Goal: Information Seeking & Learning: Compare options

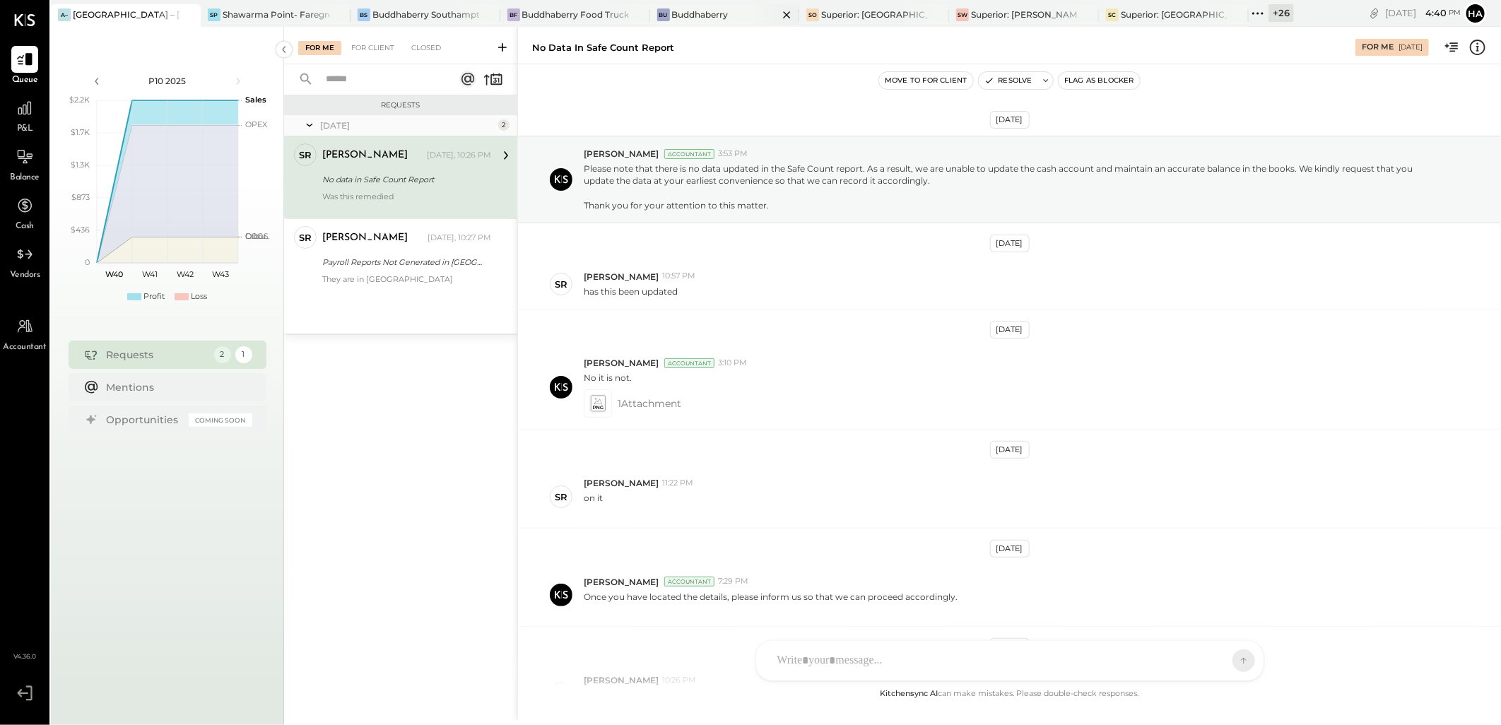
scroll to position [146, 0]
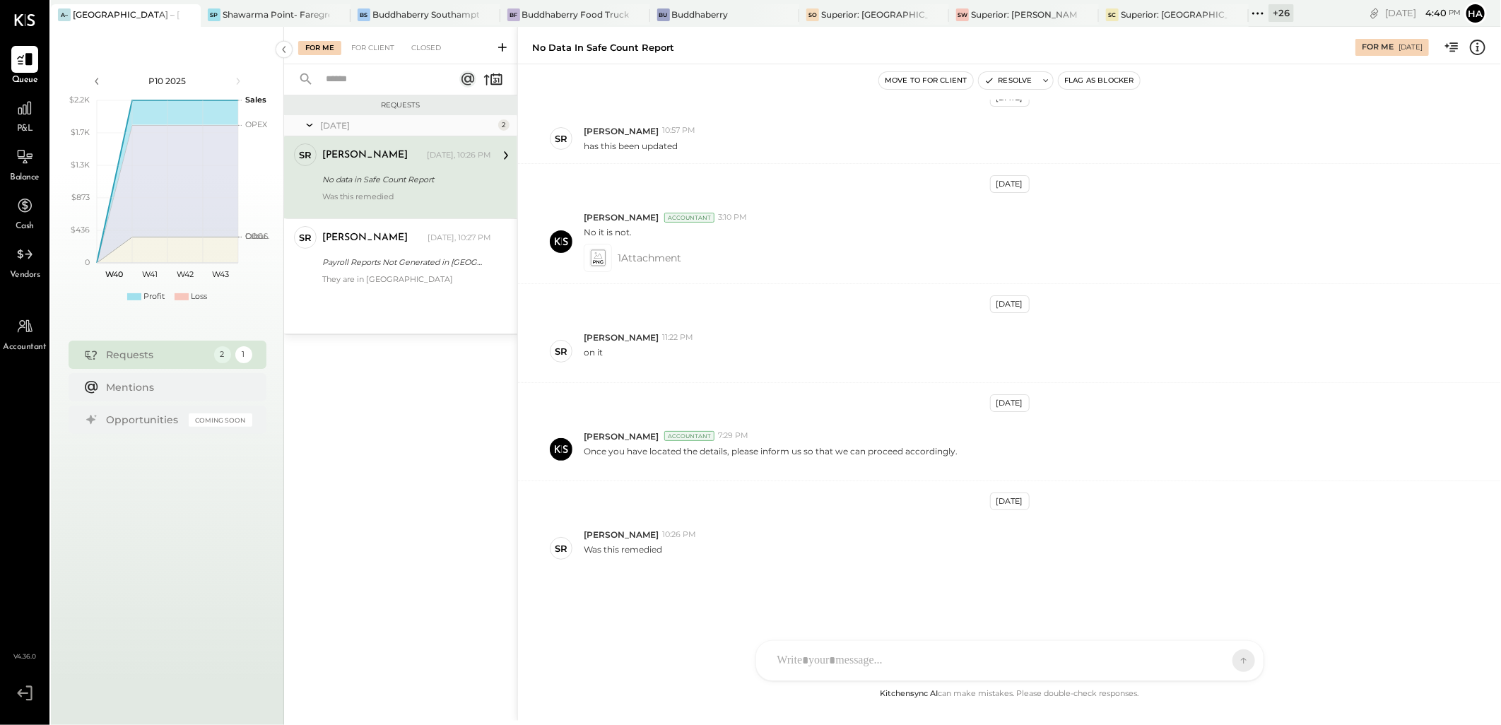
click at [1276, 12] on div "+ 26" at bounding box center [1280, 13] width 25 height 18
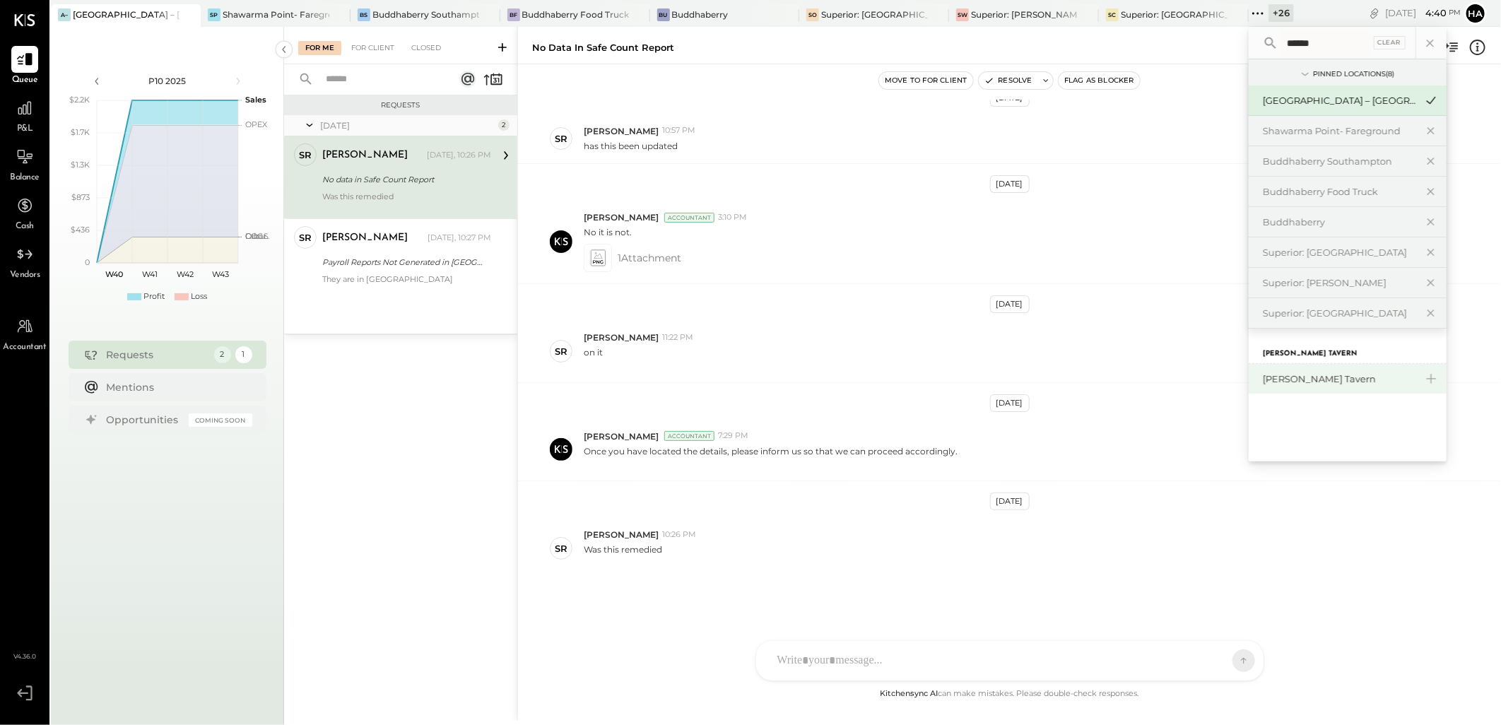
type input "******"
click at [1296, 384] on div "[PERSON_NAME] Tavern" at bounding box center [1339, 378] width 153 height 13
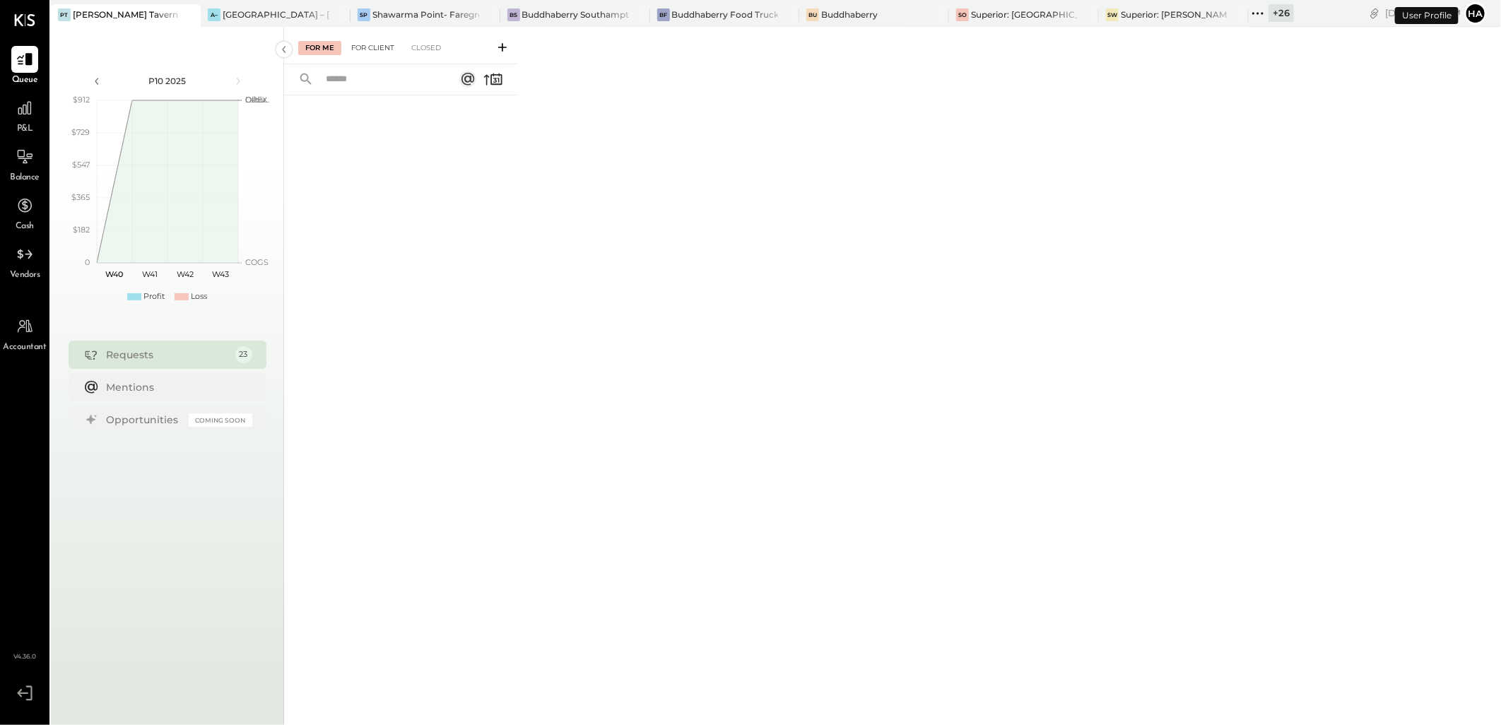
click at [377, 47] on div "For Client" at bounding box center [372, 48] width 57 height 14
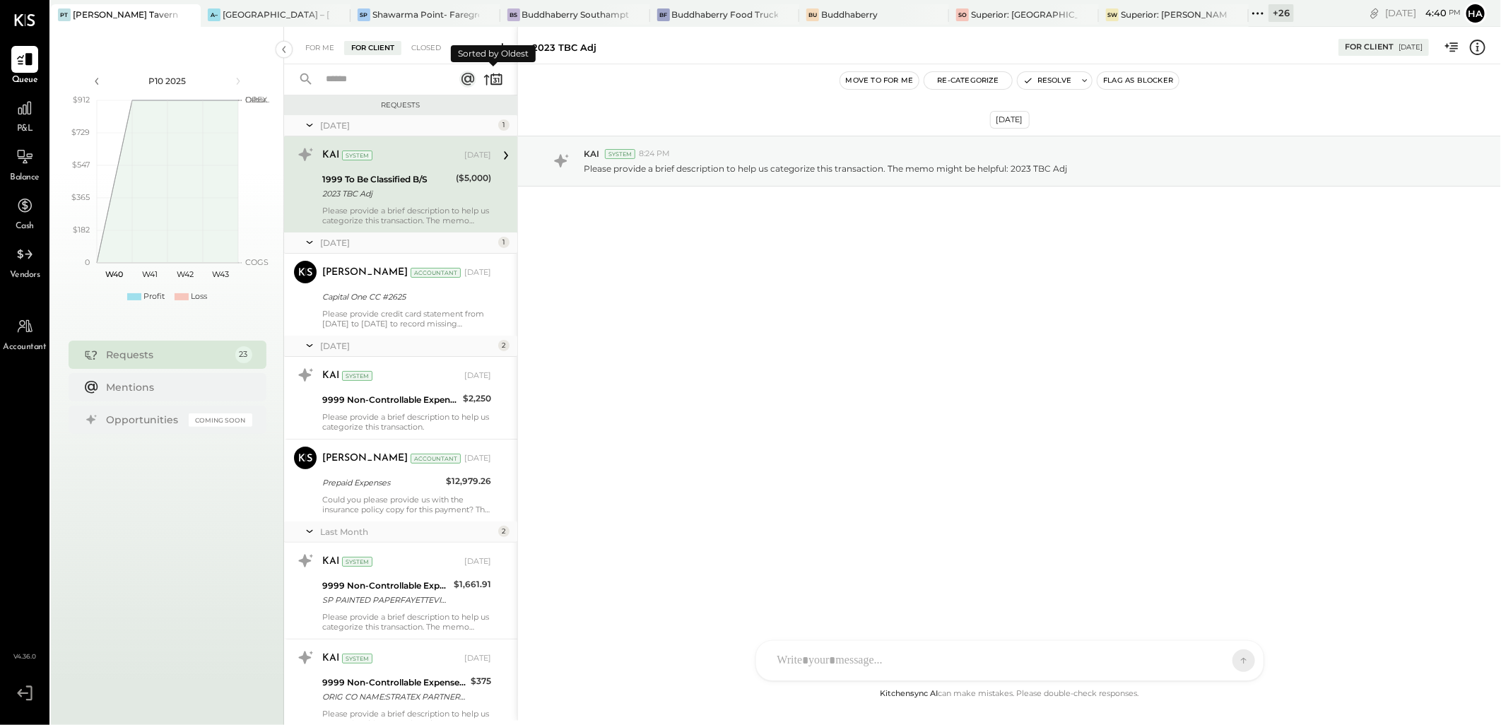
click at [490, 75] on icon at bounding box center [493, 79] width 20 height 20
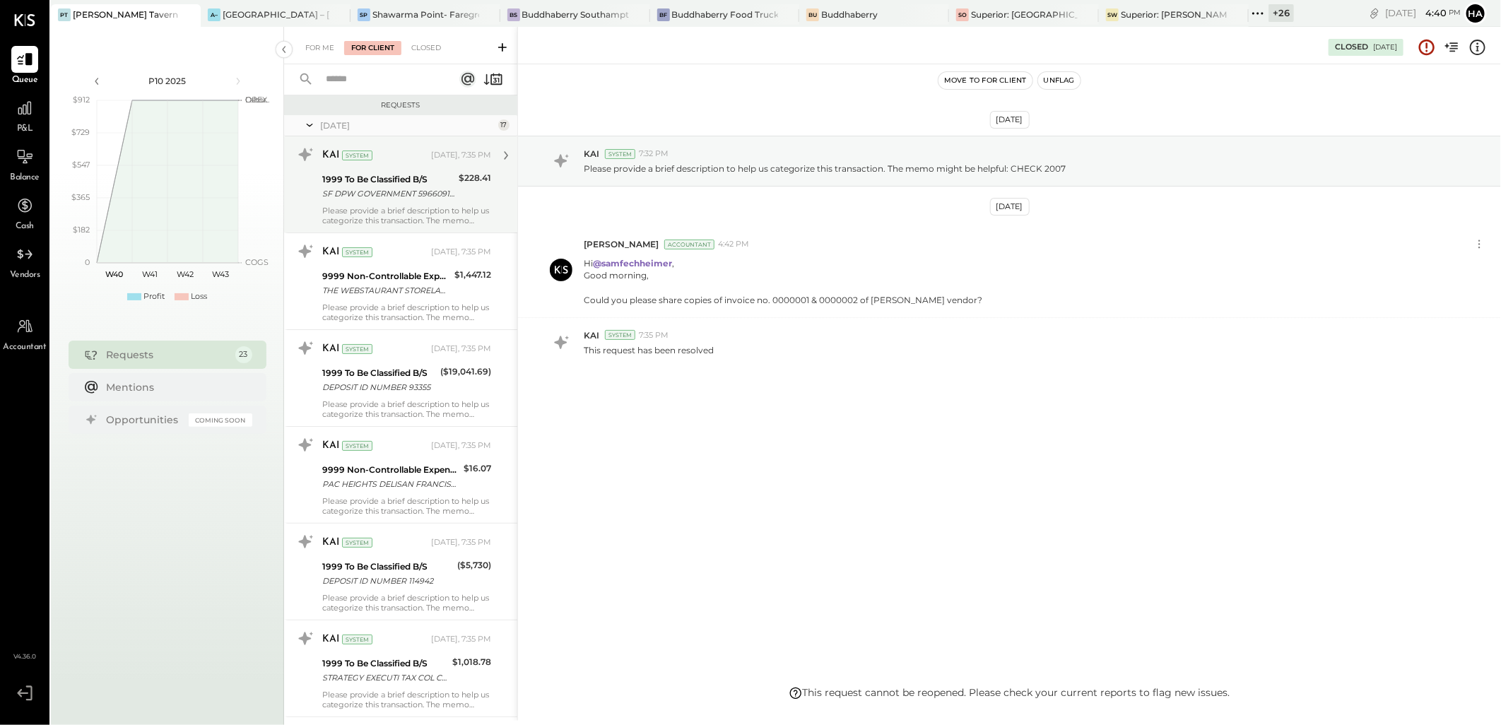
click at [394, 200] on div "SF DPW GOVERNMENT 5966091 WEB ID: 0000415095" at bounding box center [388, 194] width 132 height 14
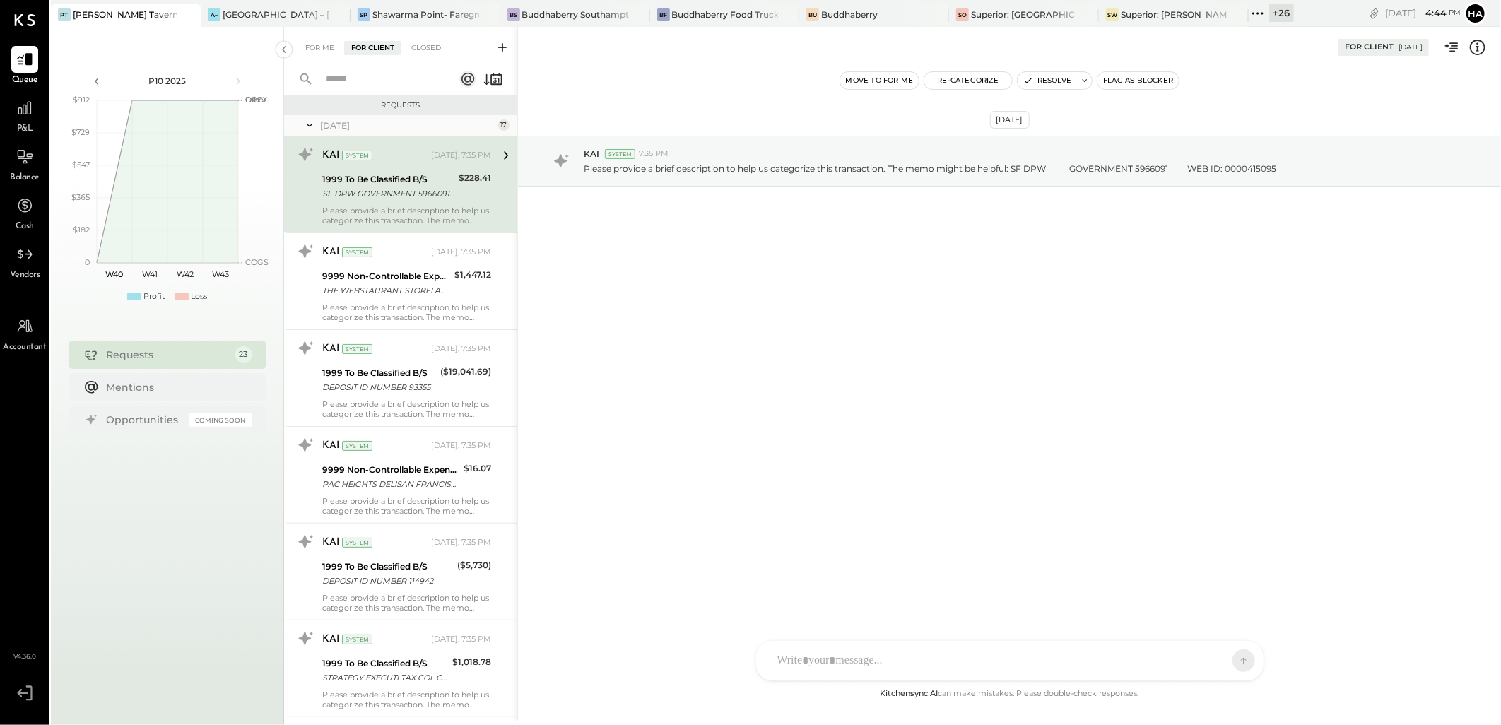
click at [444, 185] on div "1999 To Be Classified B/S" at bounding box center [388, 179] width 132 height 14
click at [443, 184] on div "1999 To Be Classified B/S" at bounding box center [388, 179] width 132 height 14
click at [1475, 47] on icon at bounding box center [1477, 47] width 18 height 18
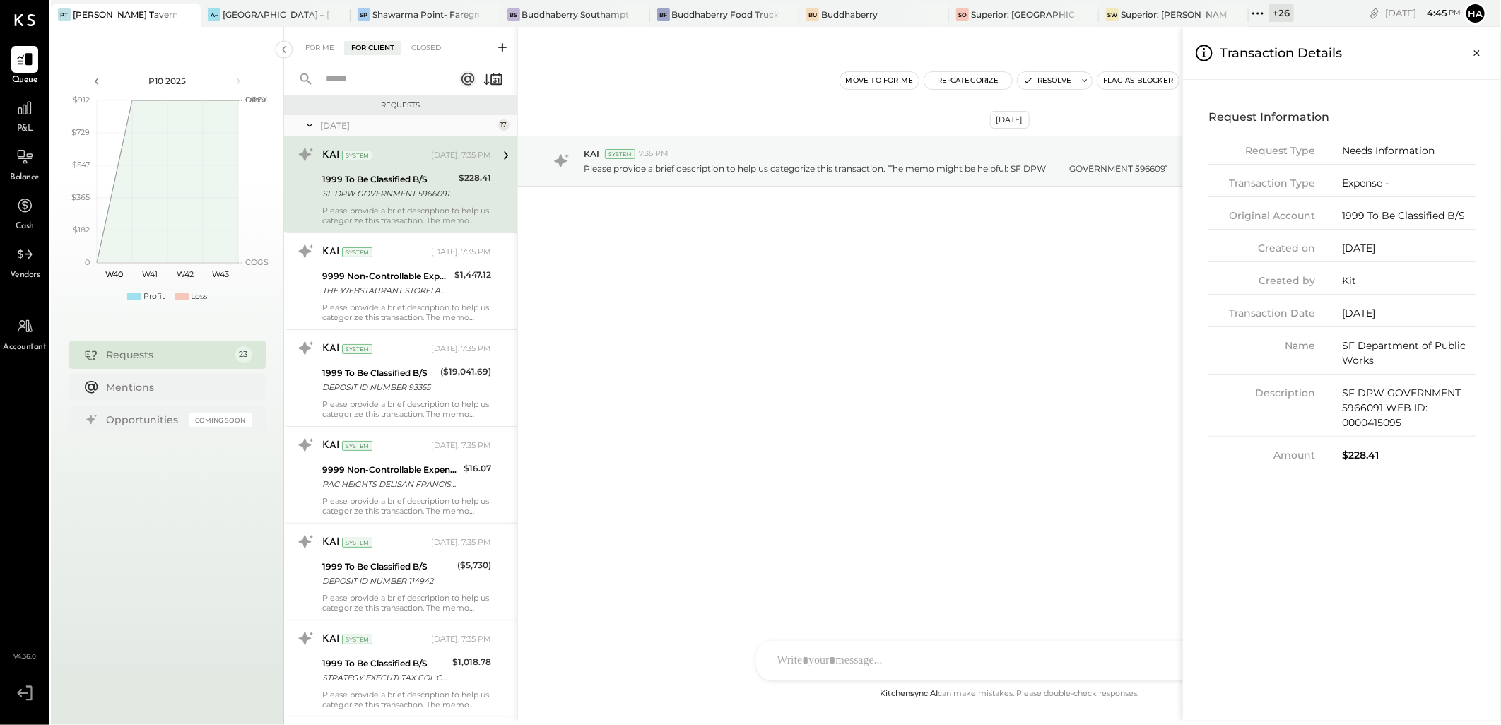
click at [379, 294] on div "For Me For Client Closed Requests Yesterday 17 KAI System Yesterday, 7:35 PM 19…" at bounding box center [892, 374] width 1217 height 694
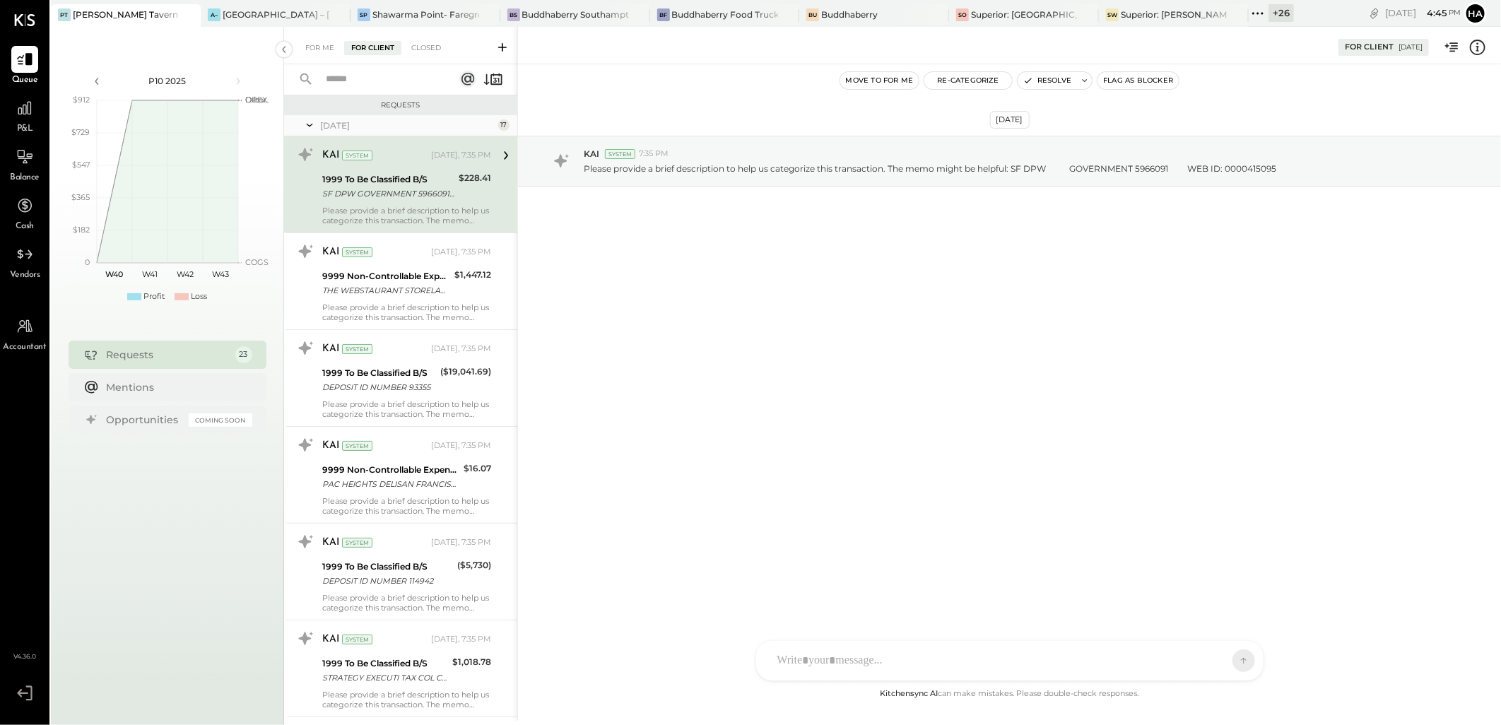
click at [379, 294] on div "THE WEBSTAURANT STORELANCASTERPA" at bounding box center [386, 290] width 128 height 14
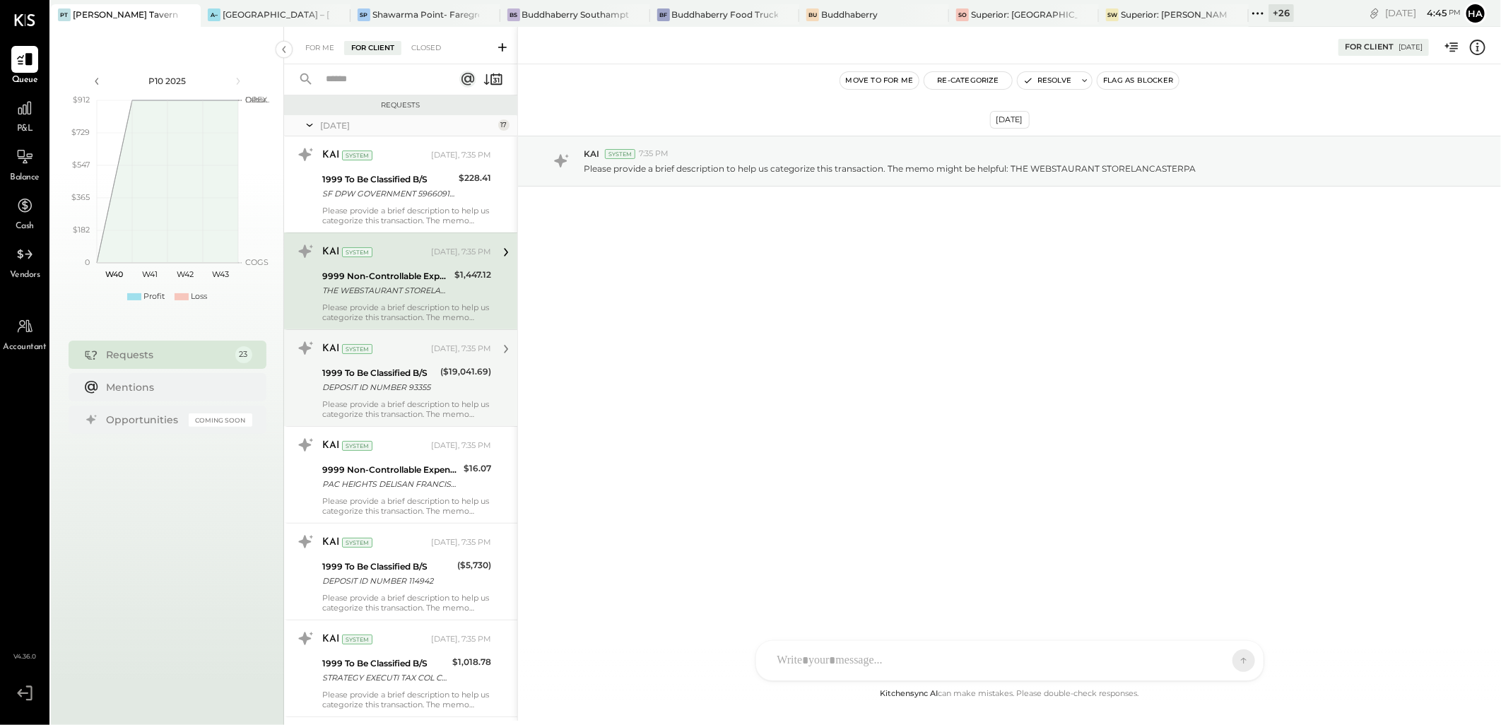
click at [432, 386] on div "DEPOSIT ID NUMBER 93355" at bounding box center [379, 387] width 114 height 14
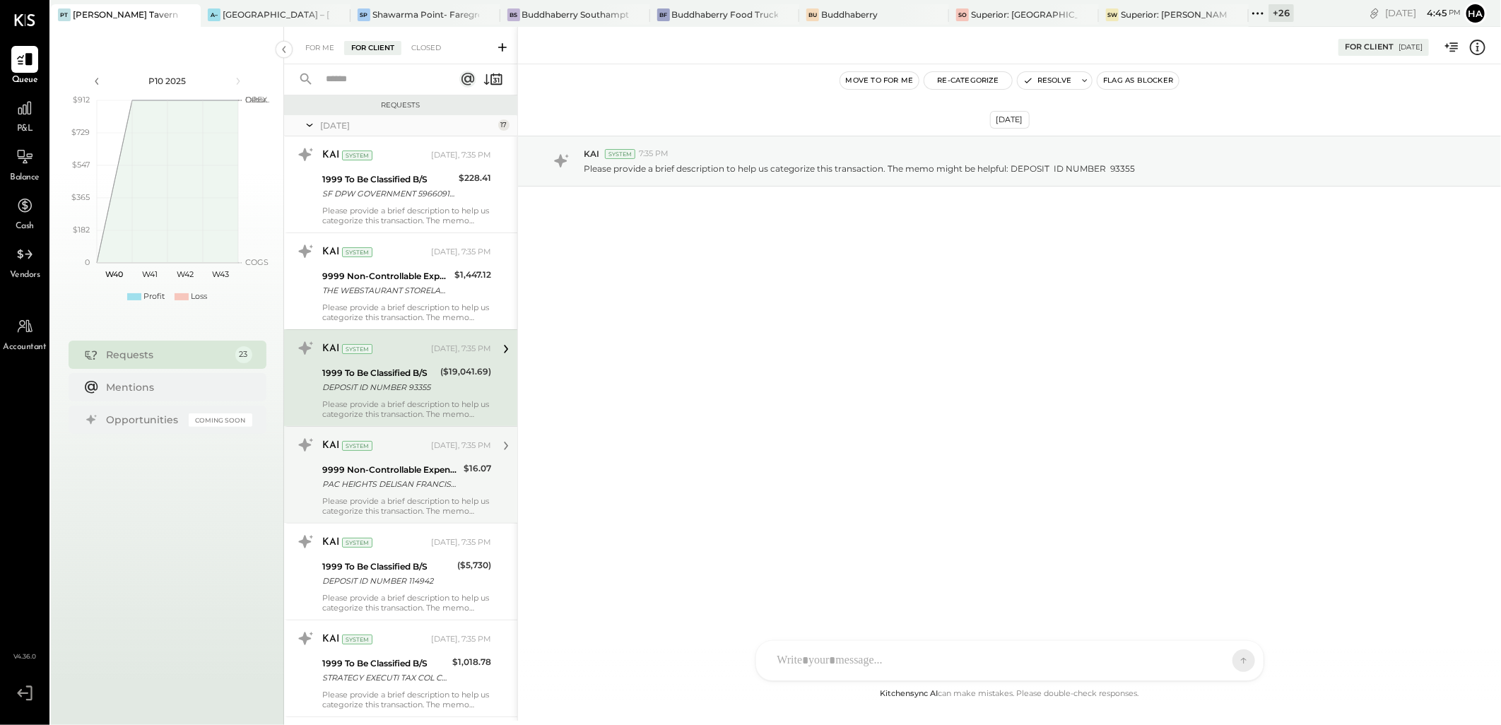
click at [401, 497] on div "Please provide a brief description to help us categorize this transaction. The …" at bounding box center [406, 506] width 169 height 20
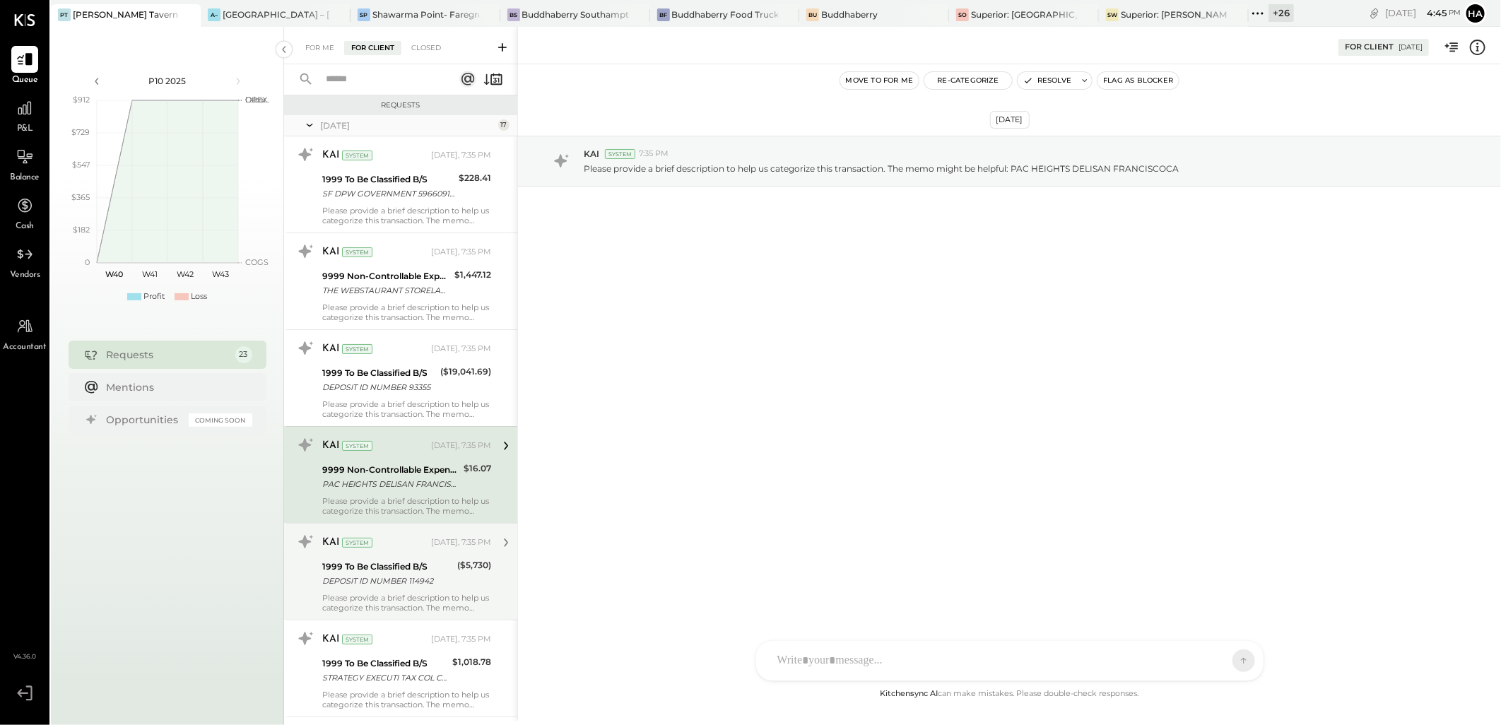
click at [393, 557] on div "KAI System Yesterday, 7:35 PM 1999 To Be Classified B/S DEPOSIT ID NUMBER 11494…" at bounding box center [406, 572] width 169 height 82
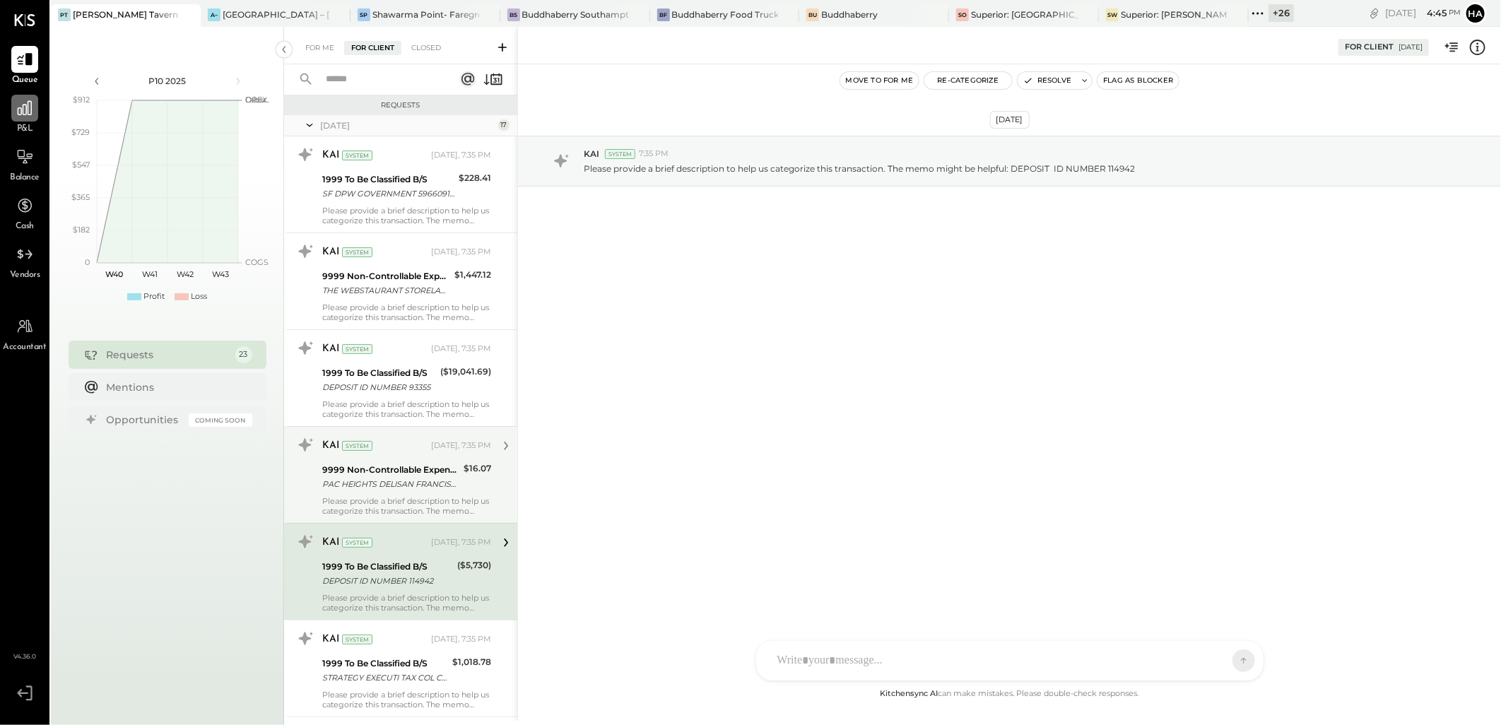
click at [32, 106] on icon at bounding box center [25, 108] width 18 height 18
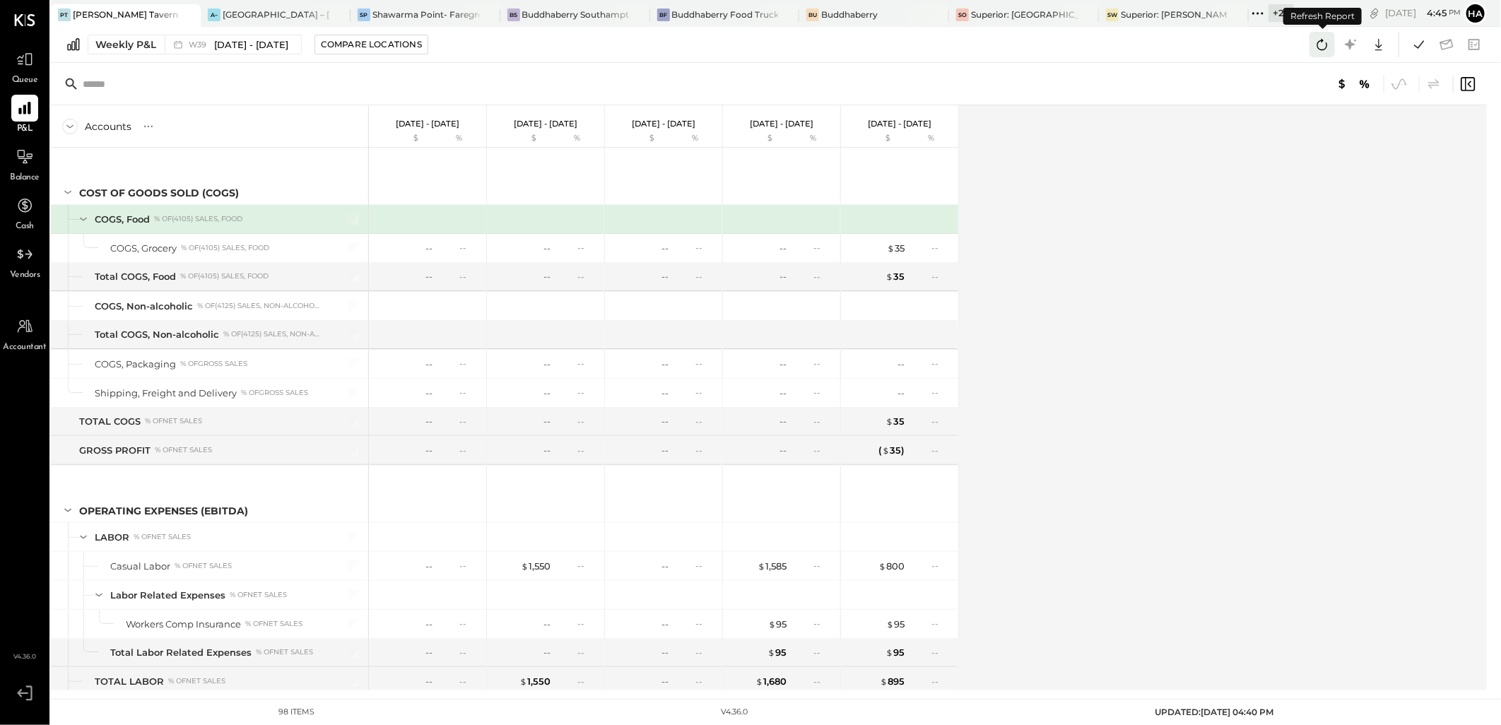
click at [1325, 42] on icon at bounding box center [1322, 44] width 18 height 18
click at [1323, 43] on icon at bounding box center [1322, 44] width 18 height 18
click at [1418, 39] on icon at bounding box center [1418, 44] width 18 height 18
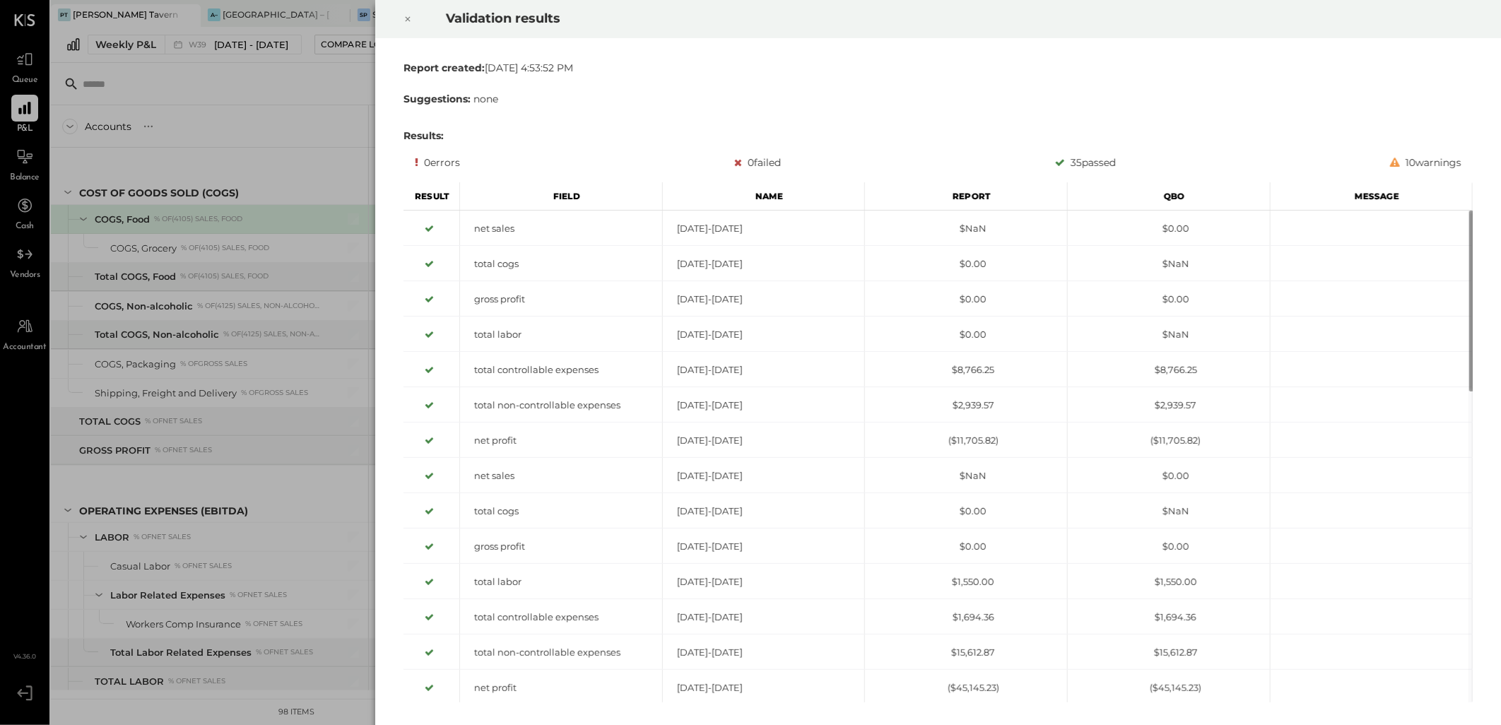
click at [410, 22] on icon at bounding box center [407, 19] width 8 height 17
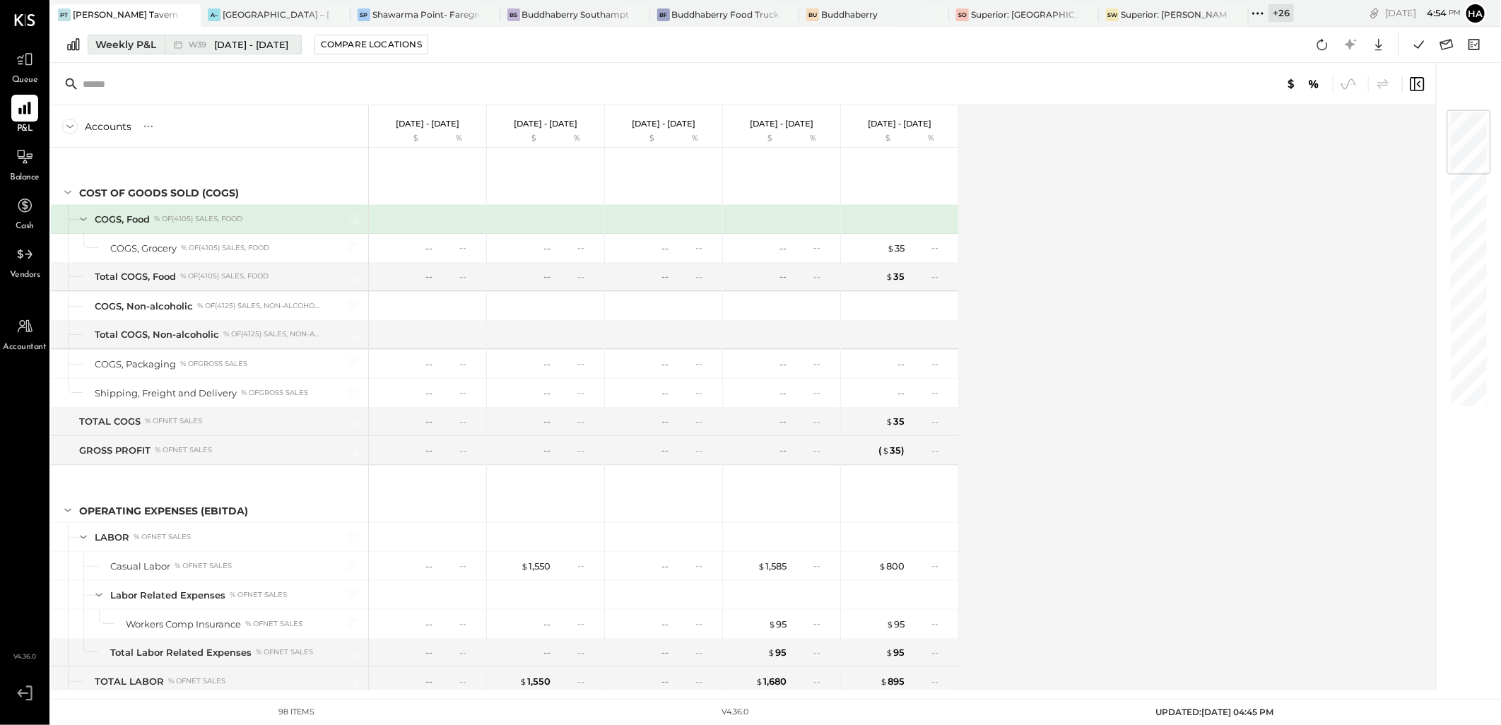
click at [121, 43] on div "Weekly P&L" at bounding box center [125, 44] width 61 height 14
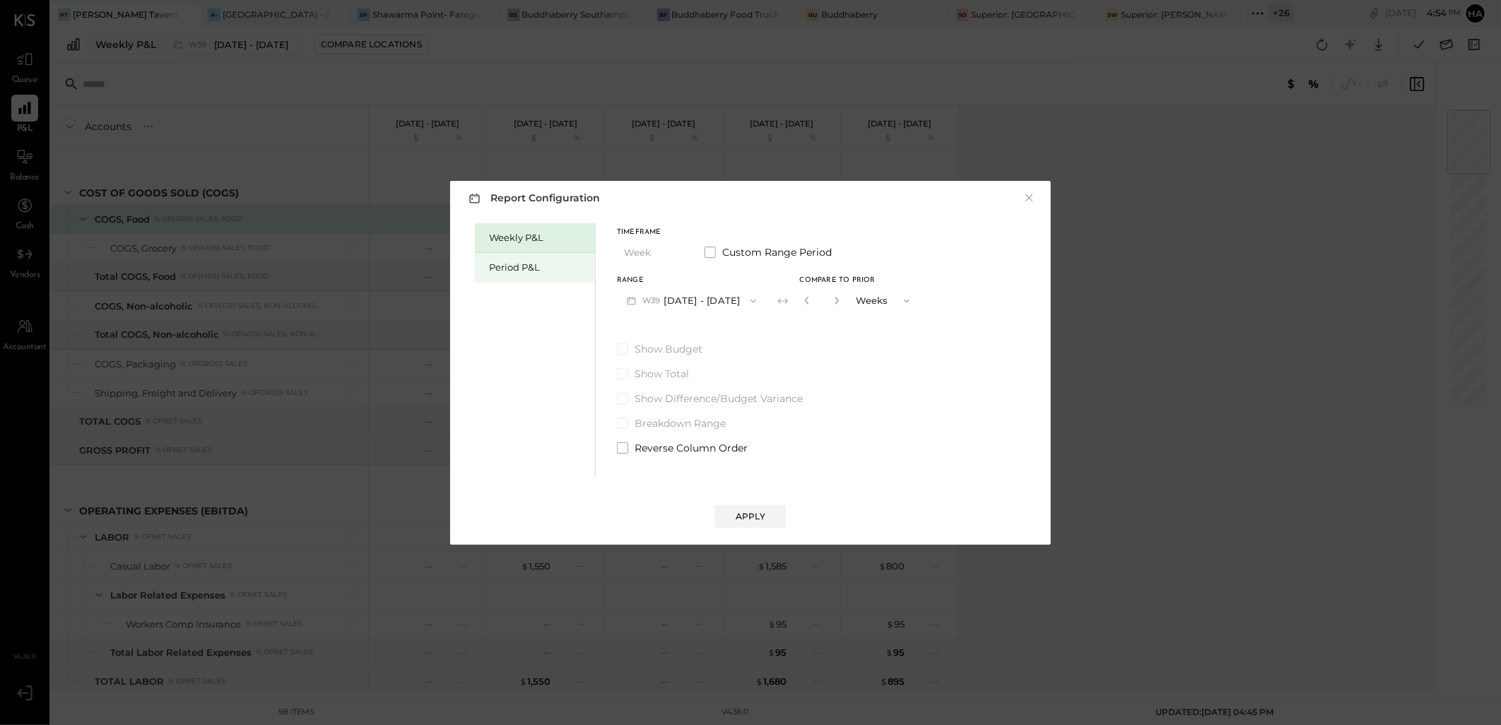
click at [519, 267] on div "Period P&L" at bounding box center [538, 267] width 99 height 13
click at [750, 300] on button "P10 [DATE] - [DATE]" at bounding box center [689, 301] width 145 height 26
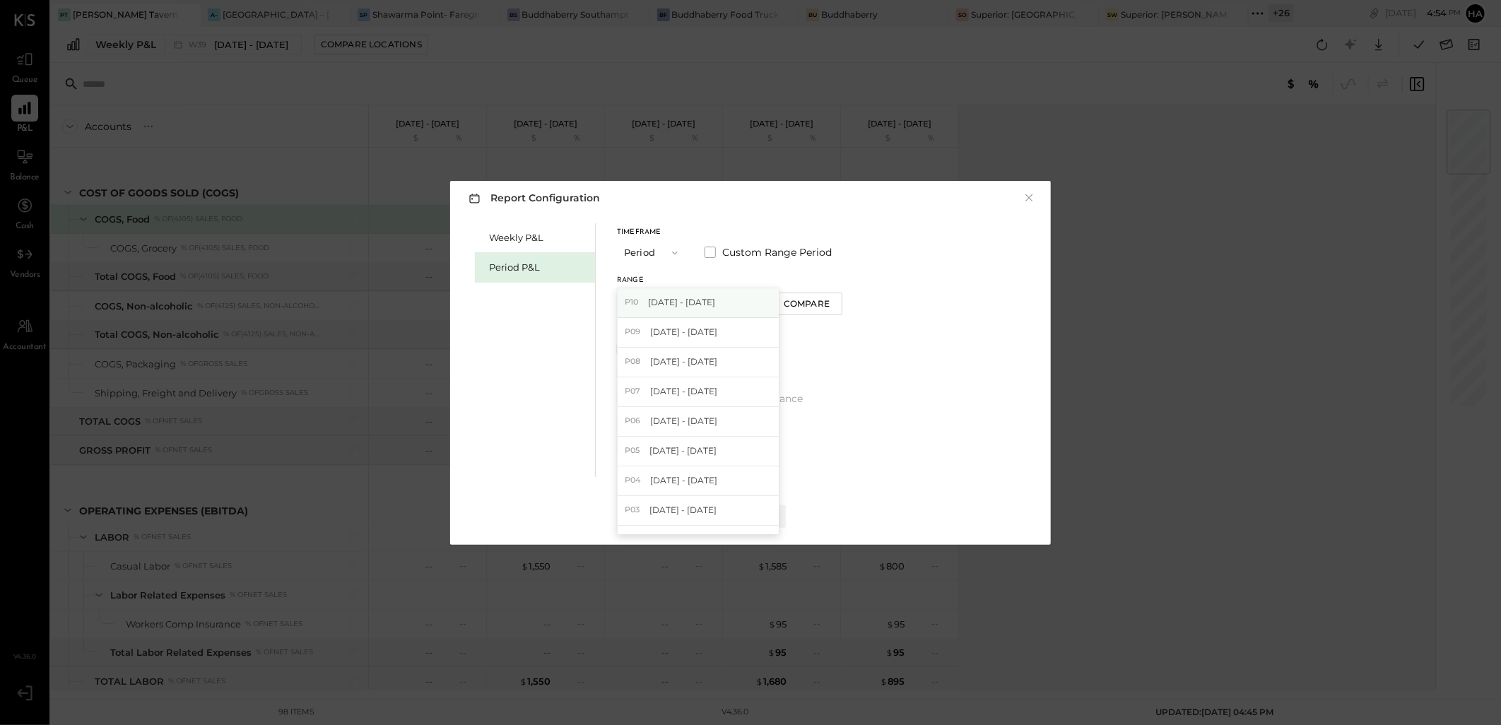
click at [699, 298] on span "[DATE] - [DATE]" at bounding box center [681, 302] width 67 height 12
click at [810, 305] on div "Compare" at bounding box center [807, 303] width 46 height 12
click at [837, 304] on icon "button" at bounding box center [832, 300] width 8 height 8
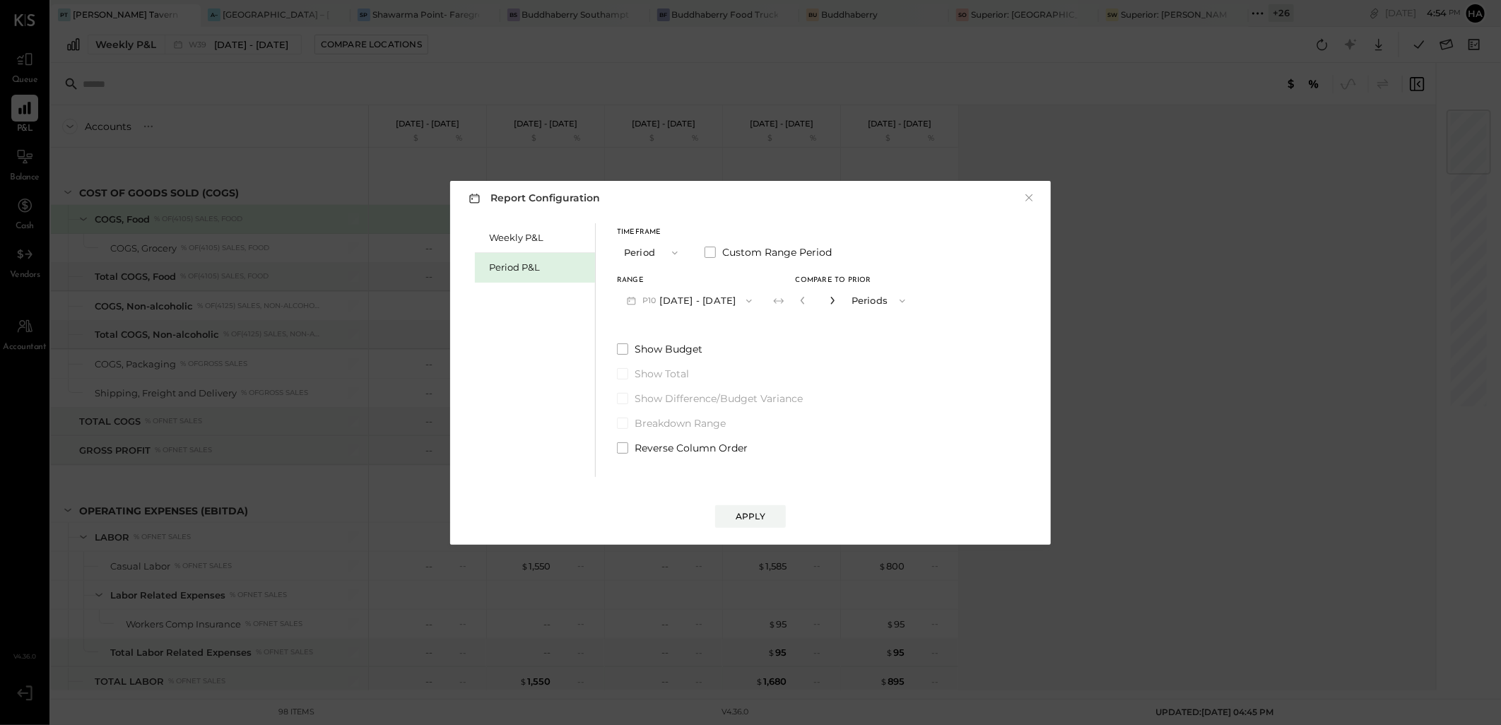
type input "*"
click at [765, 512] on button "Apply" at bounding box center [750, 516] width 71 height 23
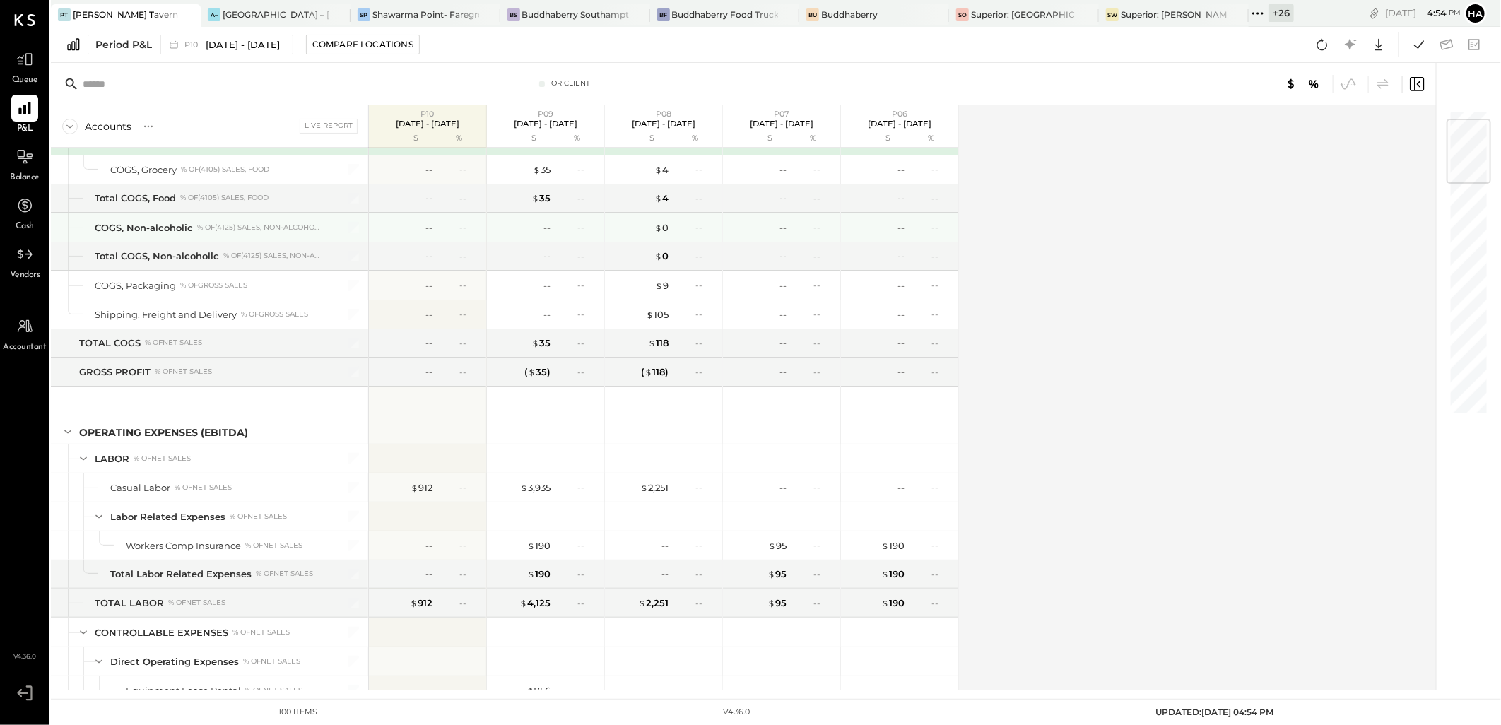
scroll to position [157, 0]
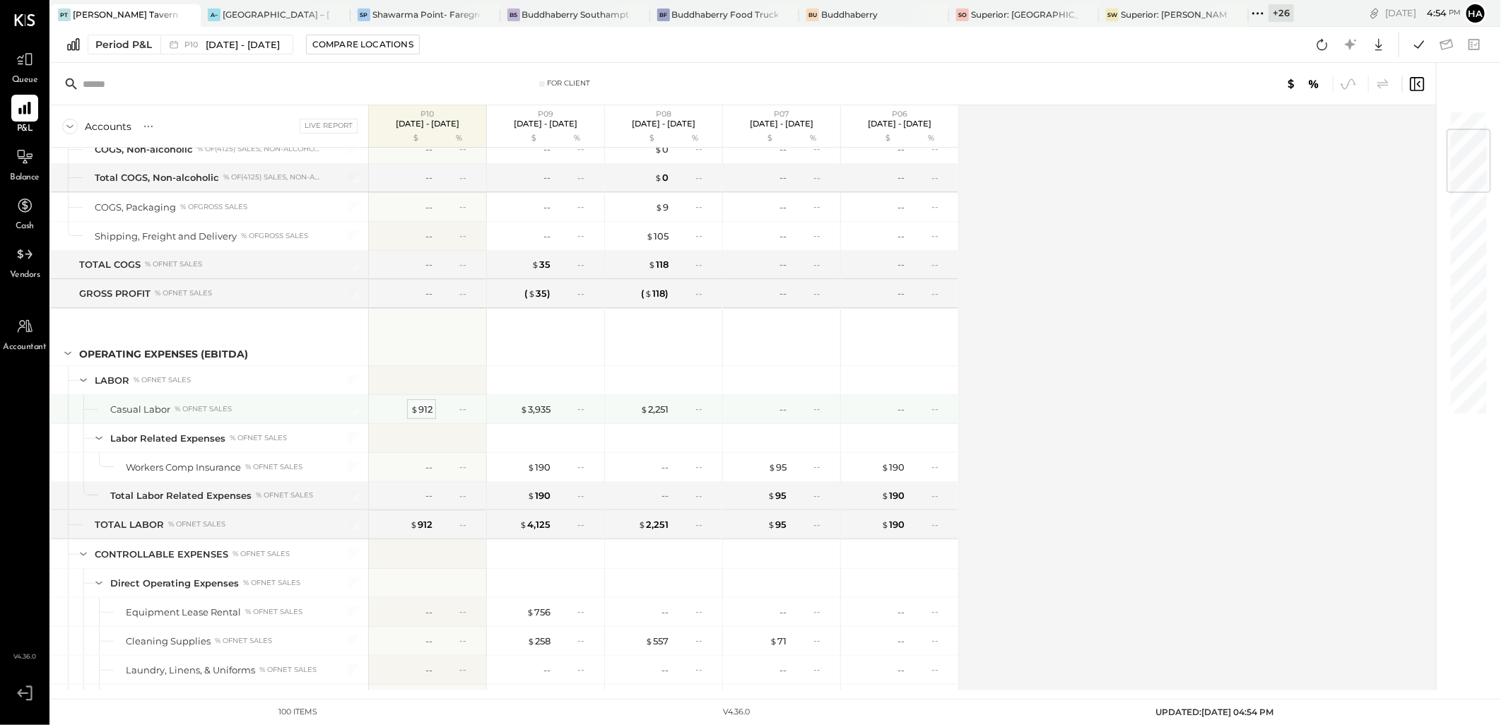
click at [421, 406] on div "$ 912" at bounding box center [421, 409] width 22 height 13
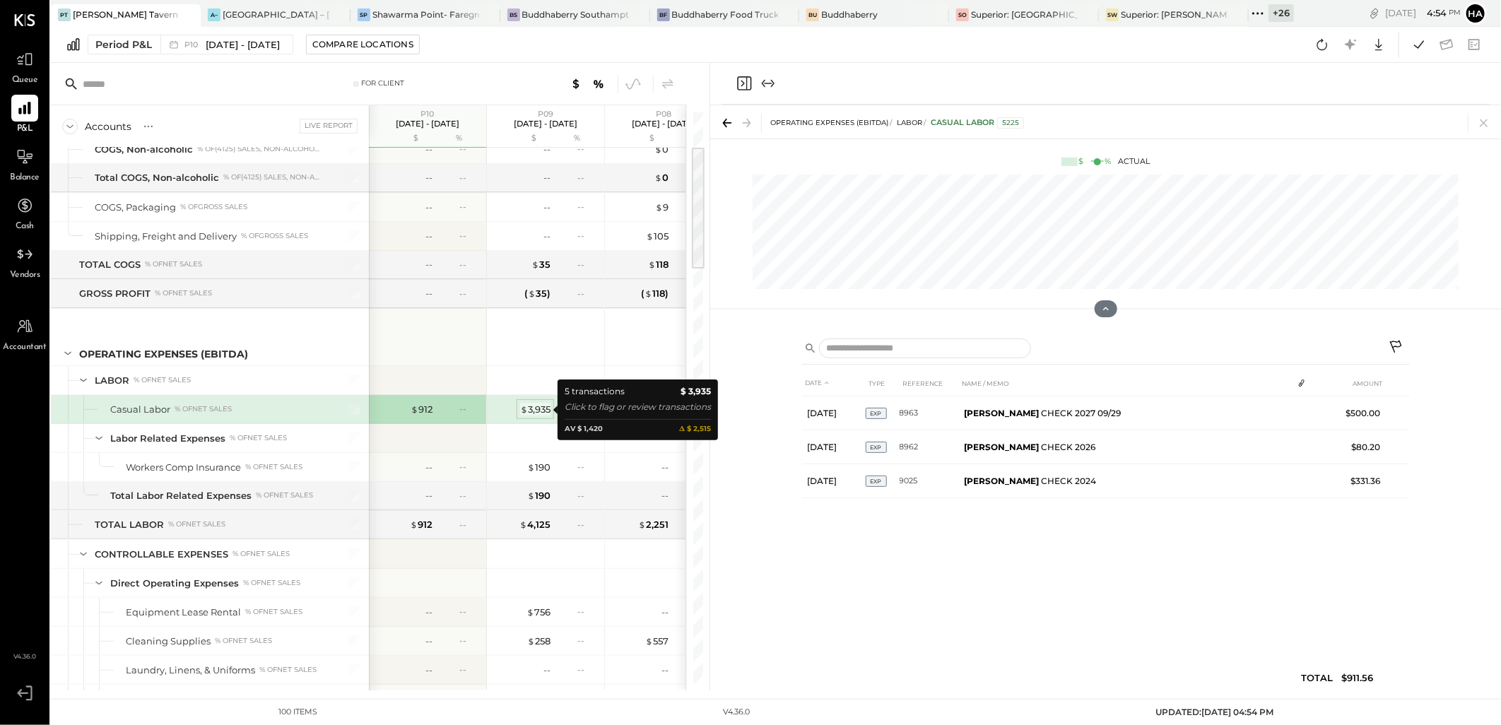
click at [536, 411] on div "$ 3,935" at bounding box center [535, 409] width 30 height 13
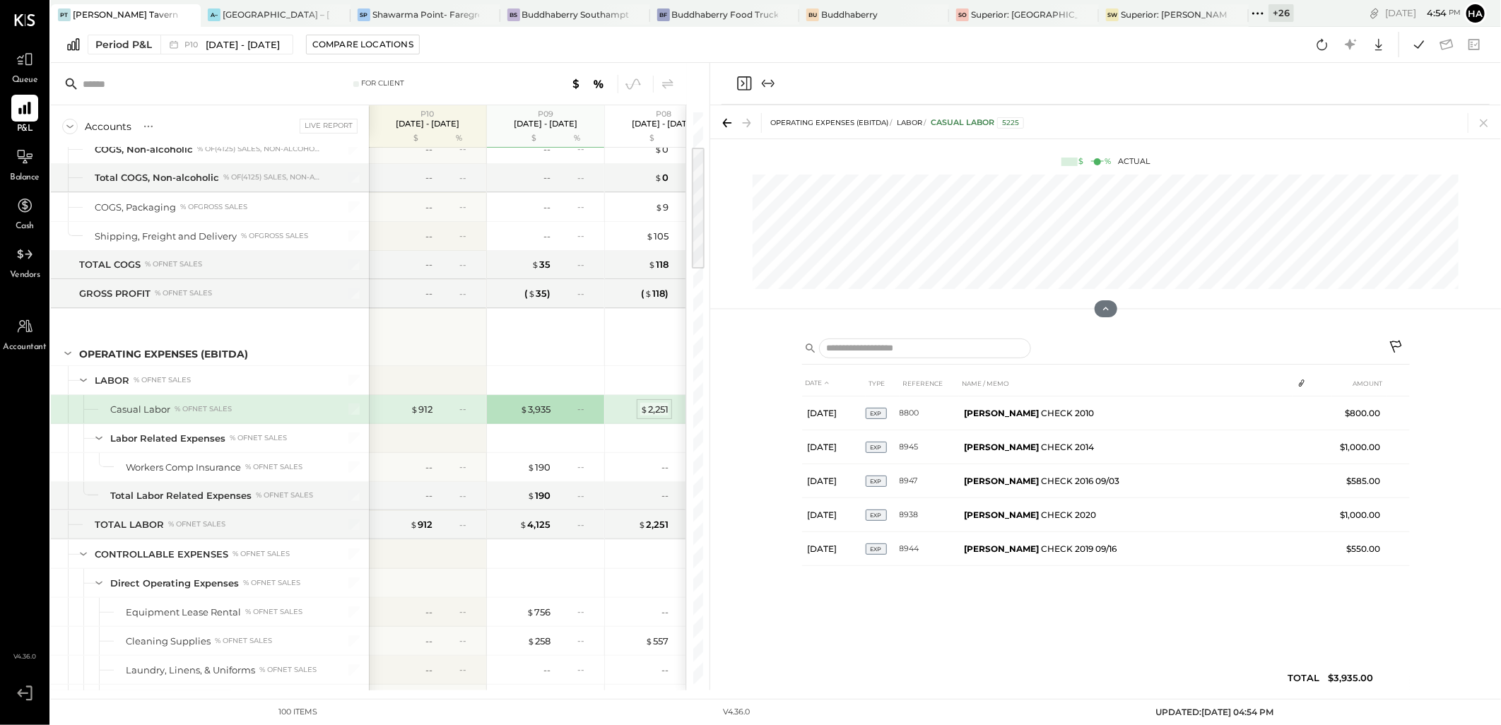
click at [654, 413] on div "$ 2,251" at bounding box center [654, 409] width 28 height 13
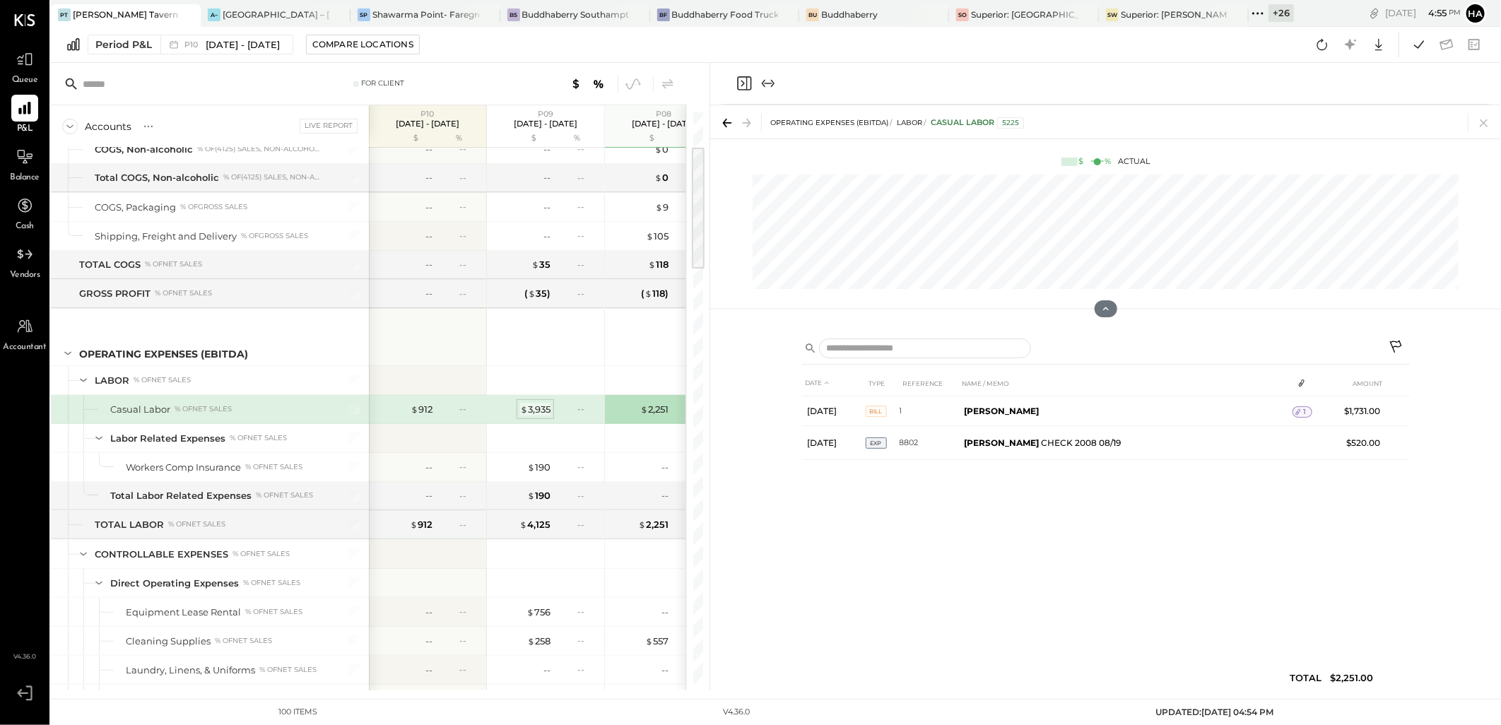
click at [526, 408] on span "$" at bounding box center [524, 408] width 8 height 11
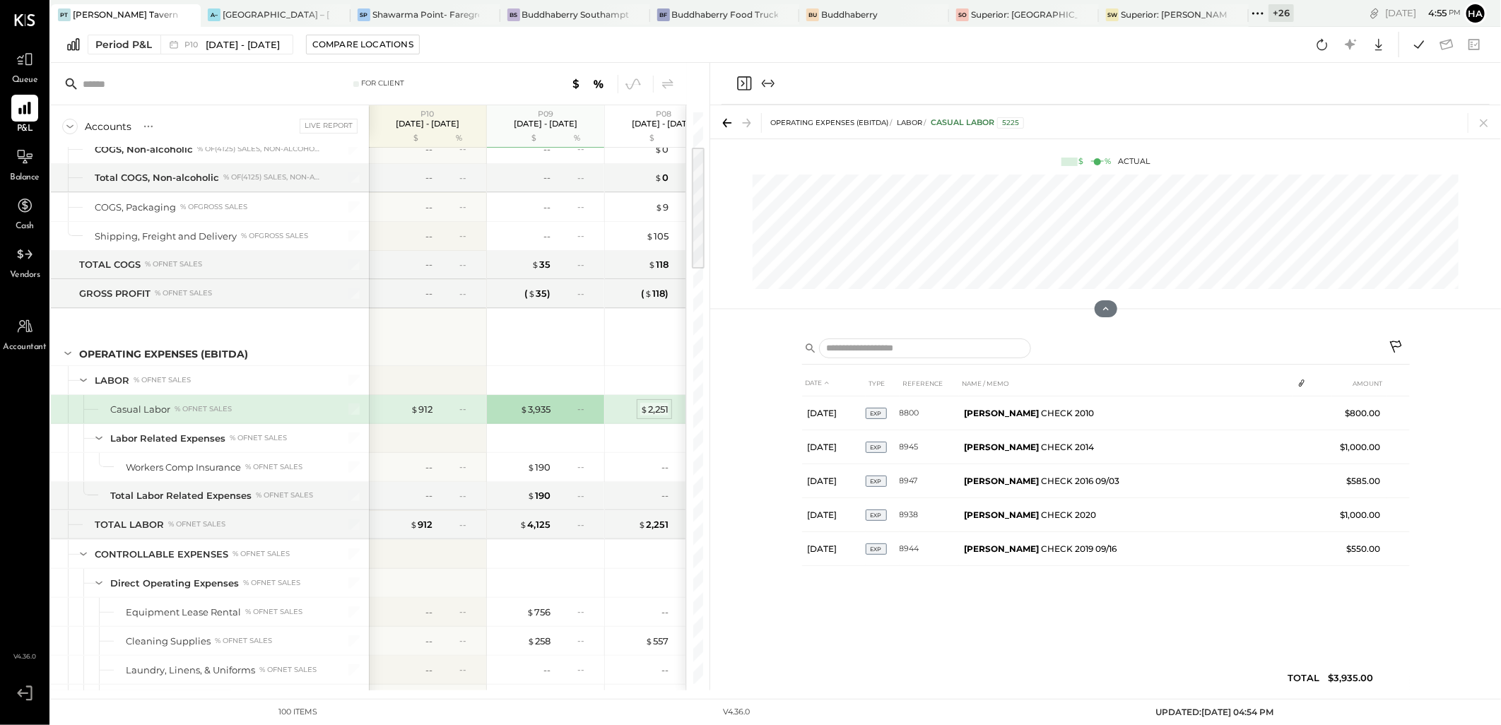
click at [655, 411] on div "$ 2,251" at bounding box center [654, 409] width 28 height 13
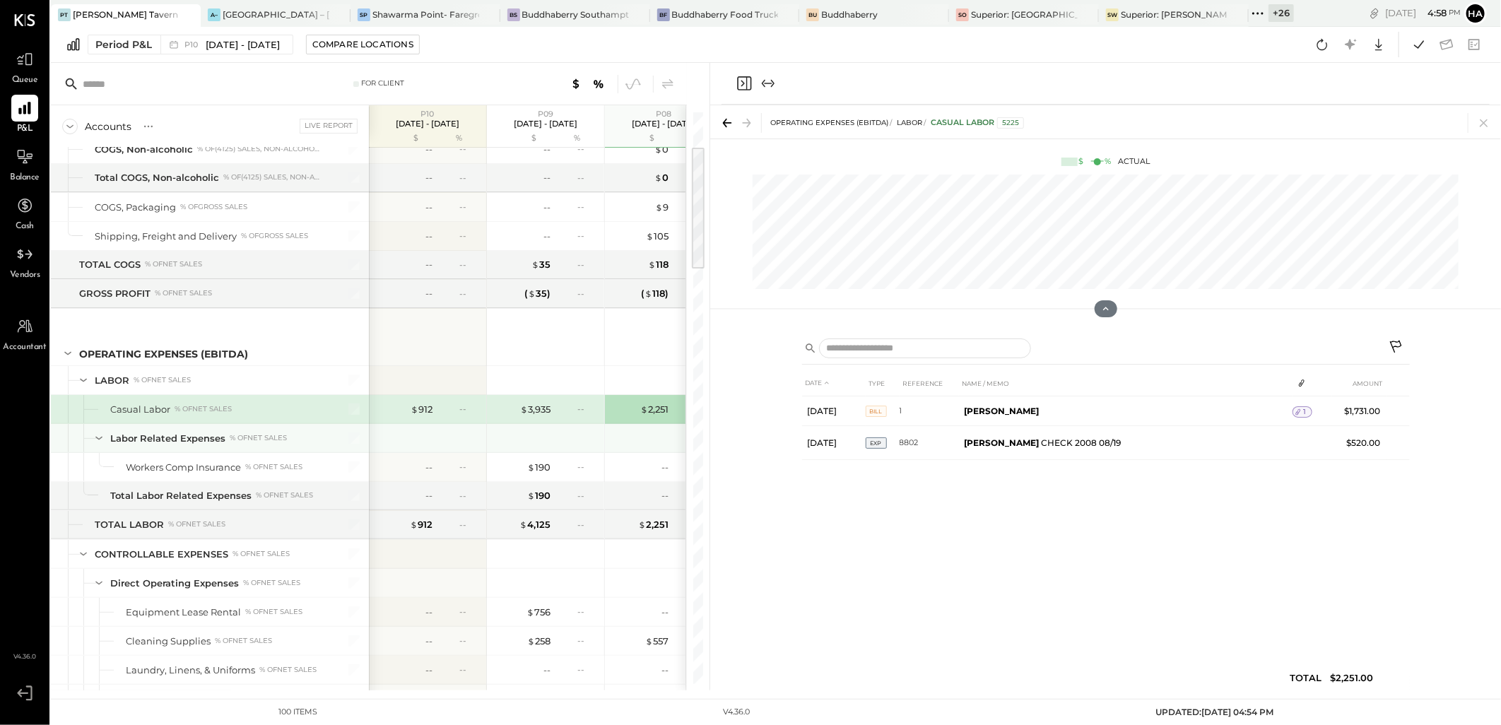
click at [549, 441] on div at bounding box center [547, 438] width 106 height 28
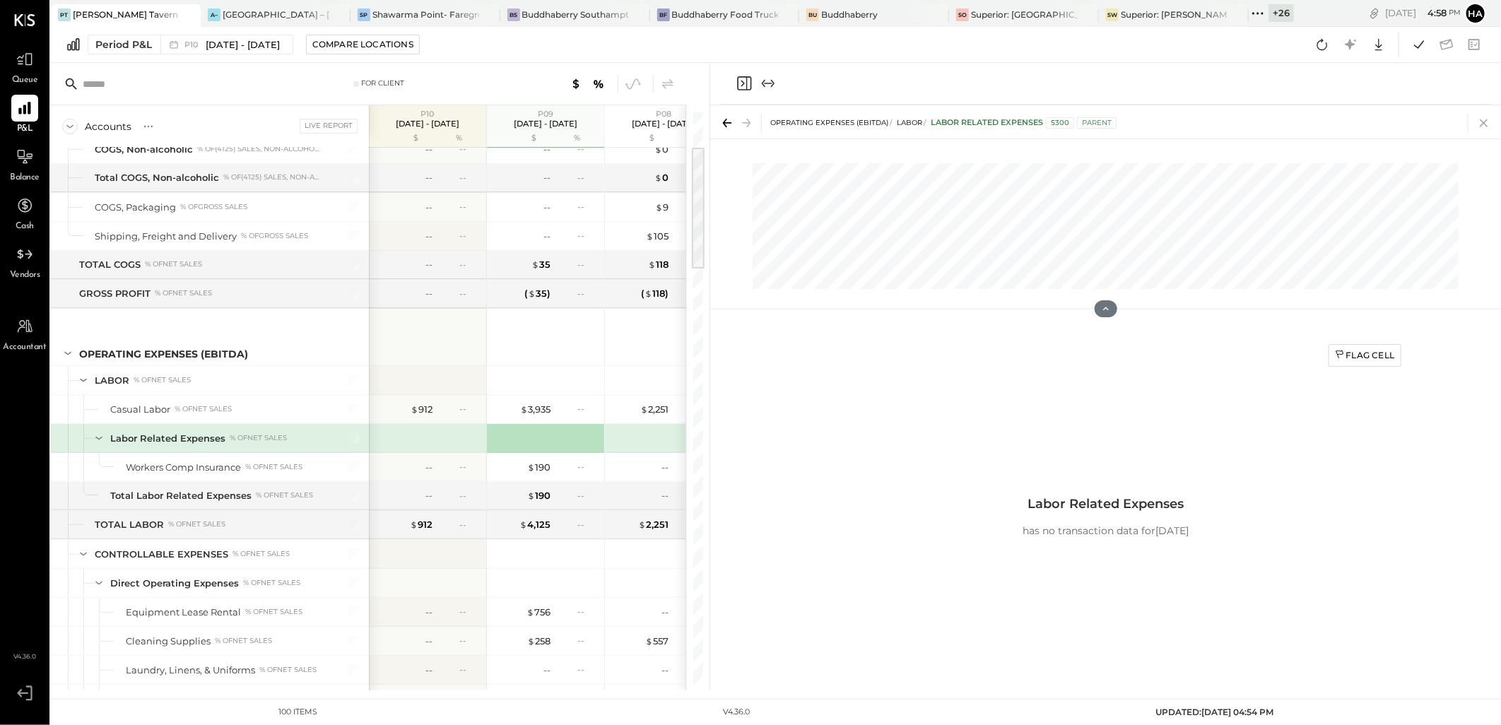
click at [1481, 123] on icon at bounding box center [1484, 123] width 20 height 20
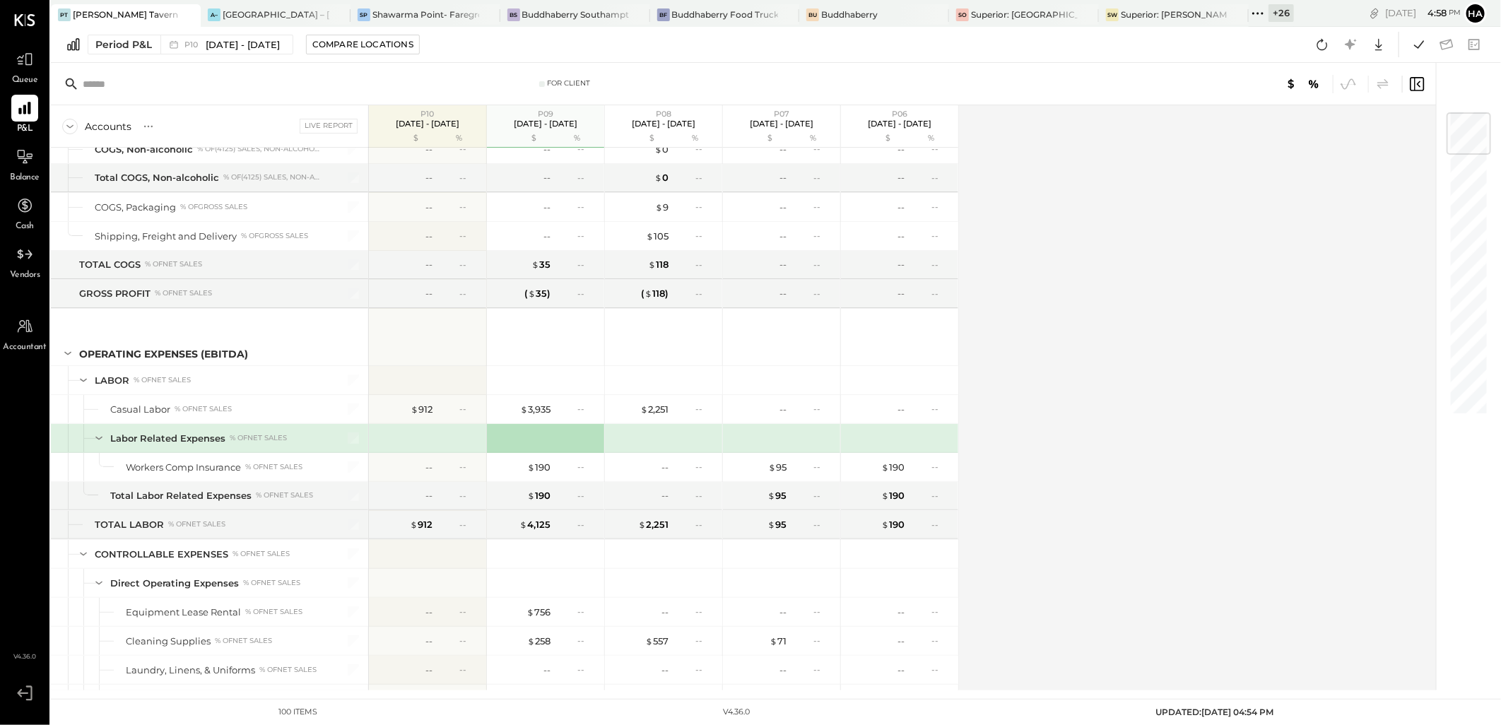
click at [1171, 518] on div "Accounts S % GL Live Report P10 [DATE] - [DATE] $ % P09 [DATE] - [DATE] $ % P08…" at bounding box center [744, 397] width 1387 height 585
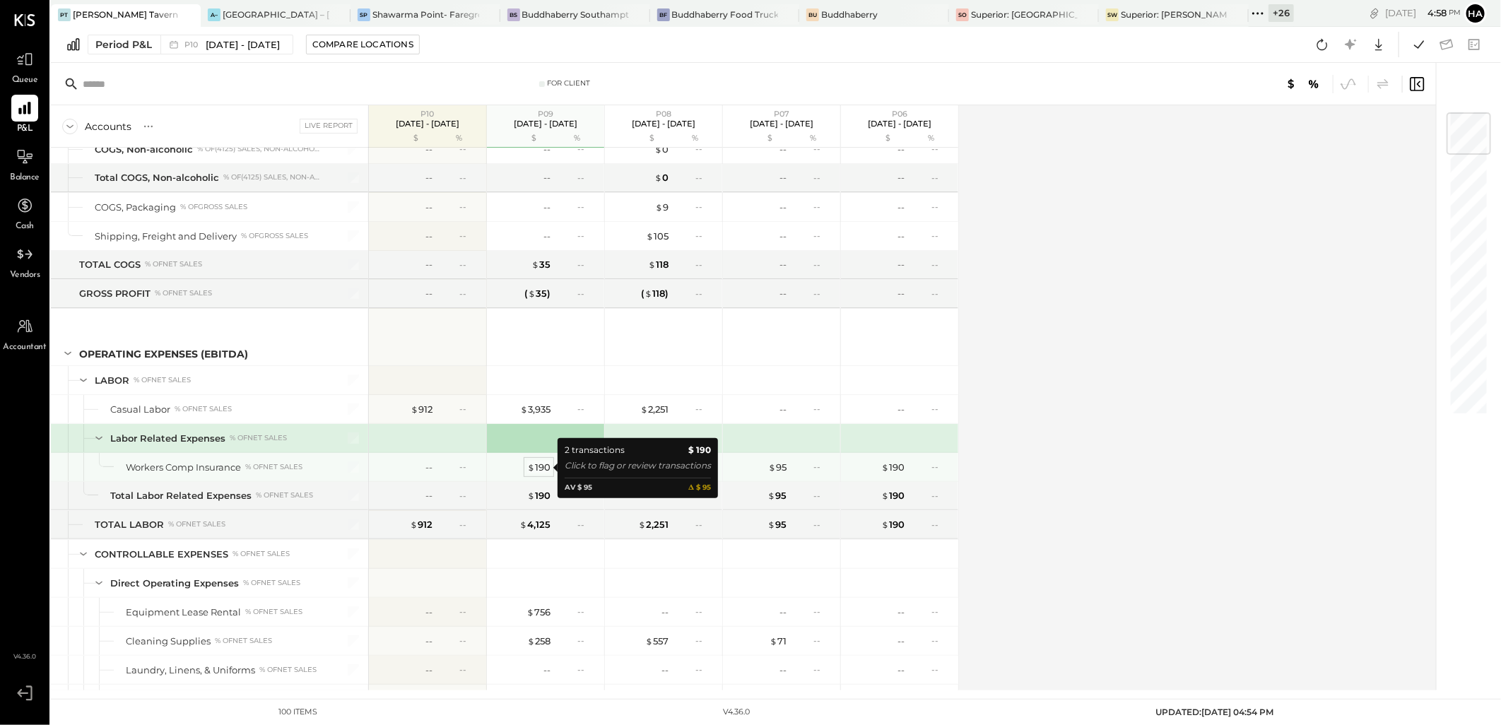
click at [542, 467] on div "$ 190" at bounding box center [538, 467] width 23 height 13
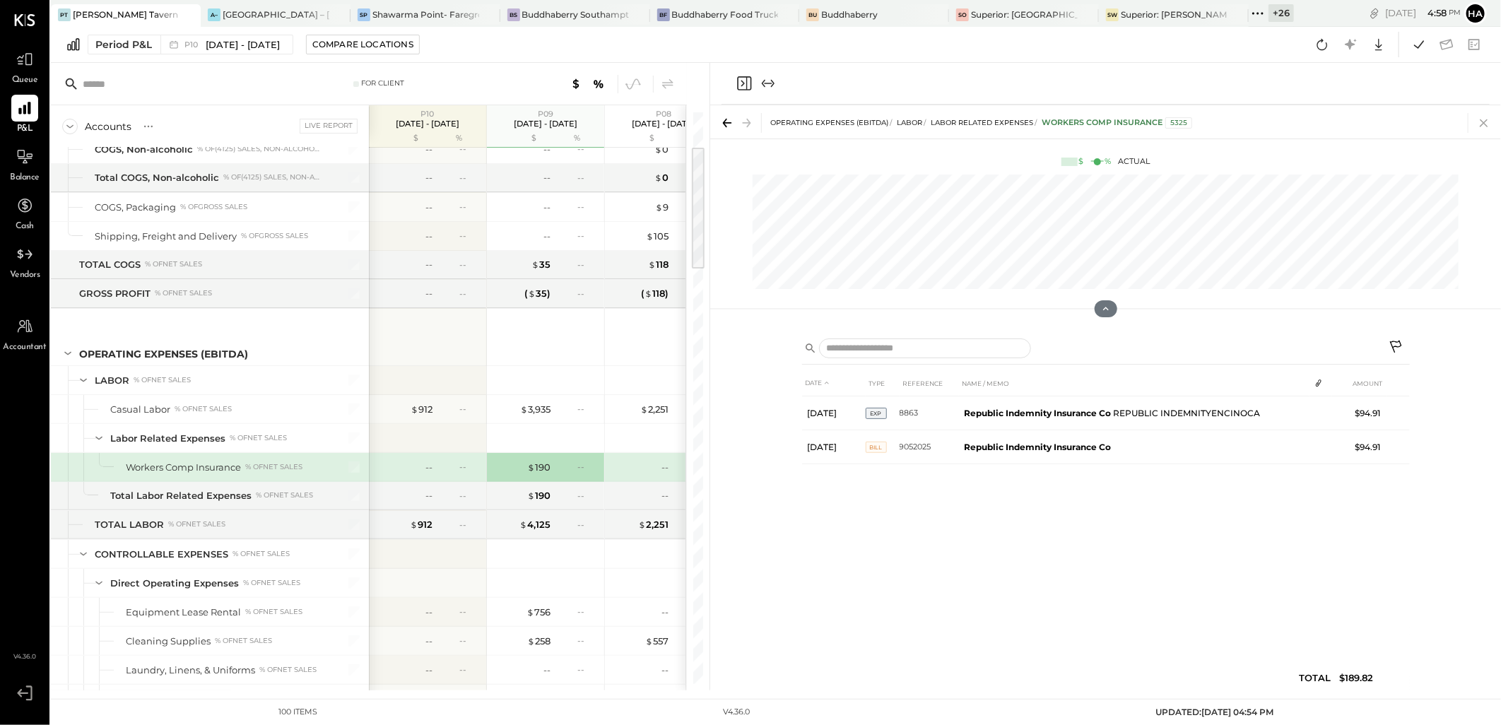
click at [1484, 122] on icon at bounding box center [1483, 123] width 8 height 8
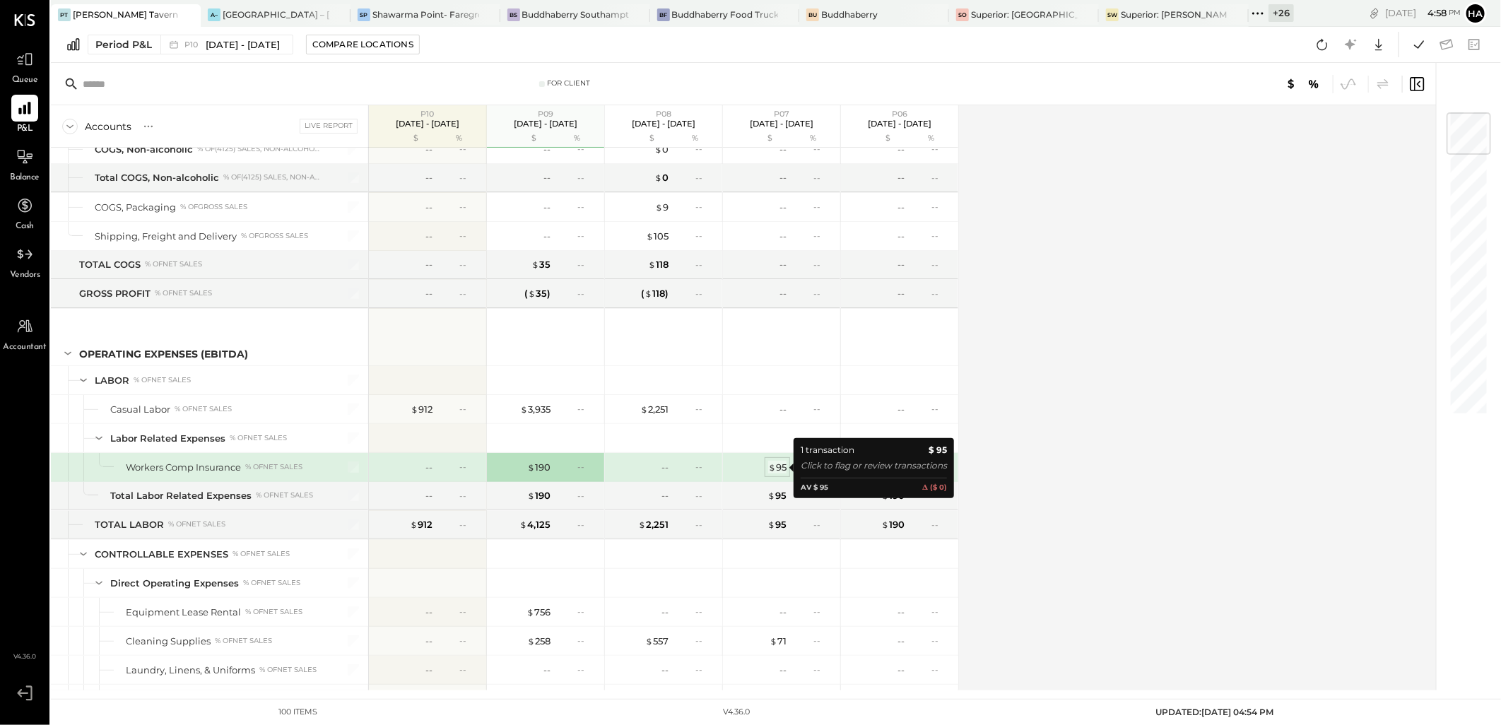
click at [781, 471] on div "$ 95" at bounding box center [777, 467] width 18 height 13
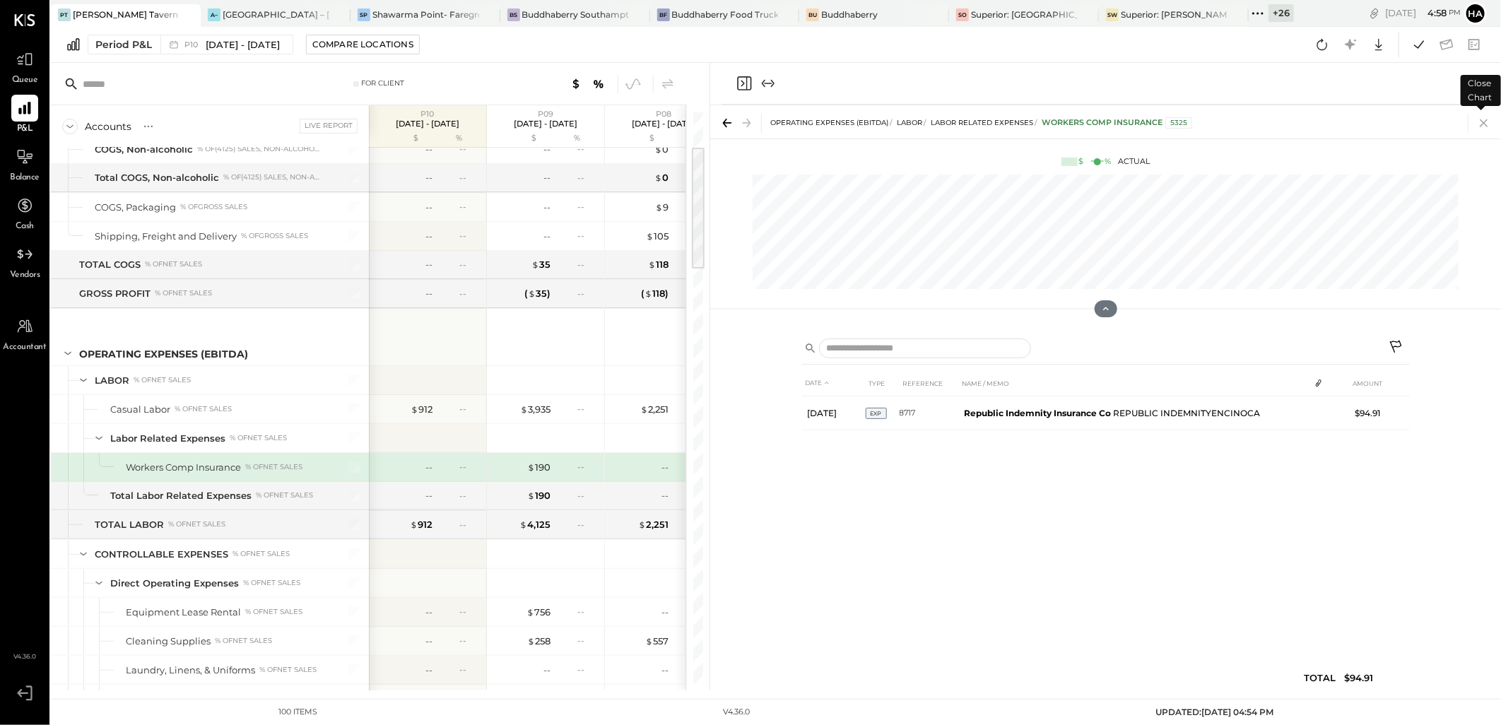
click at [1482, 122] on icon at bounding box center [1484, 123] width 20 height 20
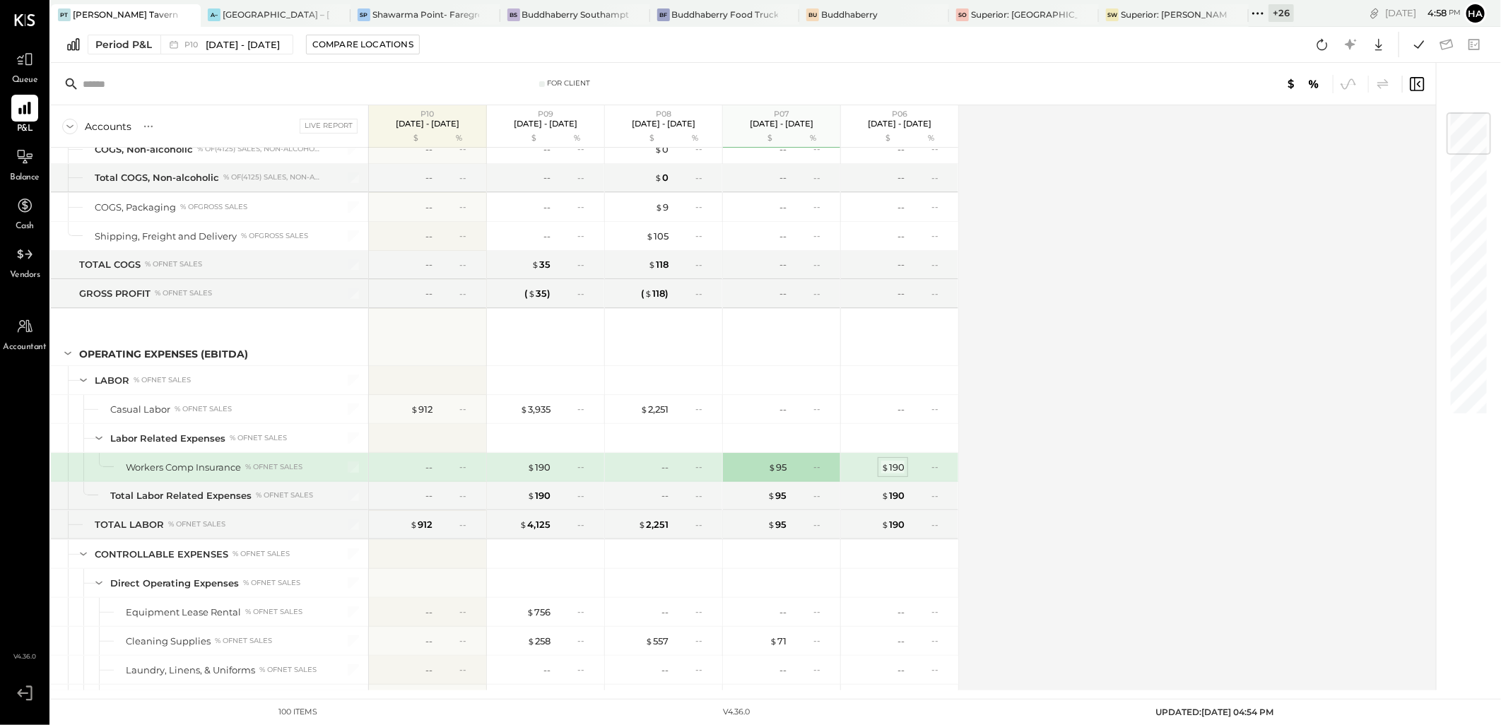
click at [894, 466] on div "$ 190" at bounding box center [892, 467] width 23 height 13
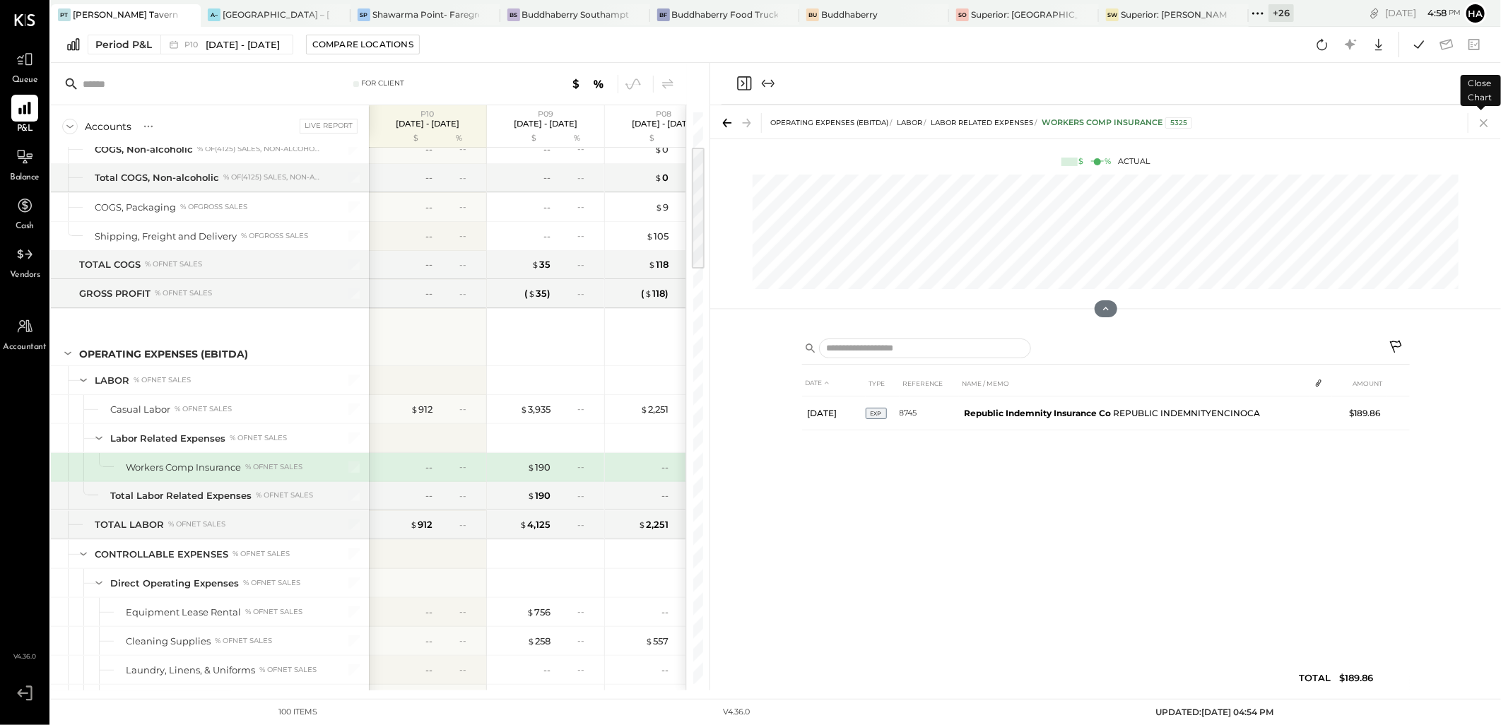
click at [1482, 124] on icon at bounding box center [1484, 123] width 20 height 20
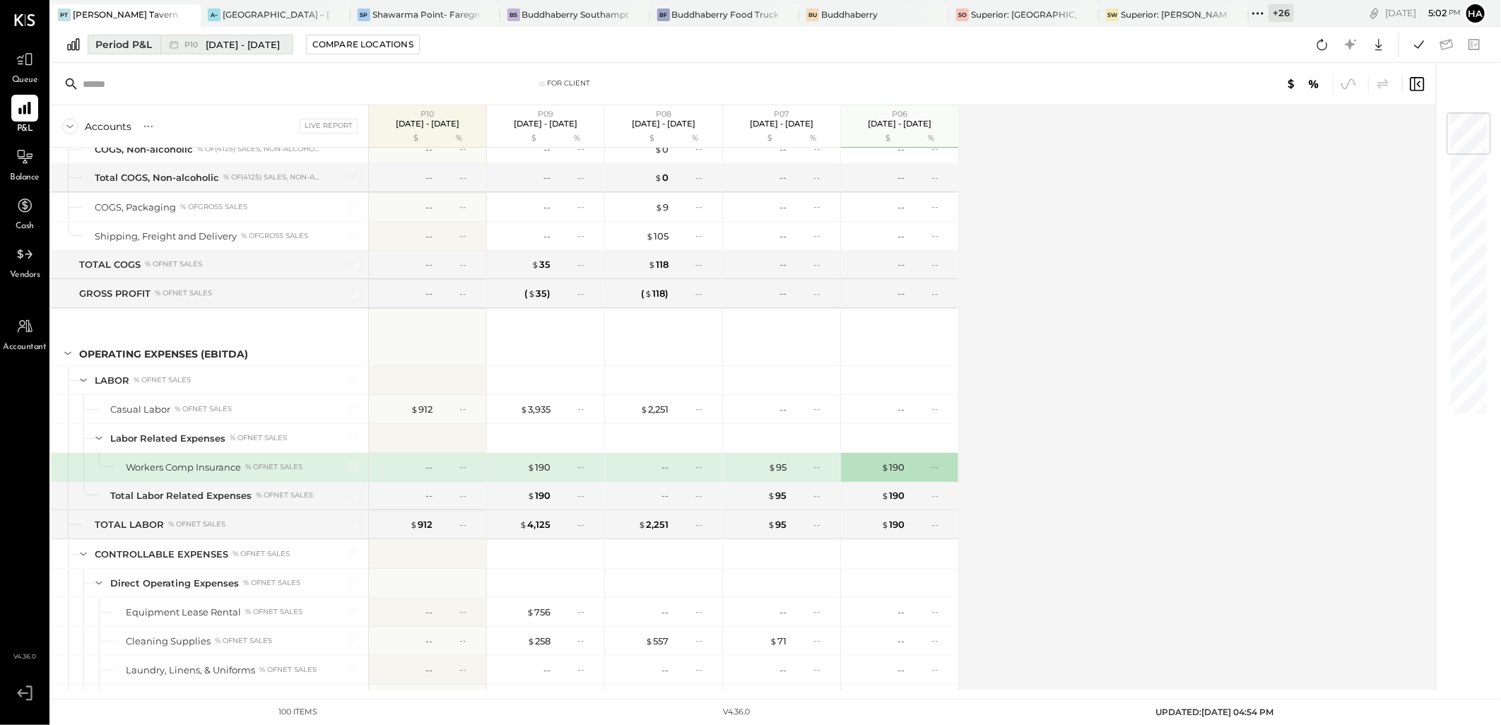
click at [247, 42] on span "[DATE] - [DATE]" at bounding box center [243, 44] width 74 height 13
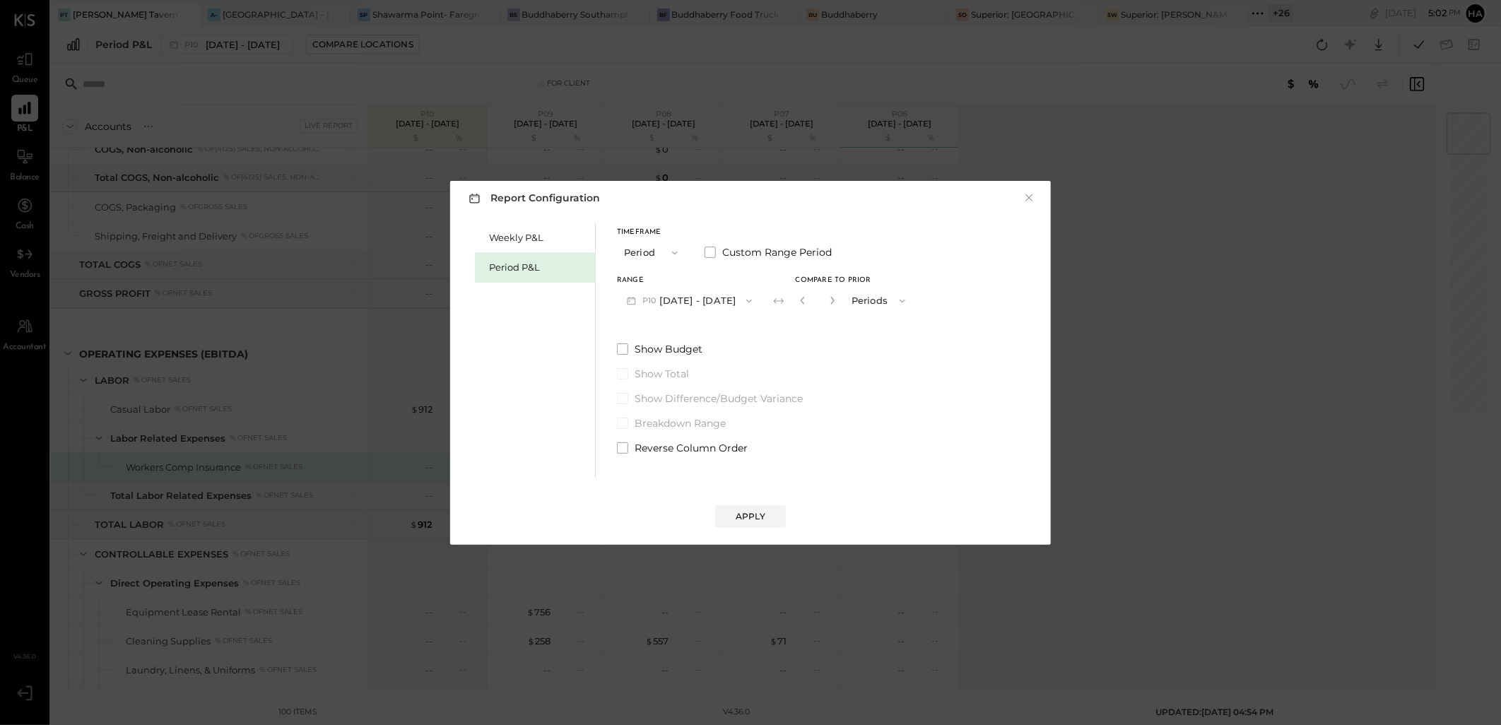
click at [740, 297] on button "P10 [DATE] - [DATE]" at bounding box center [689, 301] width 145 height 26
click at [701, 332] on span "[DATE] - [DATE]" at bounding box center [683, 332] width 67 height 12
click at [756, 509] on button "Apply" at bounding box center [750, 516] width 71 height 23
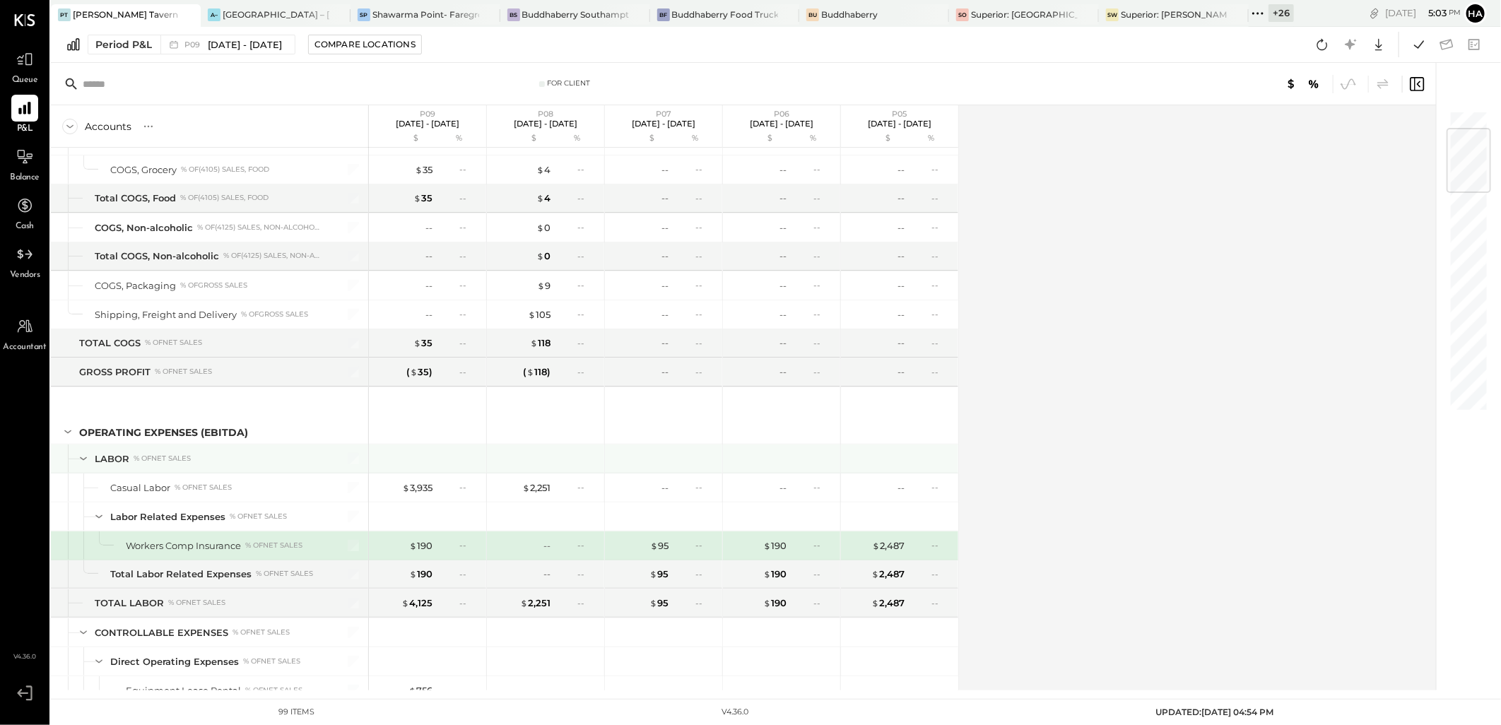
scroll to position [157, 0]
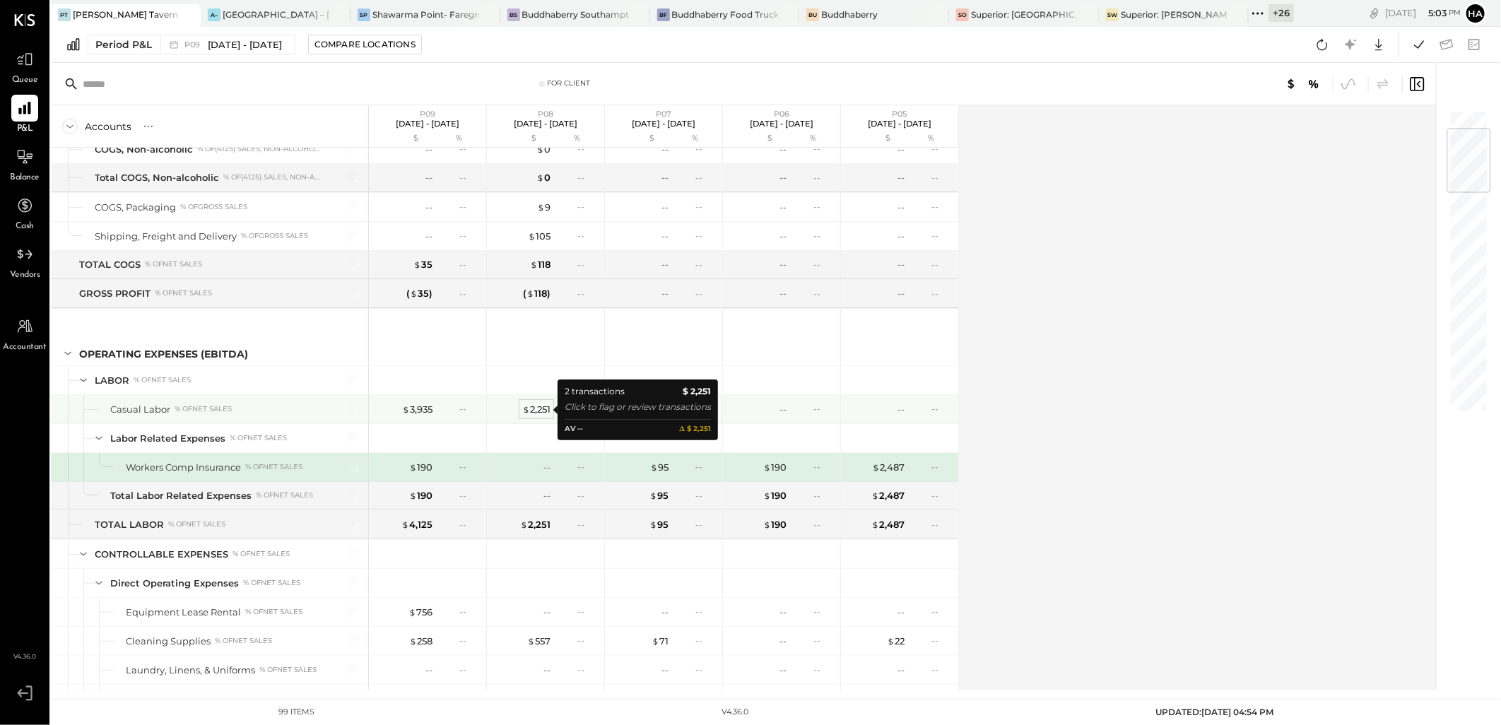
click at [543, 408] on div "$ 2,251" at bounding box center [536, 409] width 28 height 13
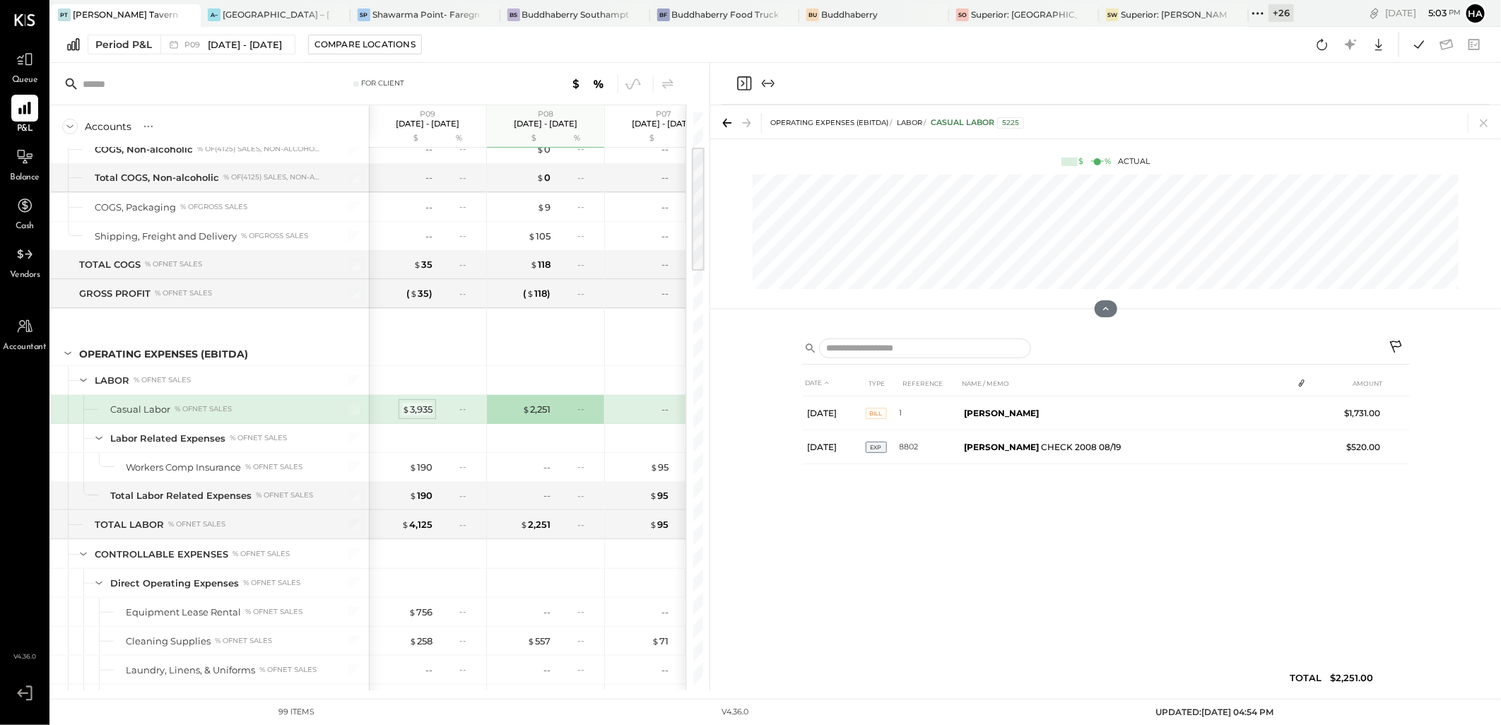
click at [410, 407] on div "$ 3,935" at bounding box center [417, 409] width 30 height 13
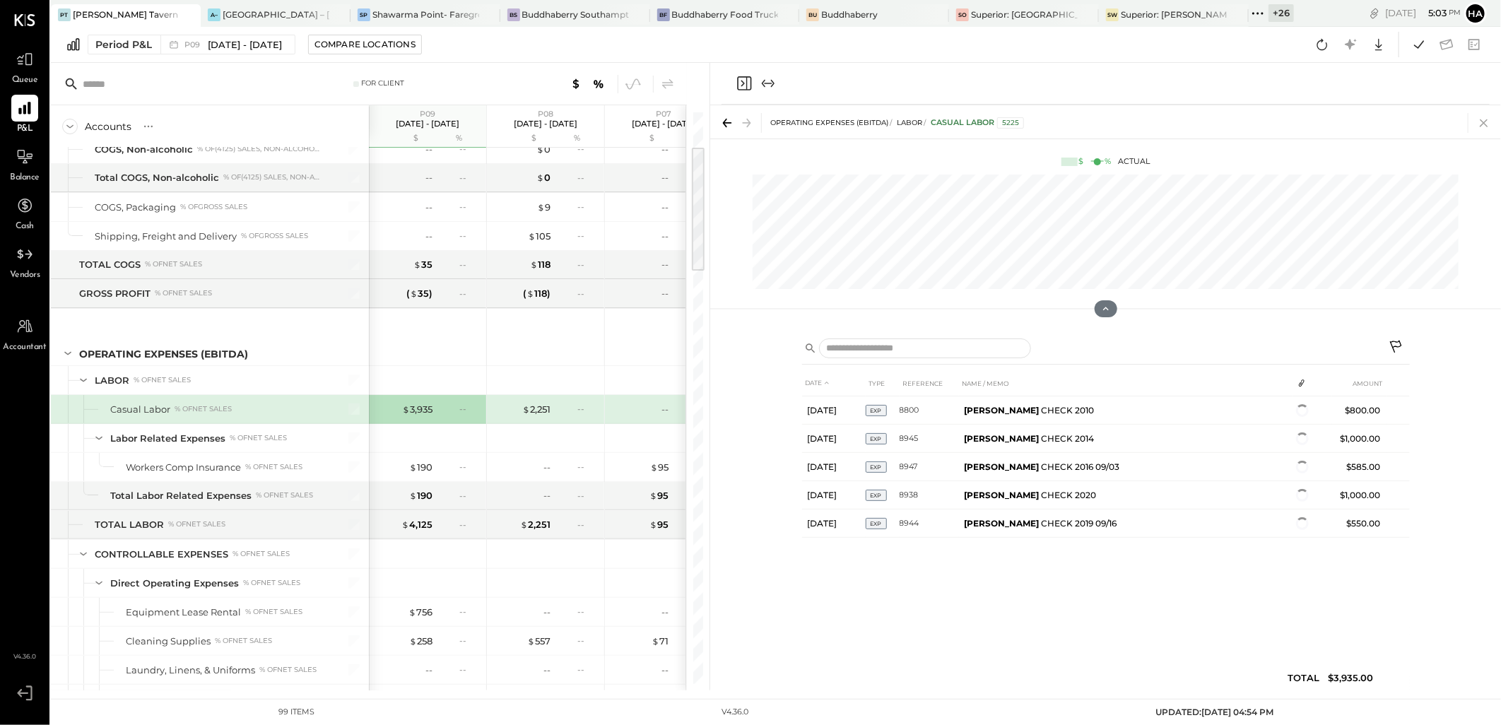
click at [1485, 122] on icon at bounding box center [1484, 123] width 20 height 20
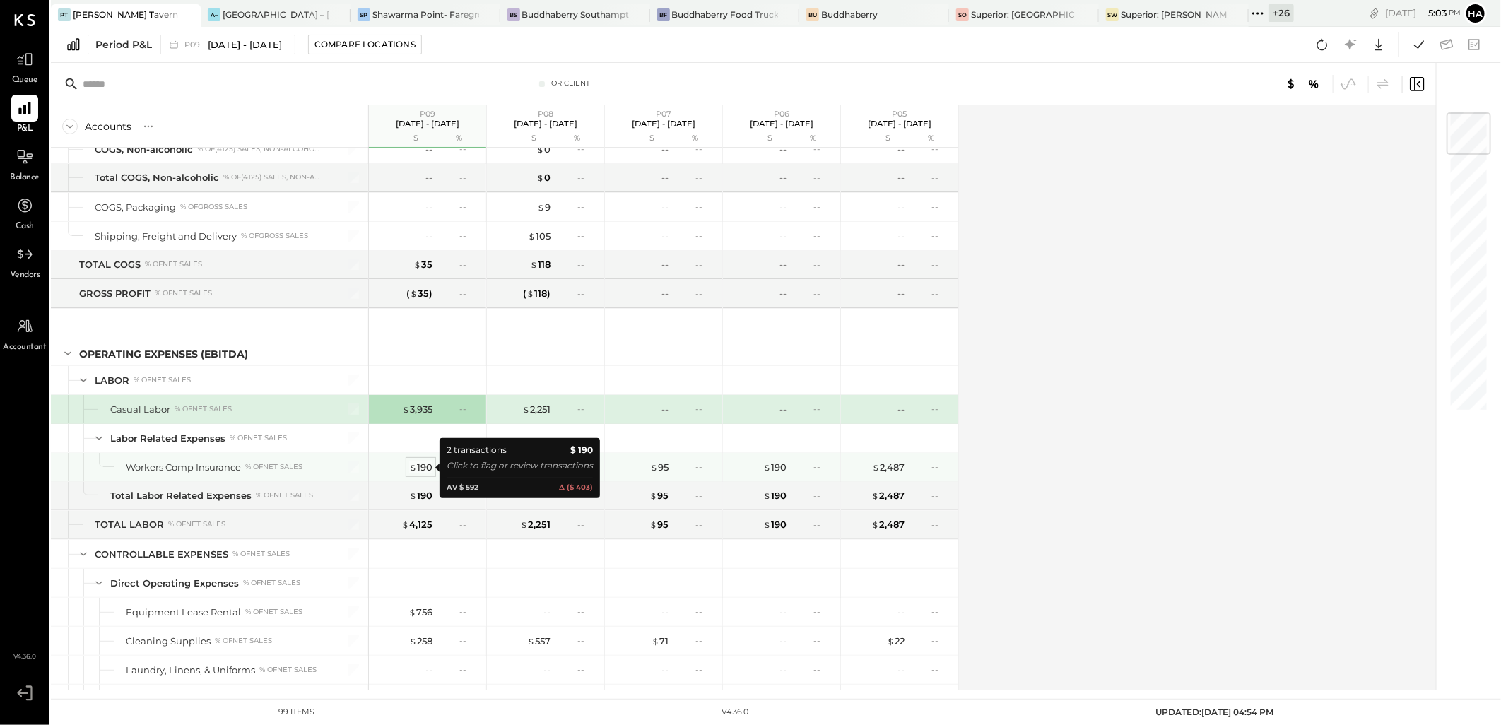
click at [417, 466] on div "$ 190" at bounding box center [420, 467] width 23 height 13
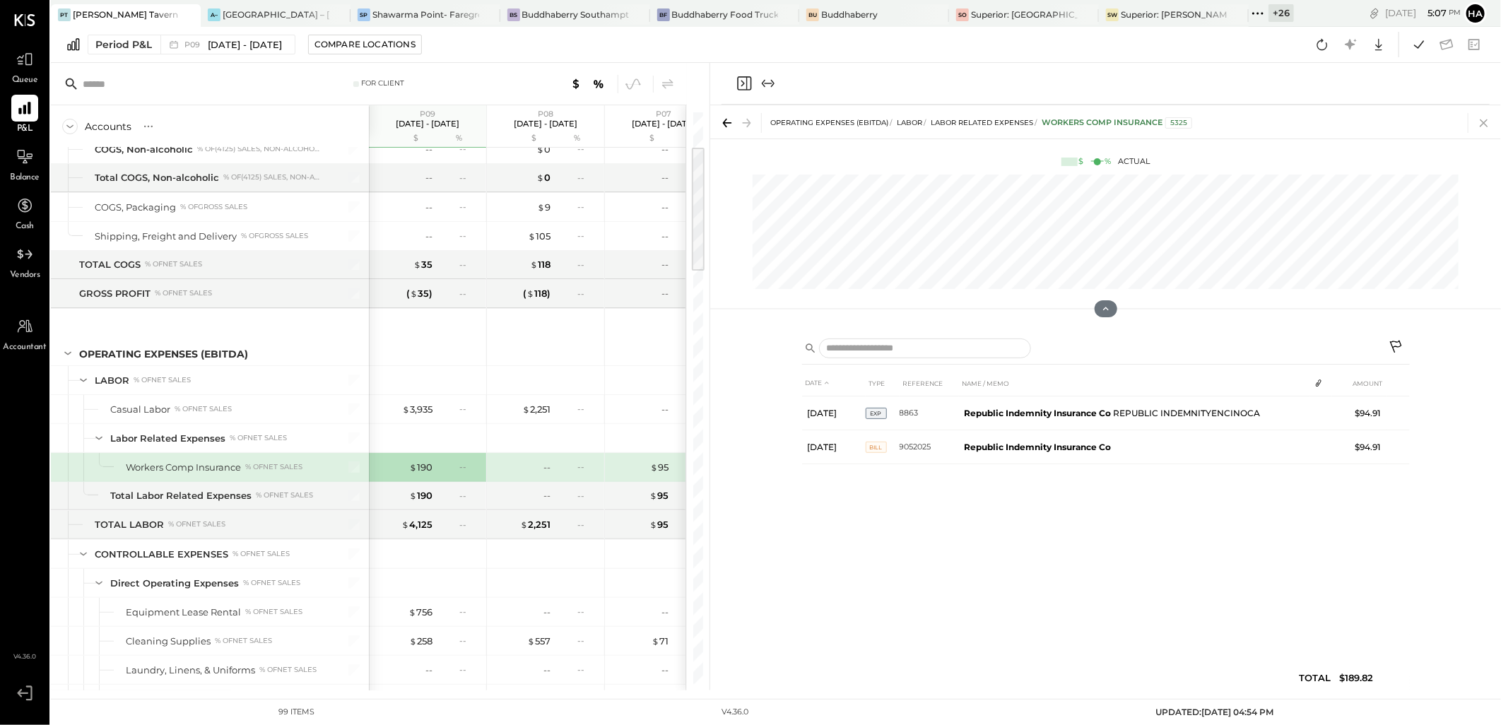
click at [1485, 127] on icon at bounding box center [1484, 123] width 20 height 20
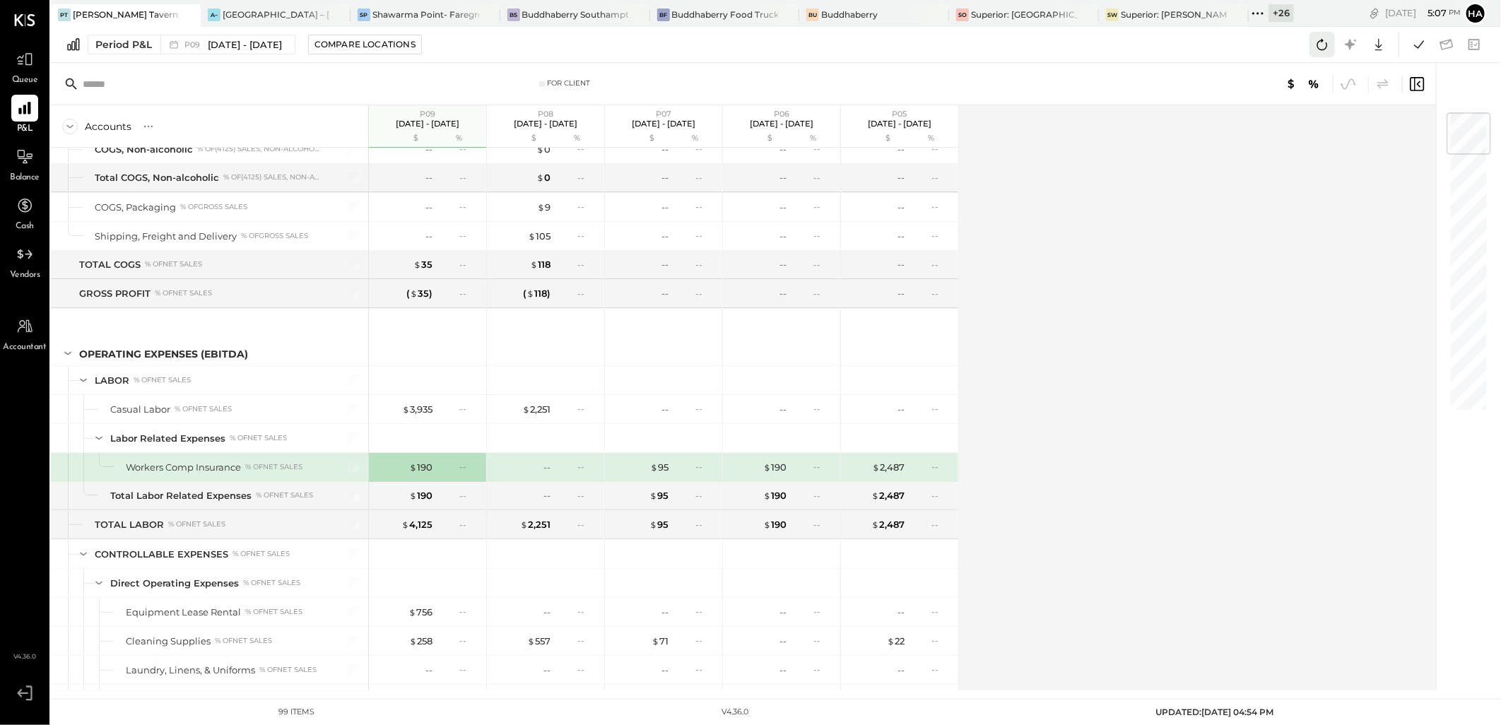
click at [1319, 50] on icon at bounding box center [1322, 44] width 18 height 18
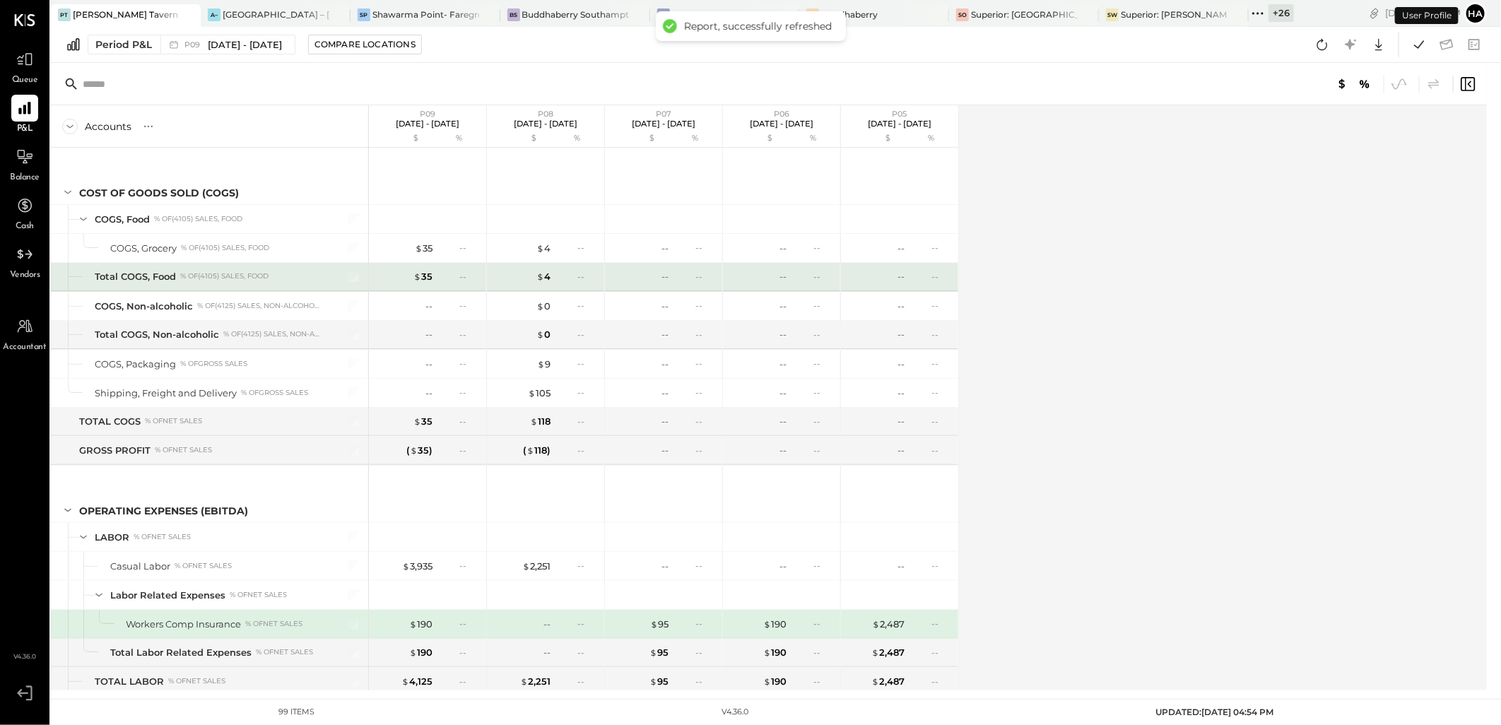
scroll to position [191, 0]
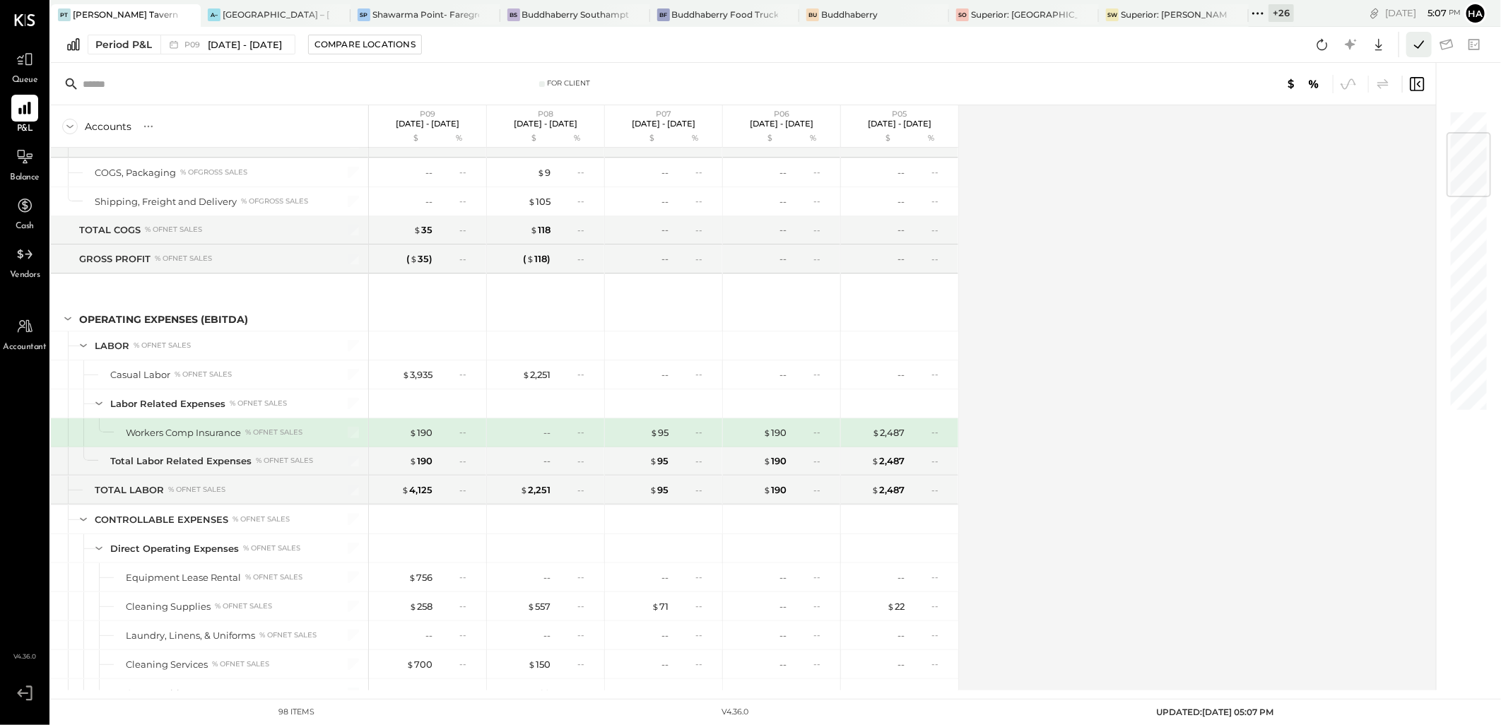
click at [1413, 46] on icon at bounding box center [1418, 44] width 18 height 18
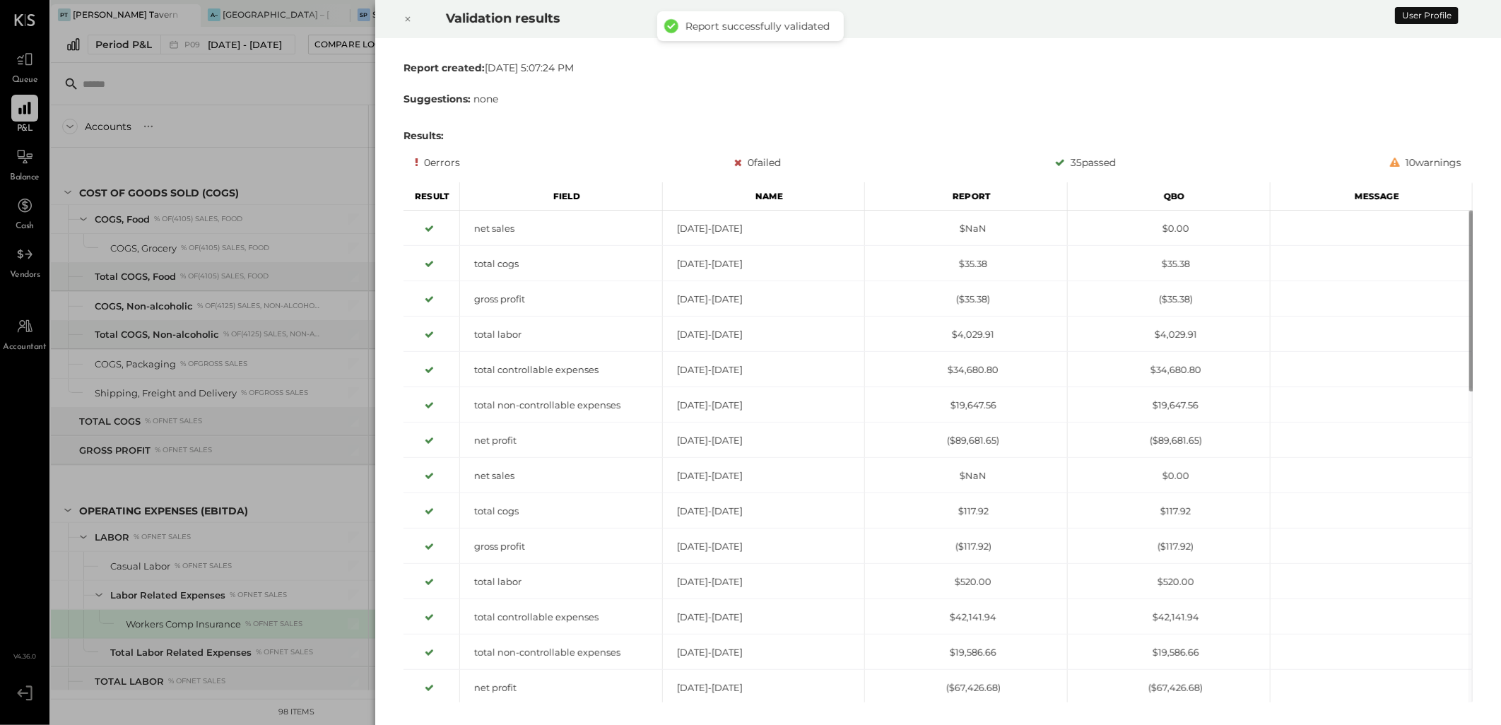
scroll to position [191, 0]
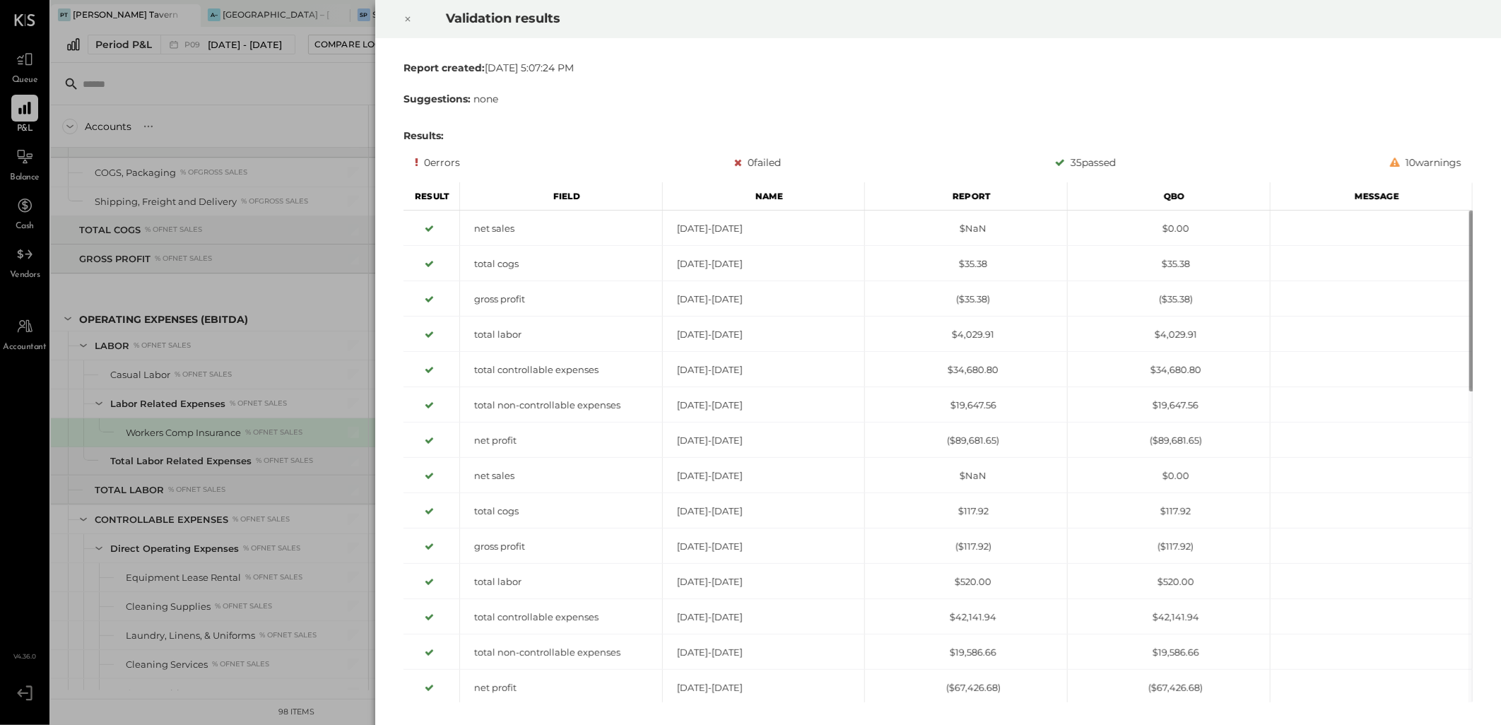
click at [410, 14] on icon at bounding box center [407, 19] width 8 height 17
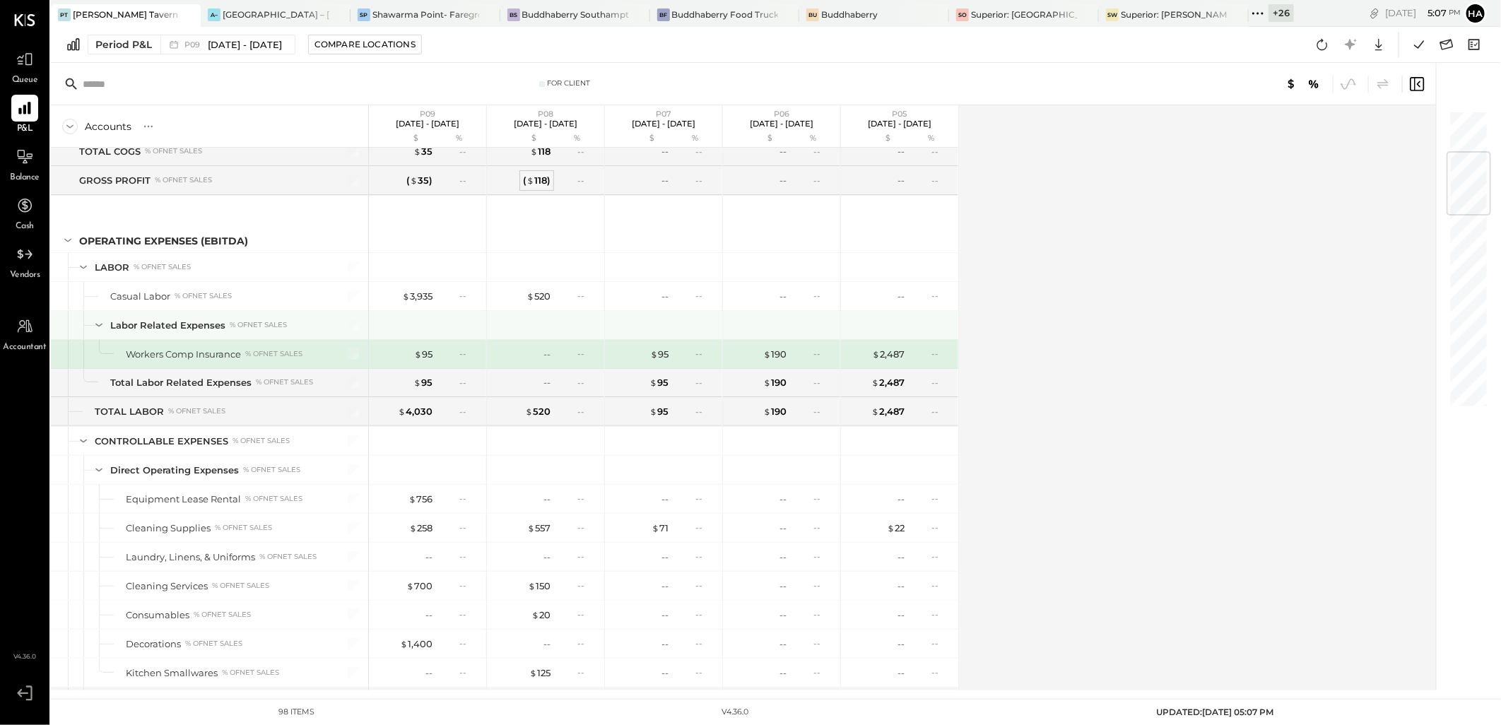
scroll to position [348, 0]
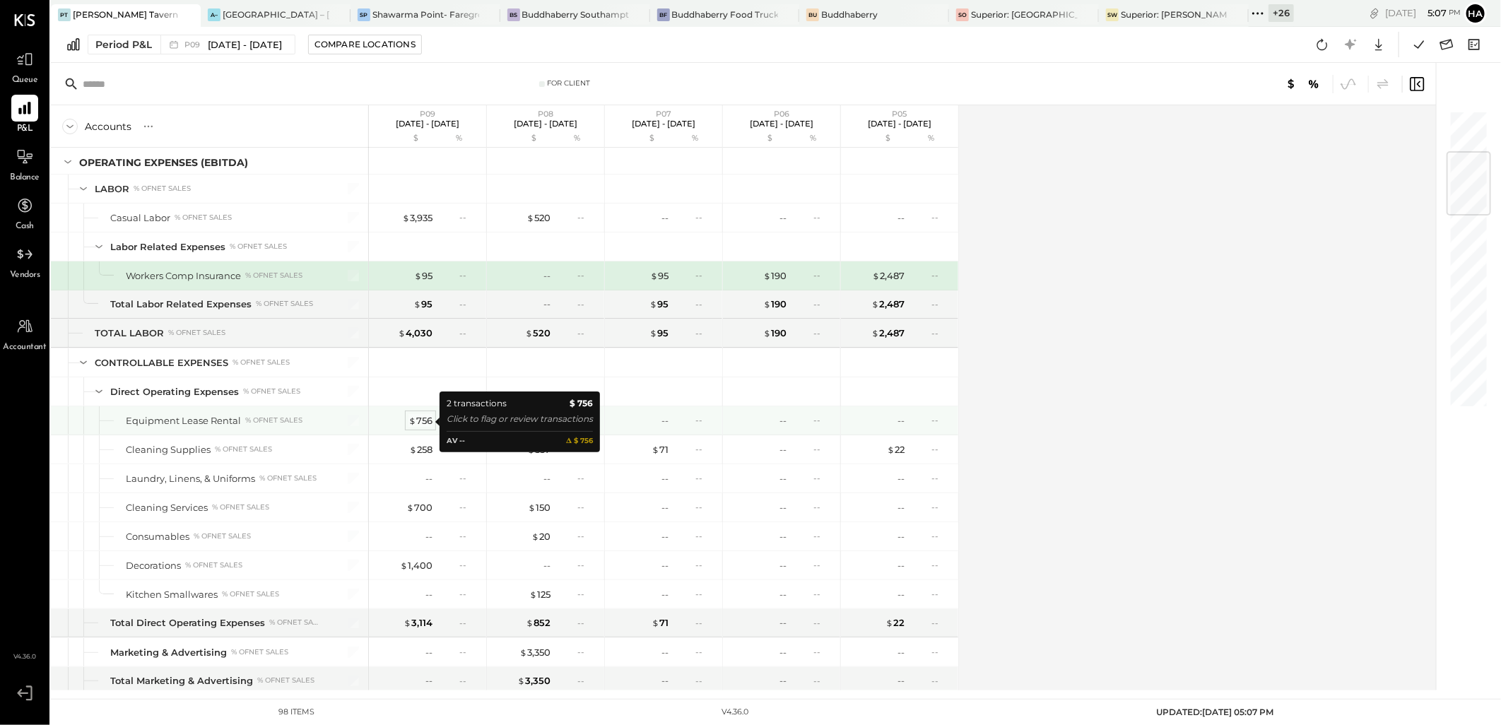
click at [422, 421] on div "$ 756" at bounding box center [420, 420] width 24 height 13
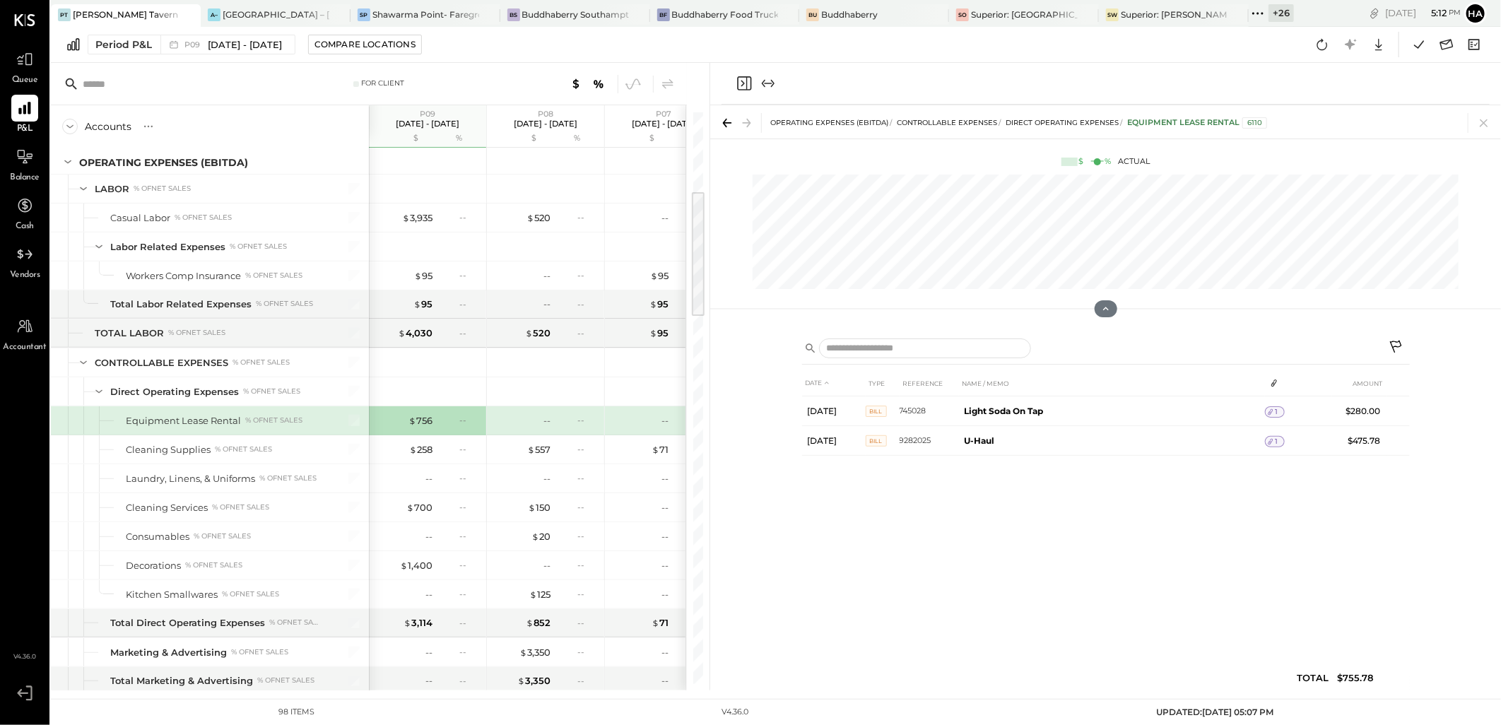
drag, startPoint x: 1489, startPoint y: 122, endPoint x: 1386, endPoint y: 60, distance: 119.5
click at [1489, 122] on icon at bounding box center [1484, 123] width 20 height 20
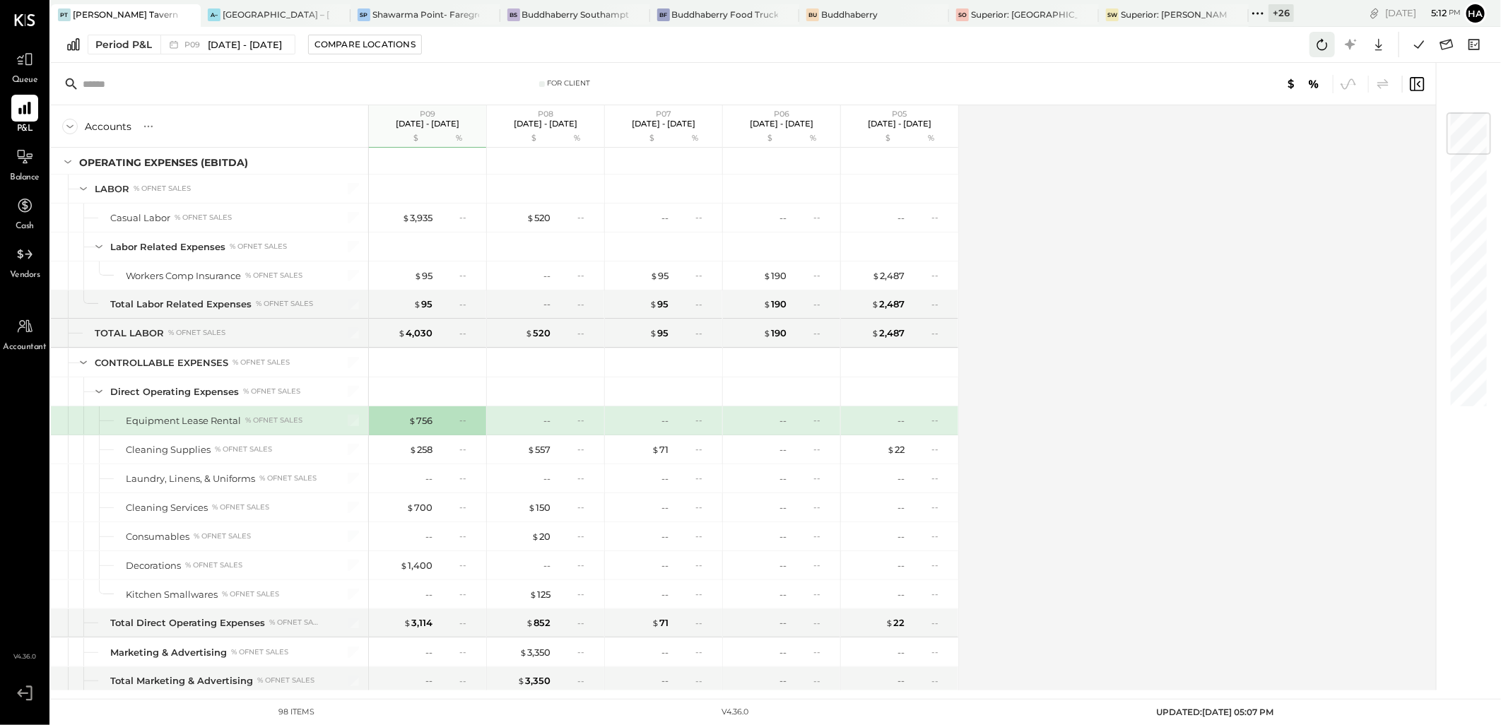
click at [1318, 45] on icon at bounding box center [1322, 44] width 18 height 18
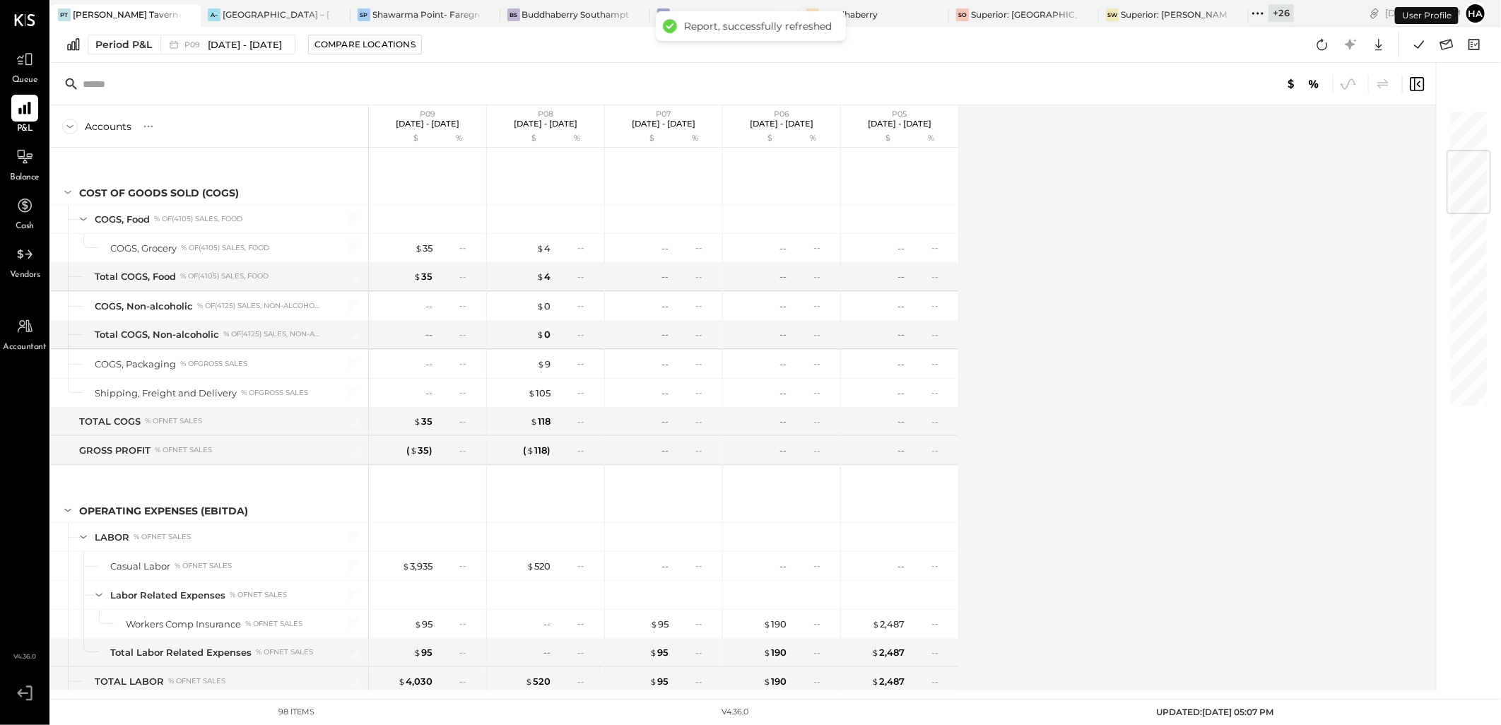
scroll to position [336, 0]
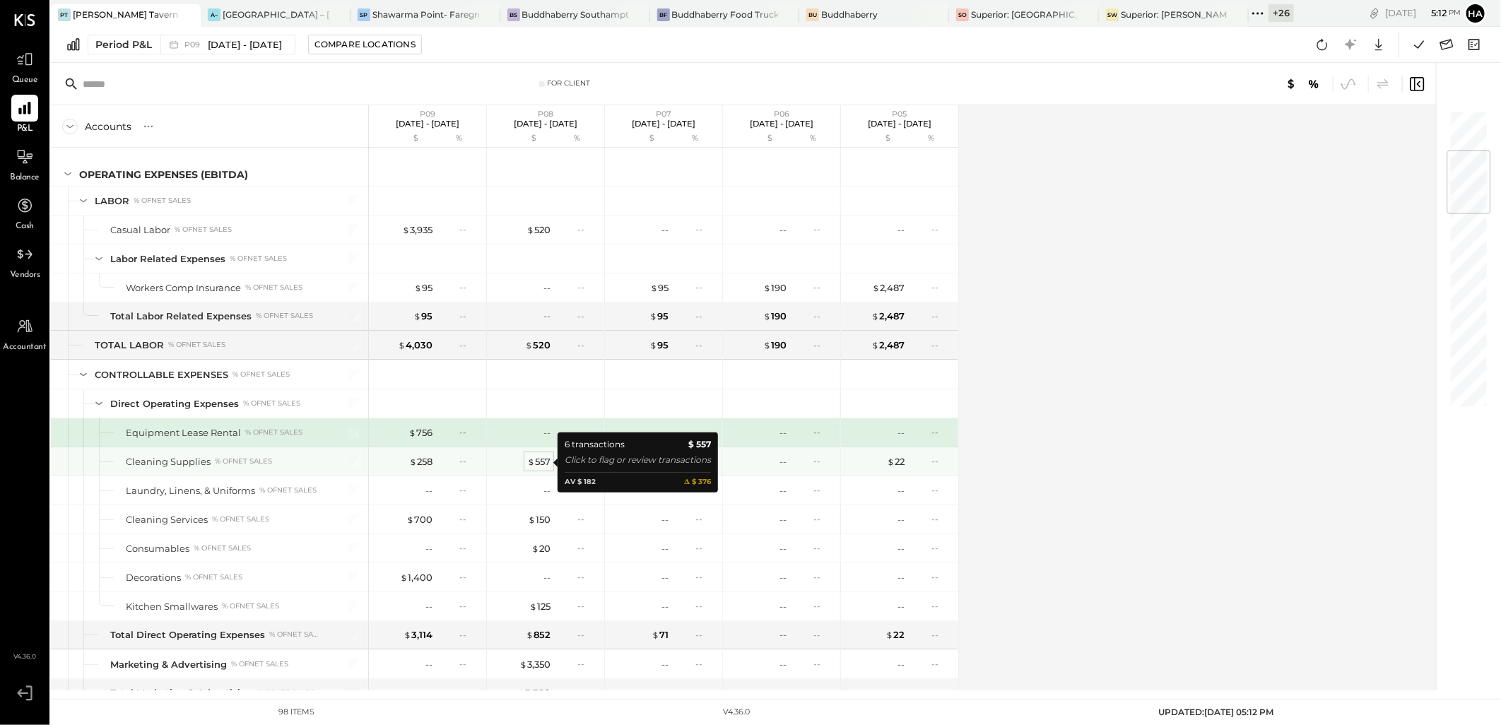
click at [540, 461] on div "$ 557" at bounding box center [538, 461] width 23 height 13
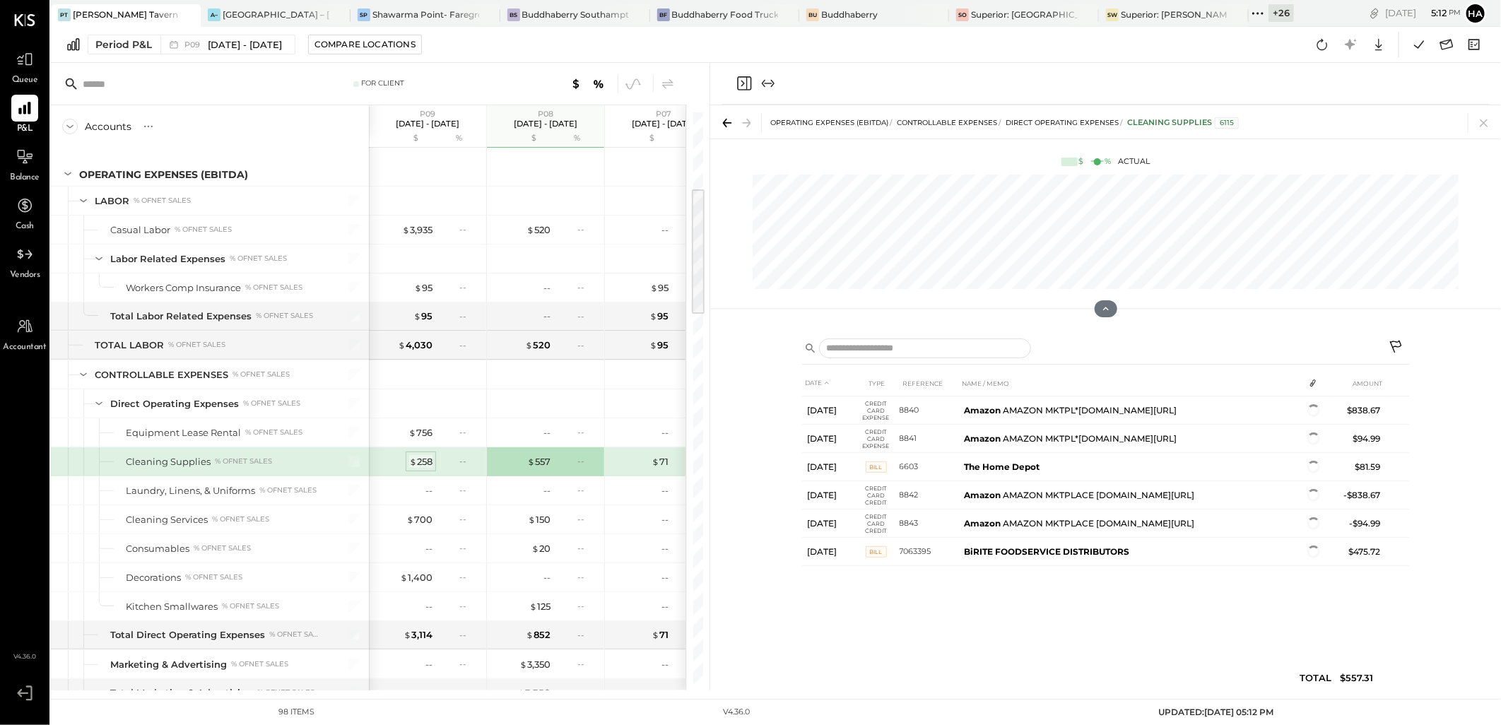
click at [427, 461] on div "$ 258" at bounding box center [420, 461] width 23 height 13
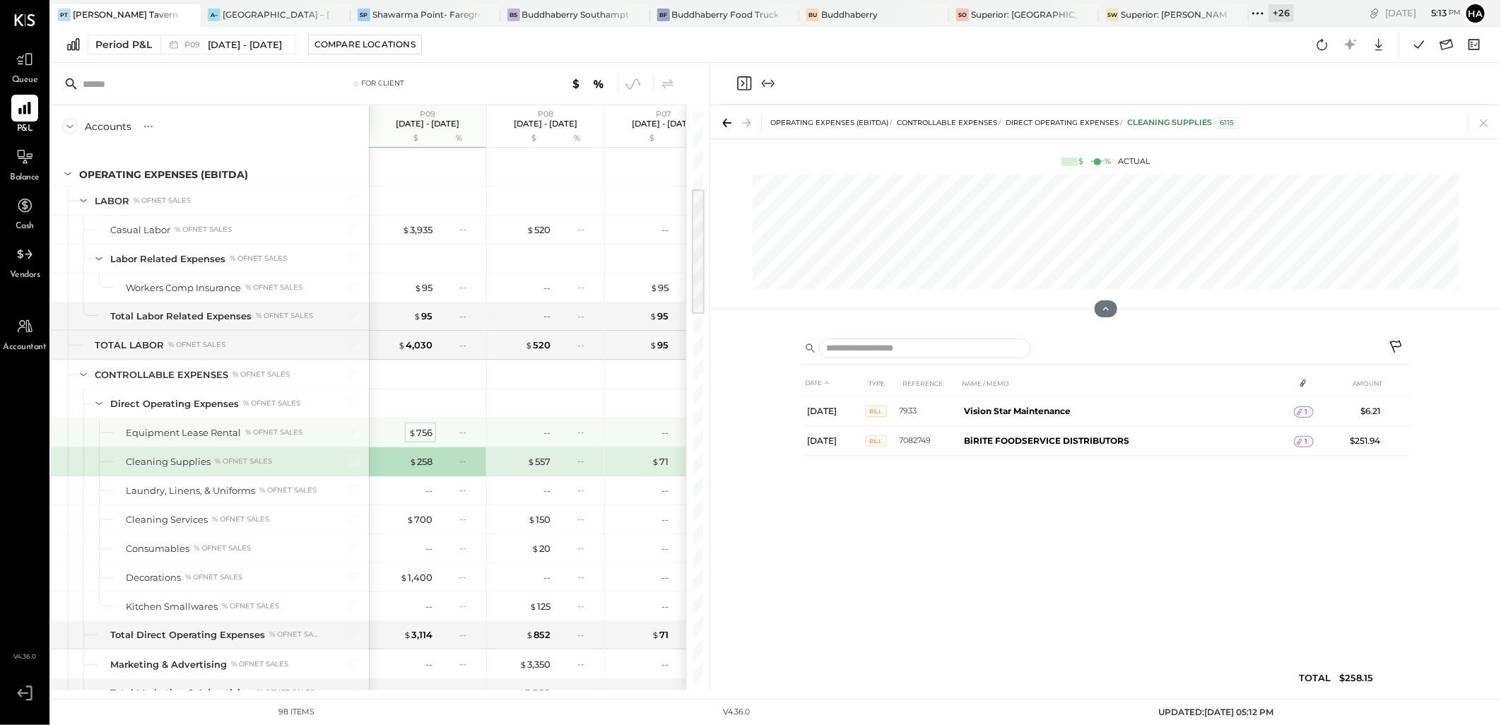
click at [425, 435] on div "$ 756" at bounding box center [420, 432] width 24 height 13
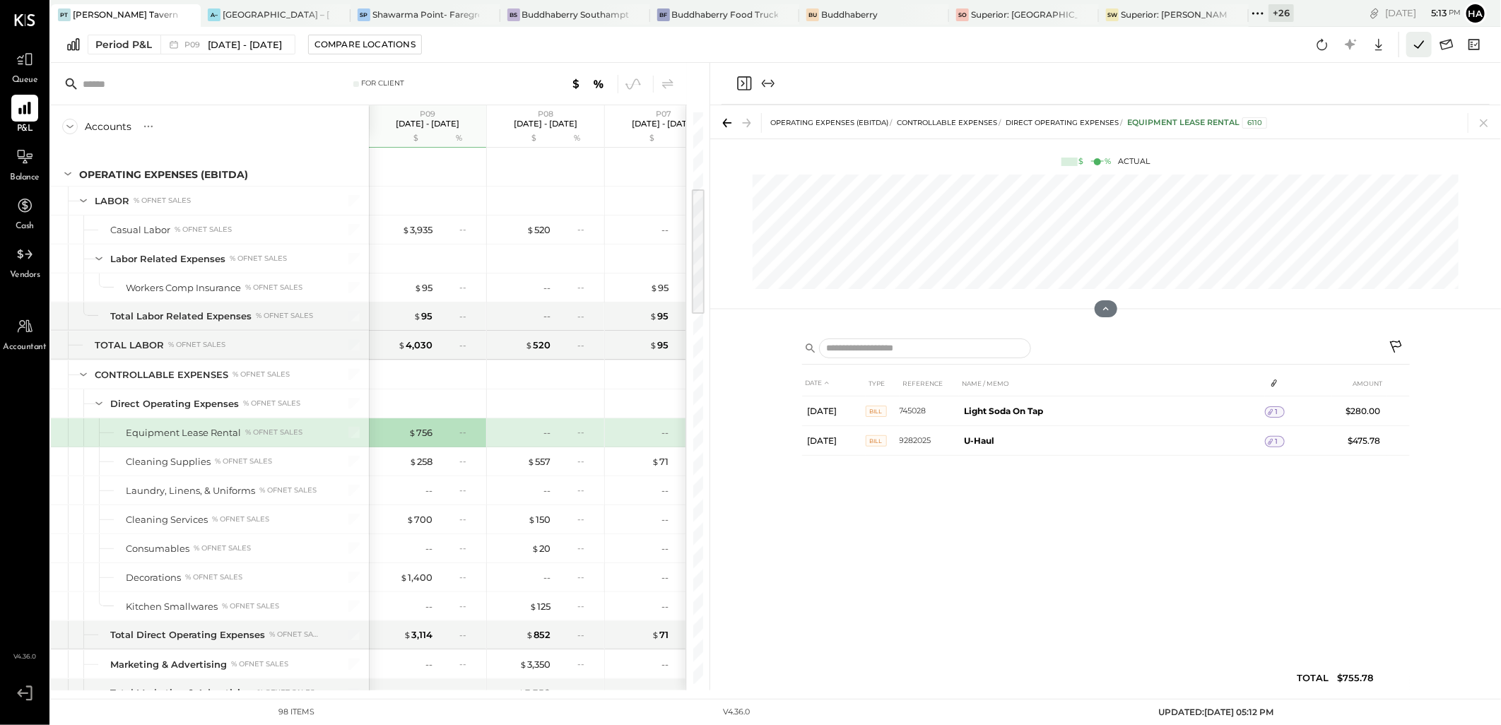
click at [1419, 44] on icon at bounding box center [1418, 44] width 18 height 18
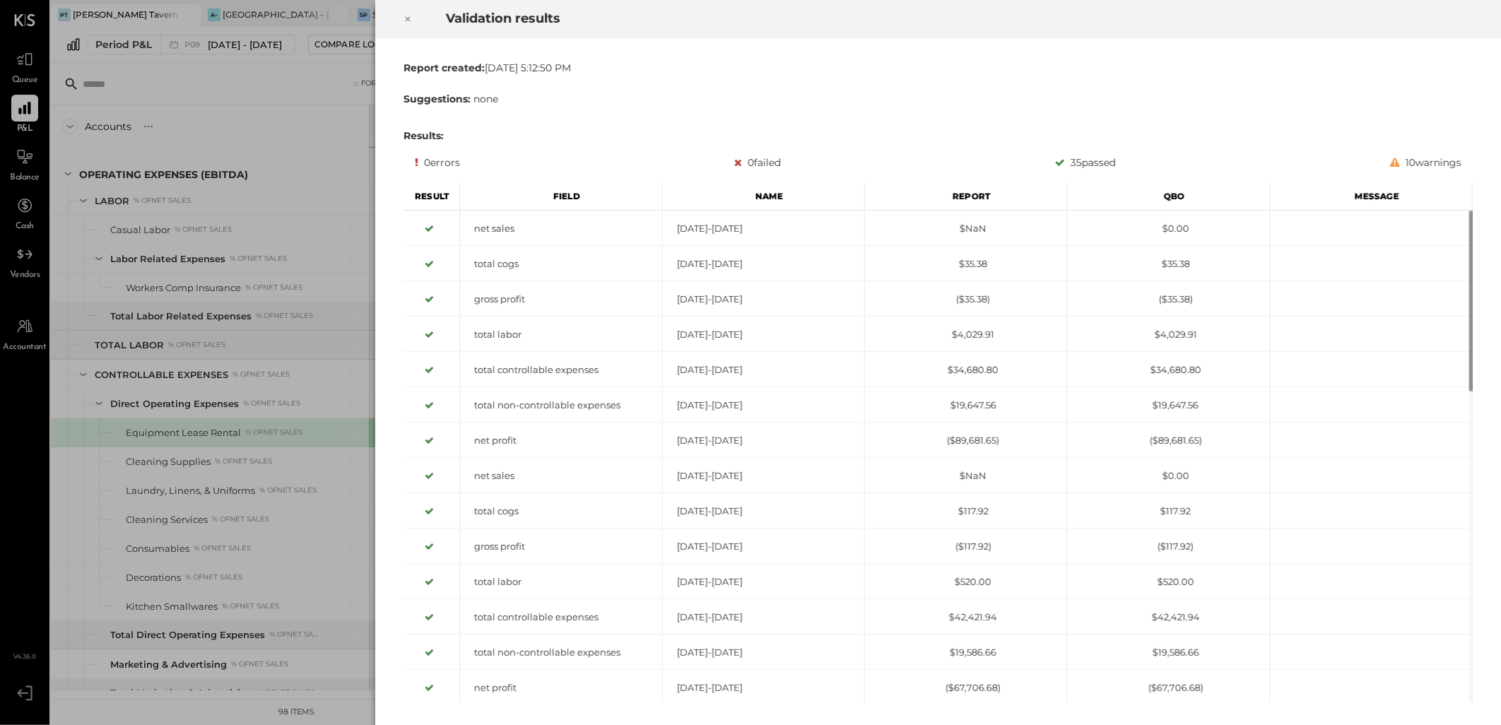
click at [413, 18] on div at bounding box center [407, 19] width 31 height 40
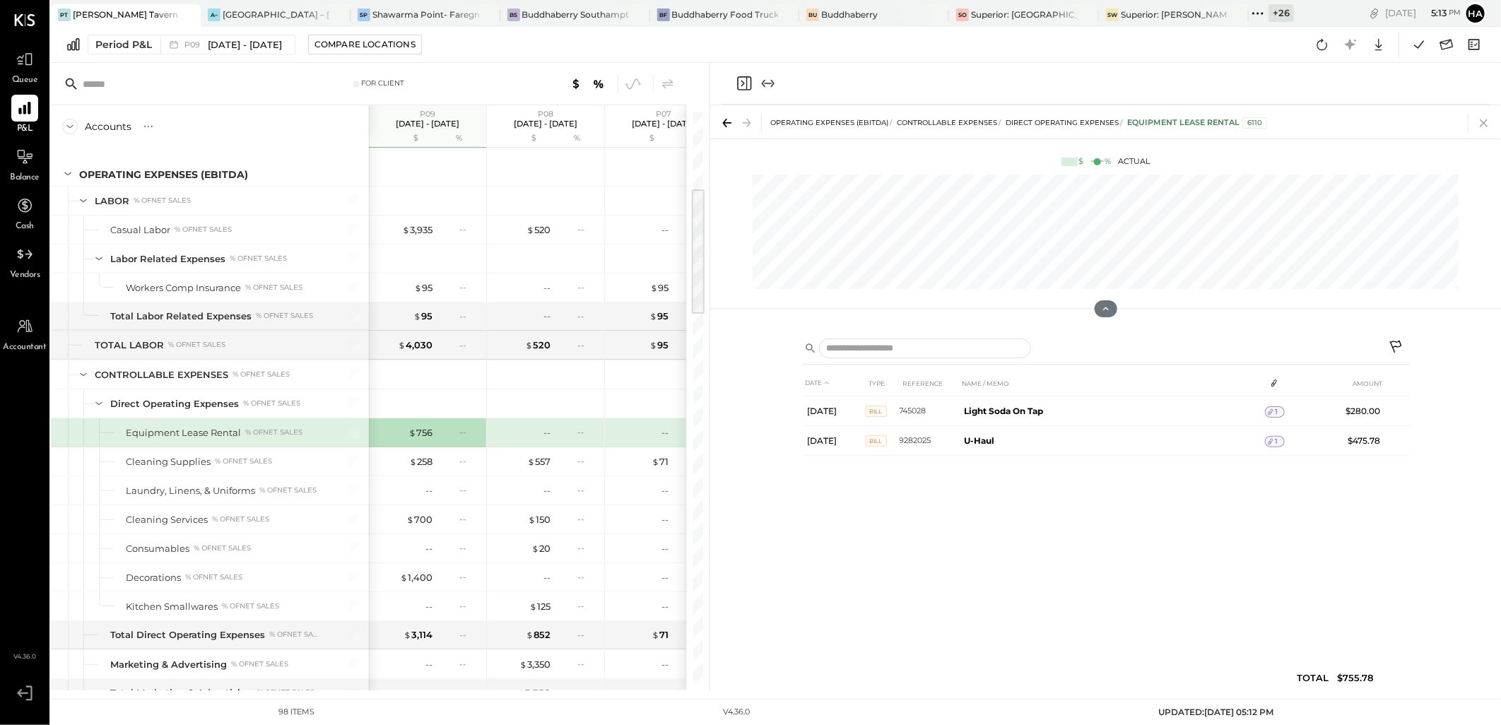
click at [1482, 122] on icon at bounding box center [1483, 123] width 8 height 8
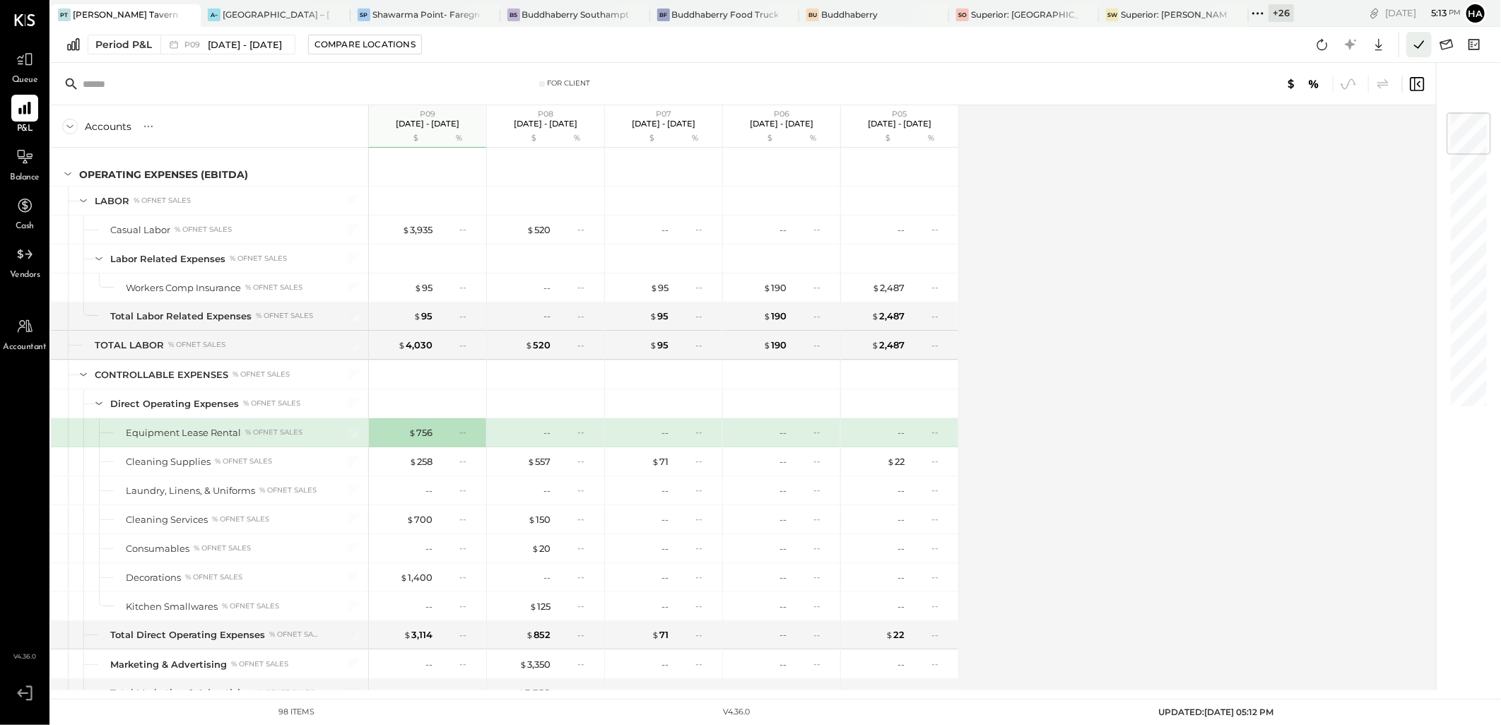
click at [1419, 40] on icon at bounding box center [1418, 44] width 18 height 18
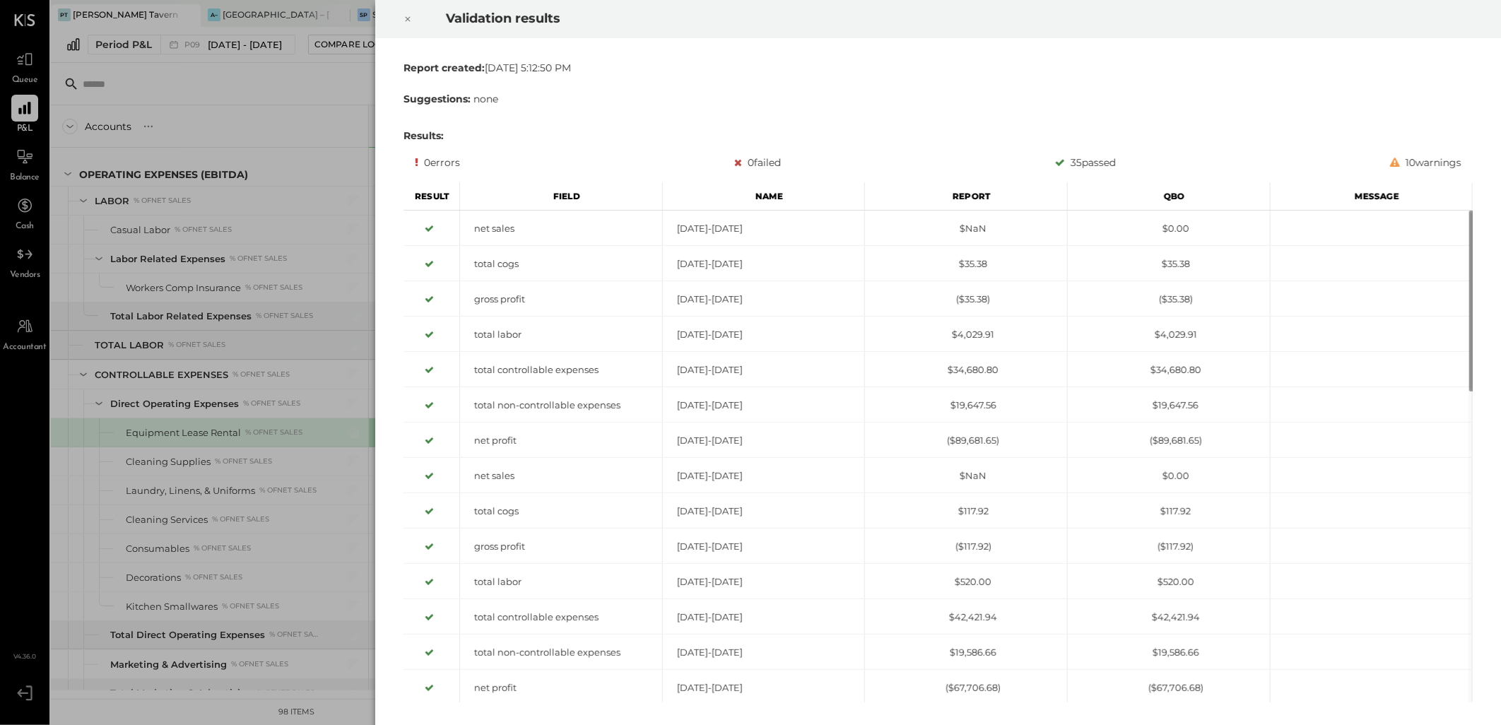
click at [406, 17] on icon at bounding box center [407, 19] width 8 height 17
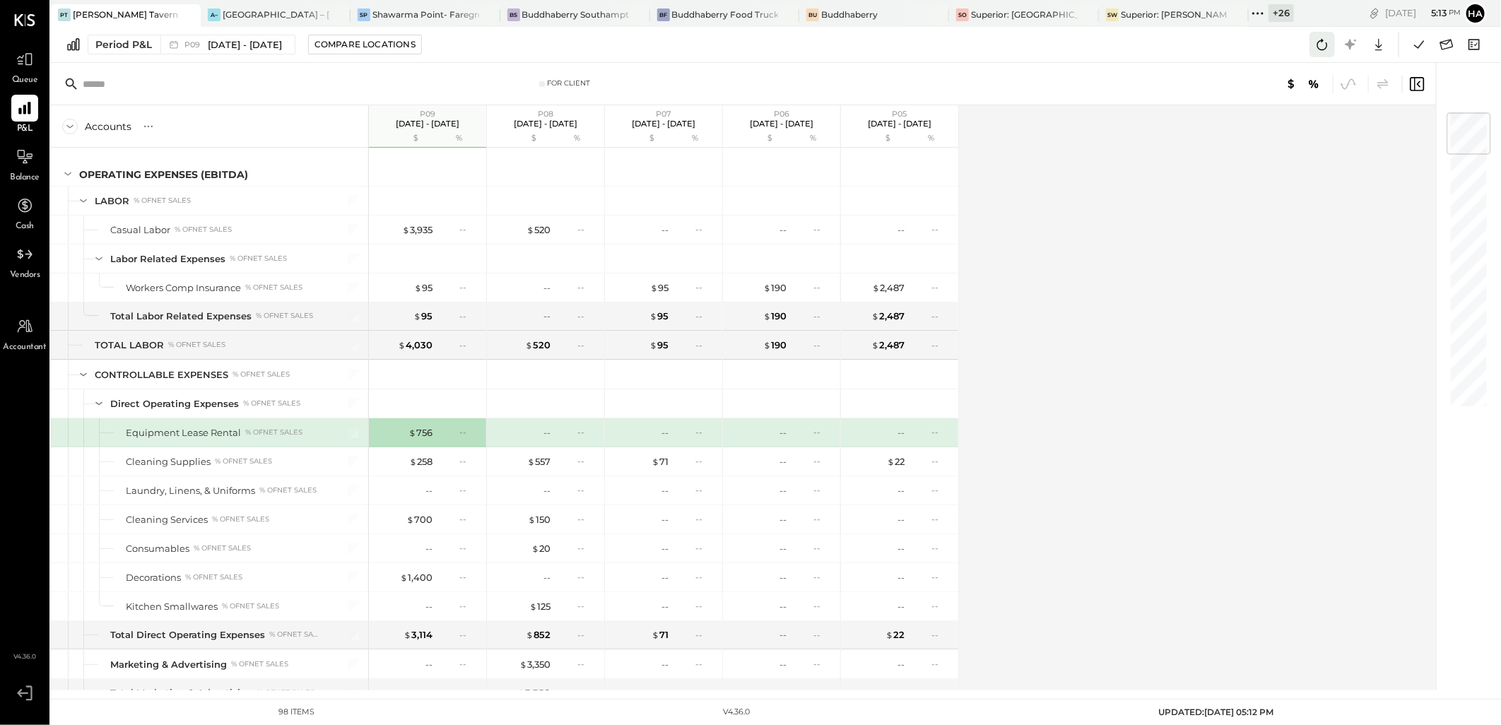
click at [1322, 46] on icon at bounding box center [1322, 44] width 18 height 18
click at [1327, 44] on icon at bounding box center [1322, 44] width 18 height 18
click at [1424, 45] on icon at bounding box center [1418, 44] width 18 height 18
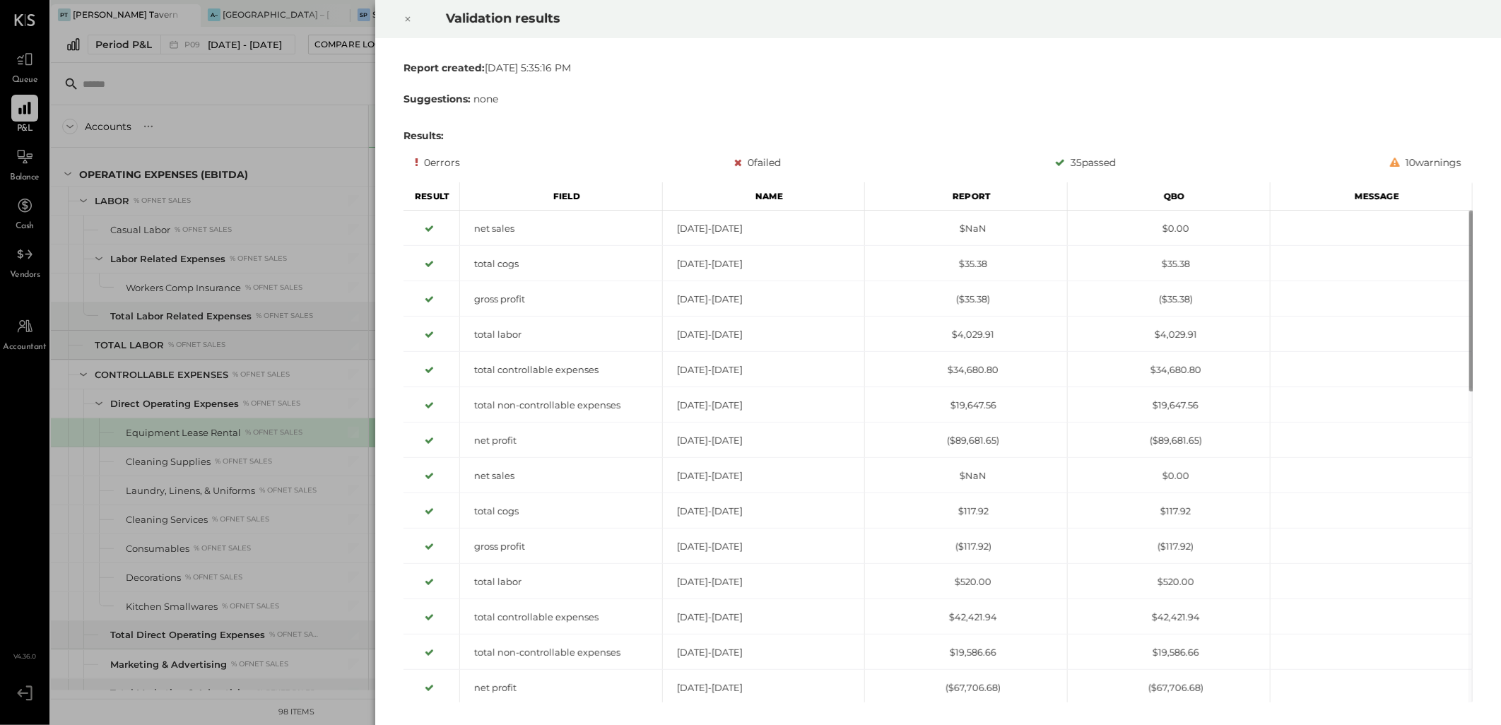
click at [408, 19] on icon at bounding box center [408, 19] width 5 height 5
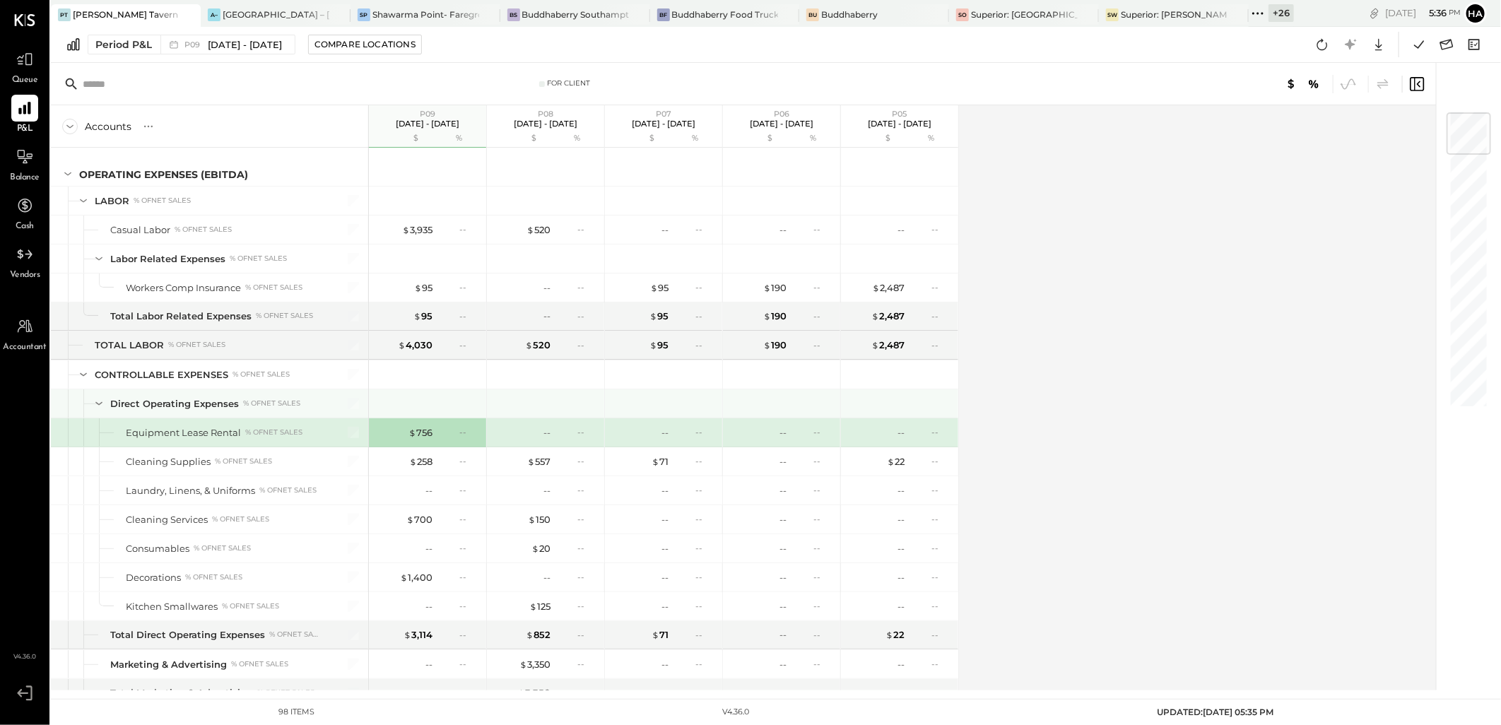
scroll to position [415, 0]
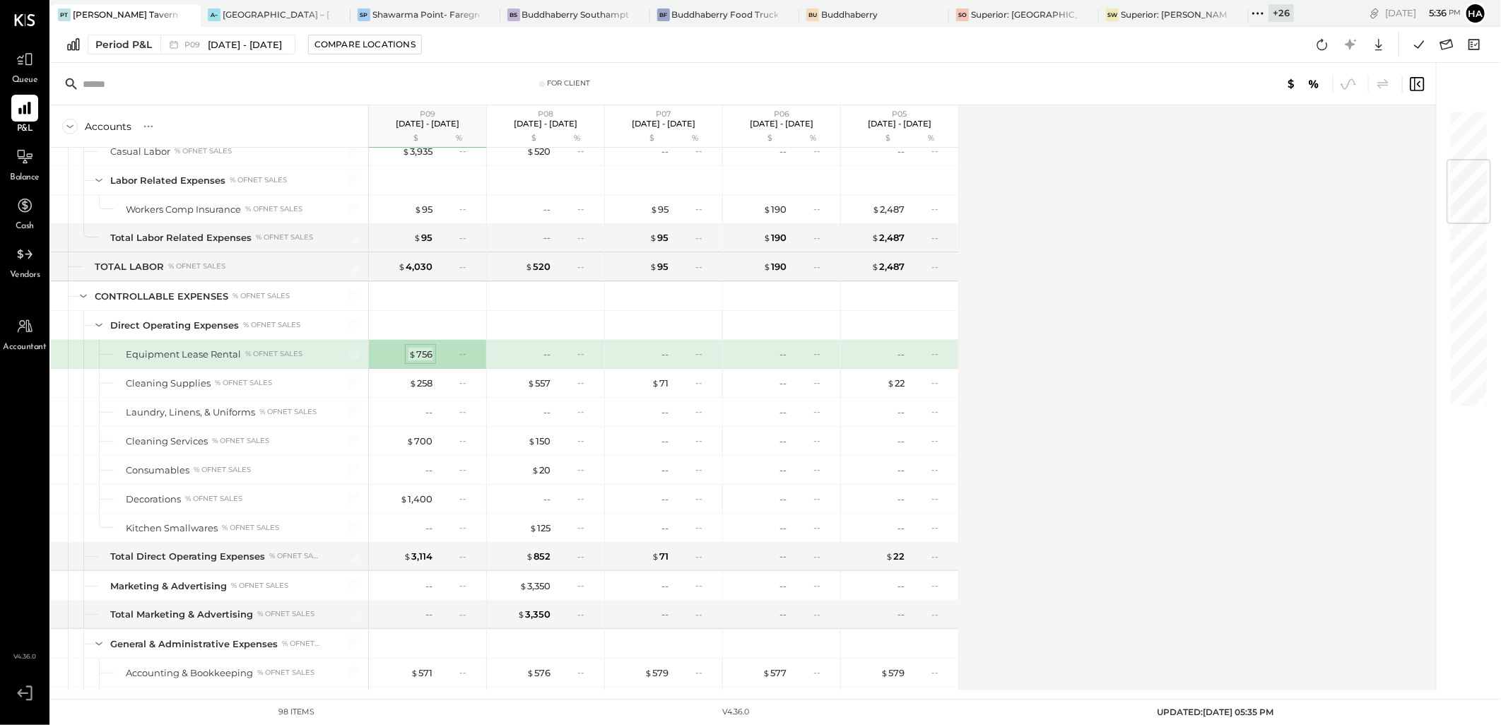
click at [421, 354] on div "$ 756" at bounding box center [420, 354] width 24 height 13
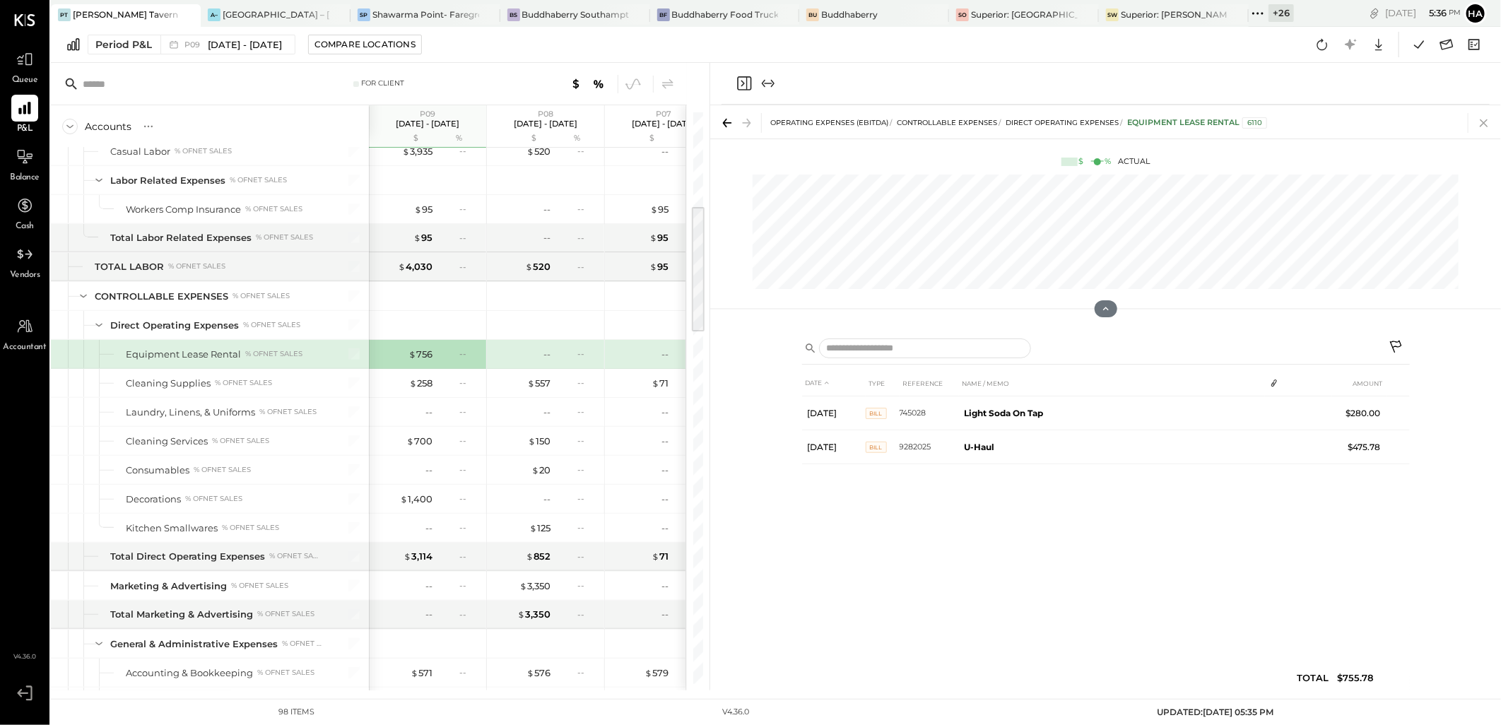
click at [1487, 124] on icon at bounding box center [1484, 123] width 20 height 20
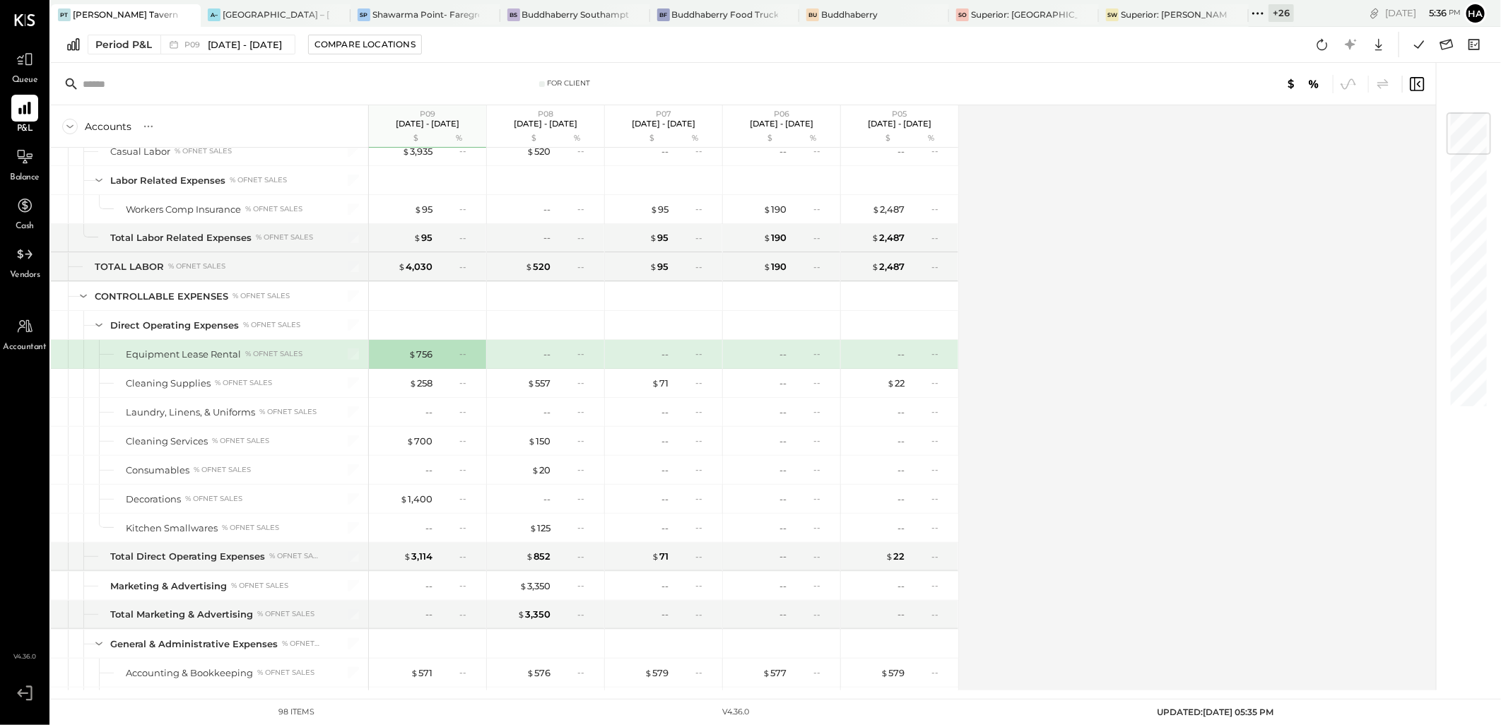
click at [538, 355] on div "--" at bounding box center [522, 354] width 57 height 13
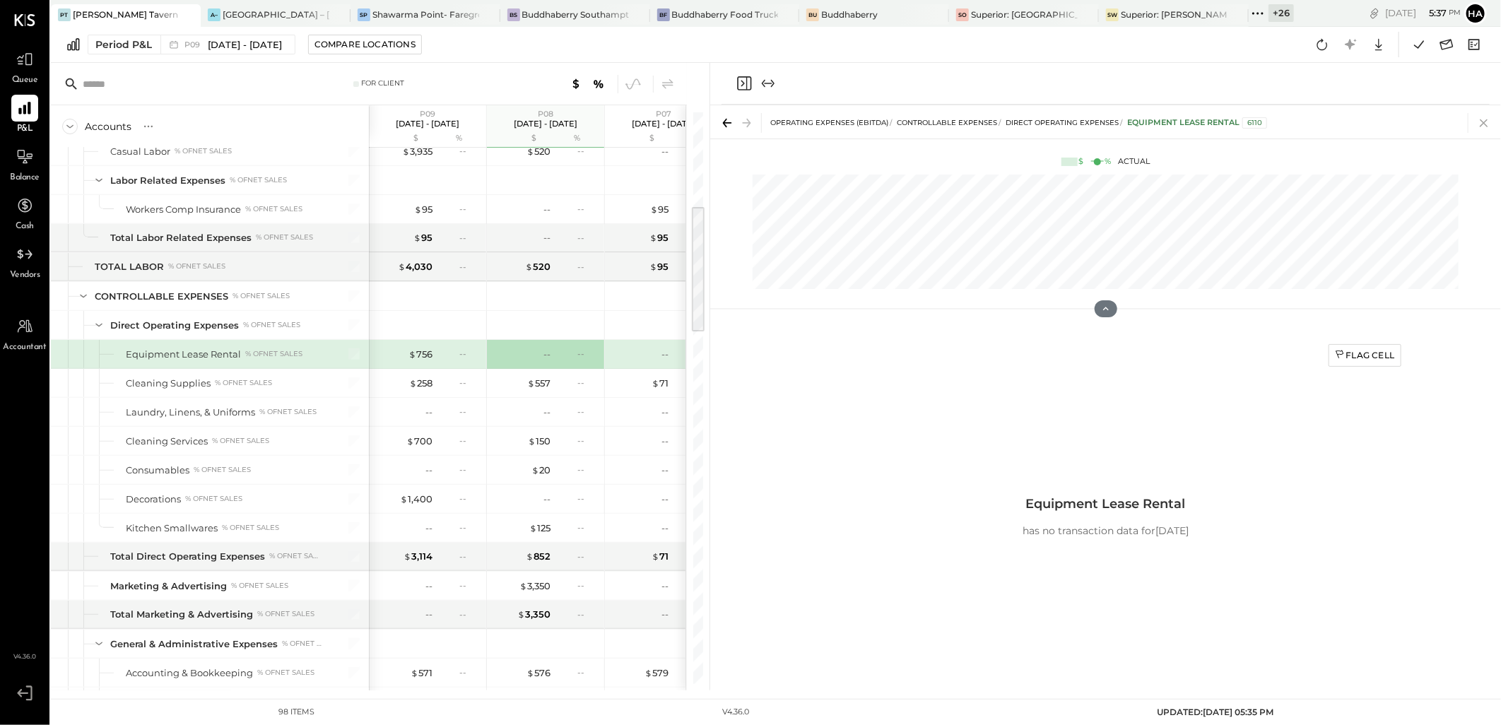
click at [1482, 118] on icon at bounding box center [1484, 123] width 20 height 20
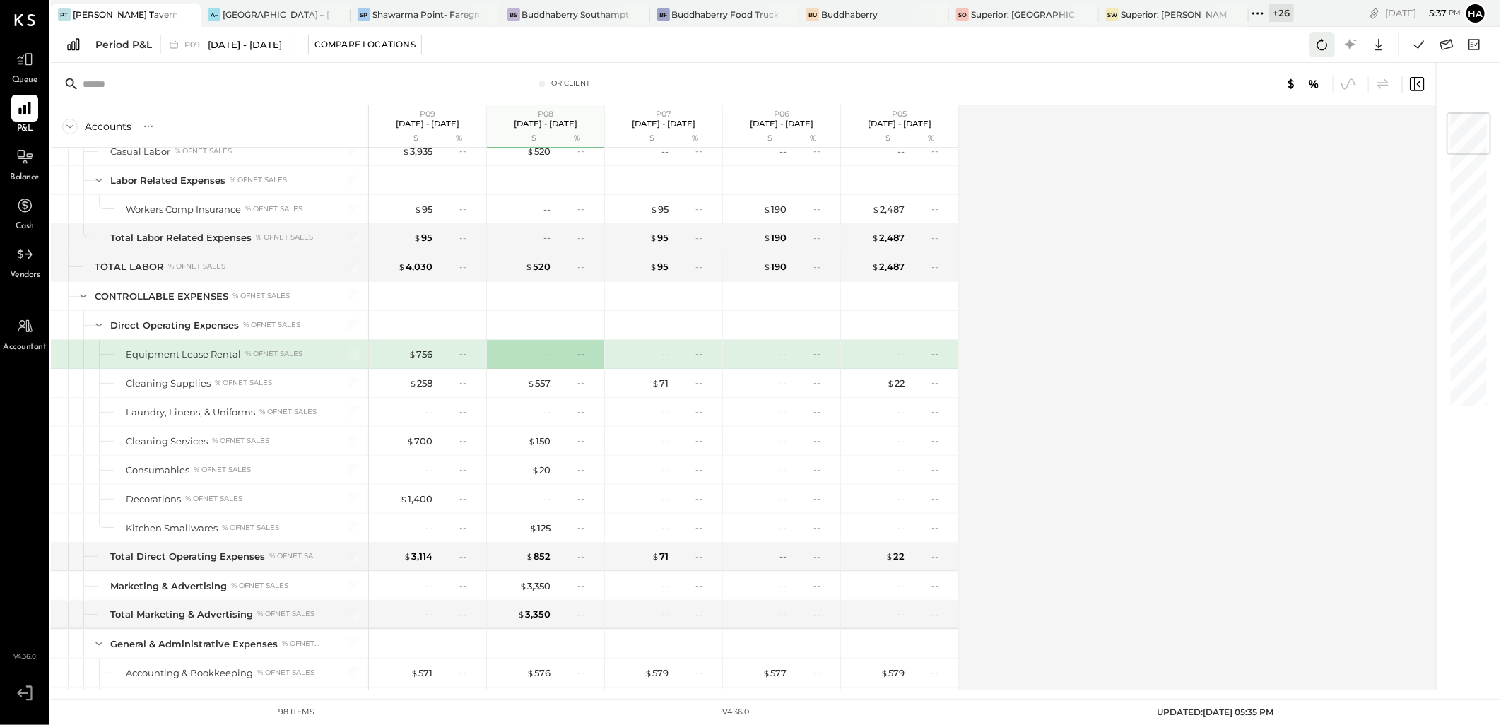
click at [1318, 43] on icon at bounding box center [1322, 44] width 11 height 11
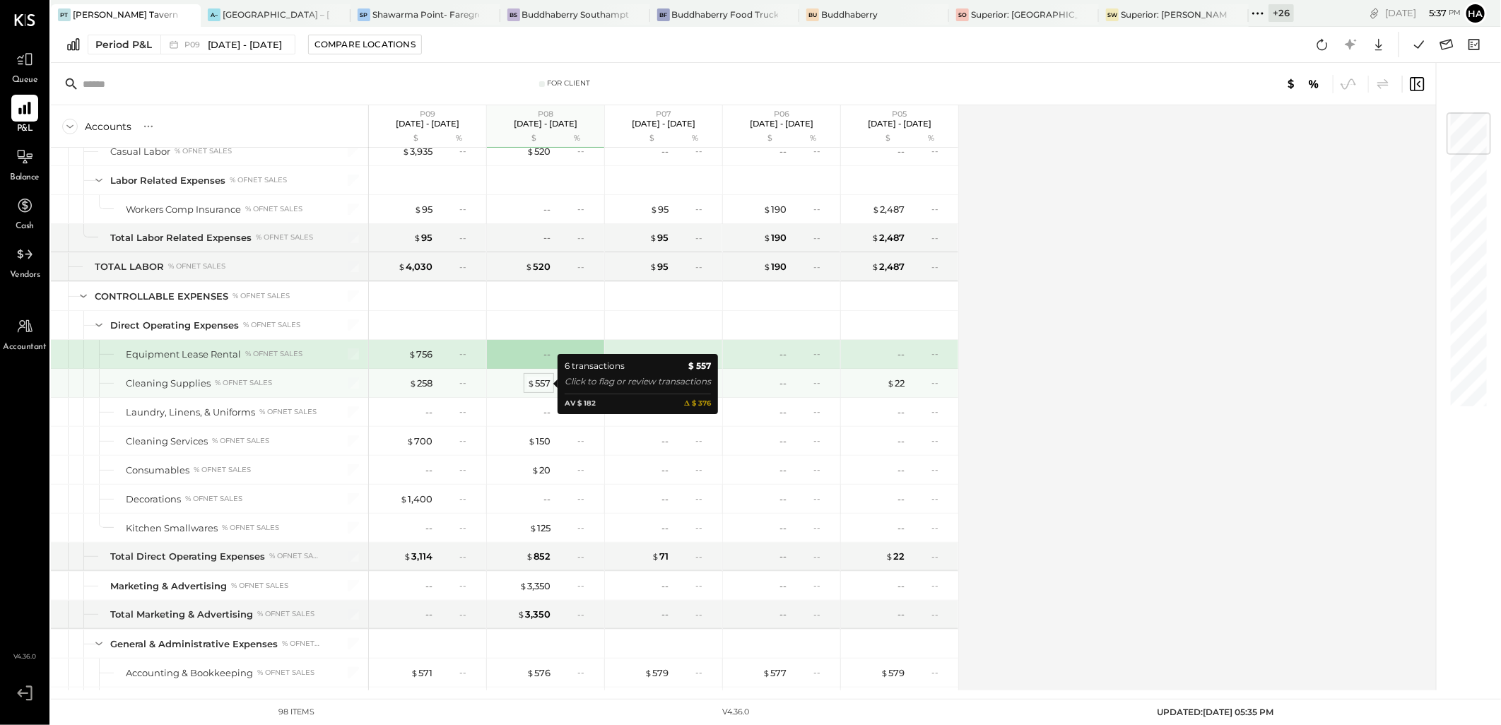
click at [538, 387] on div "$ 557" at bounding box center [538, 383] width 23 height 13
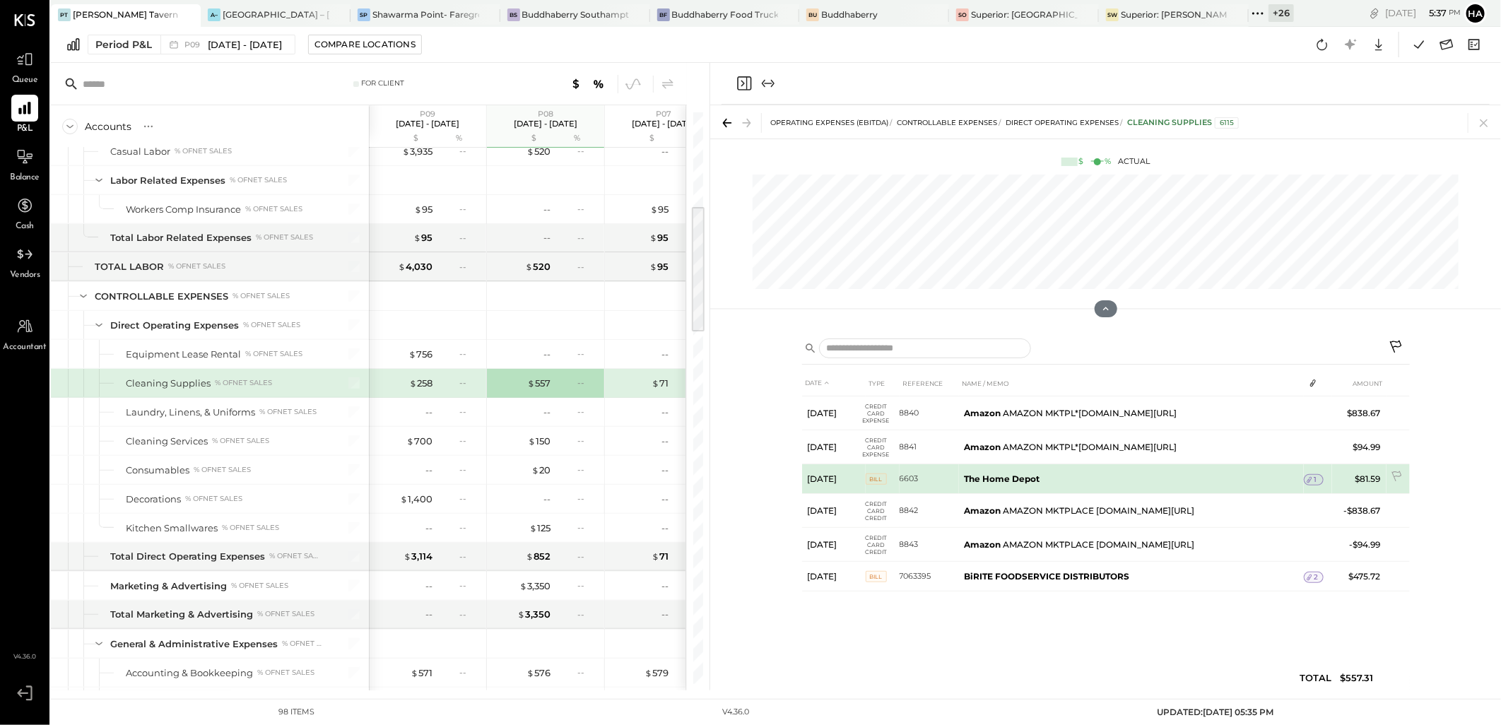
click at [1318, 478] on div "1" at bounding box center [1314, 479] width 20 height 11
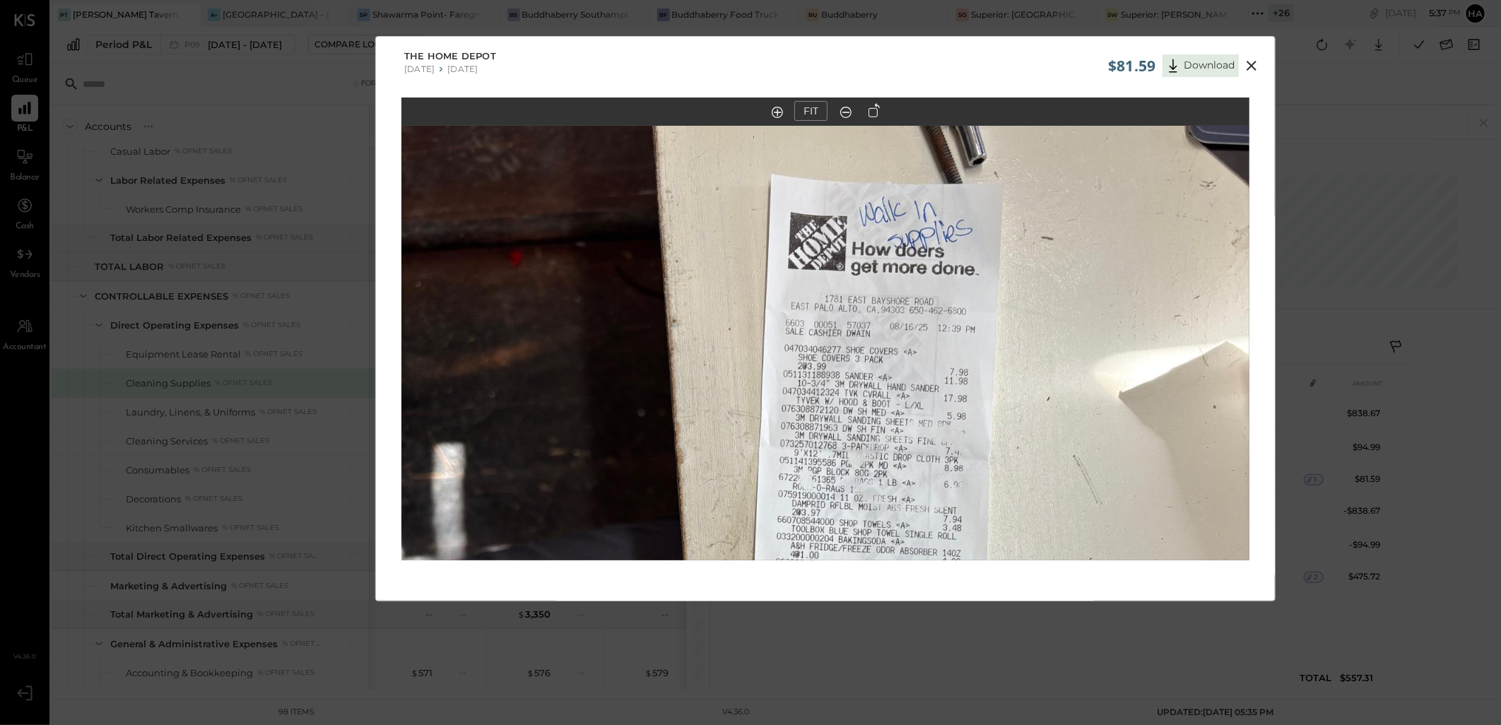
click at [1248, 64] on icon at bounding box center [1251, 66] width 10 height 10
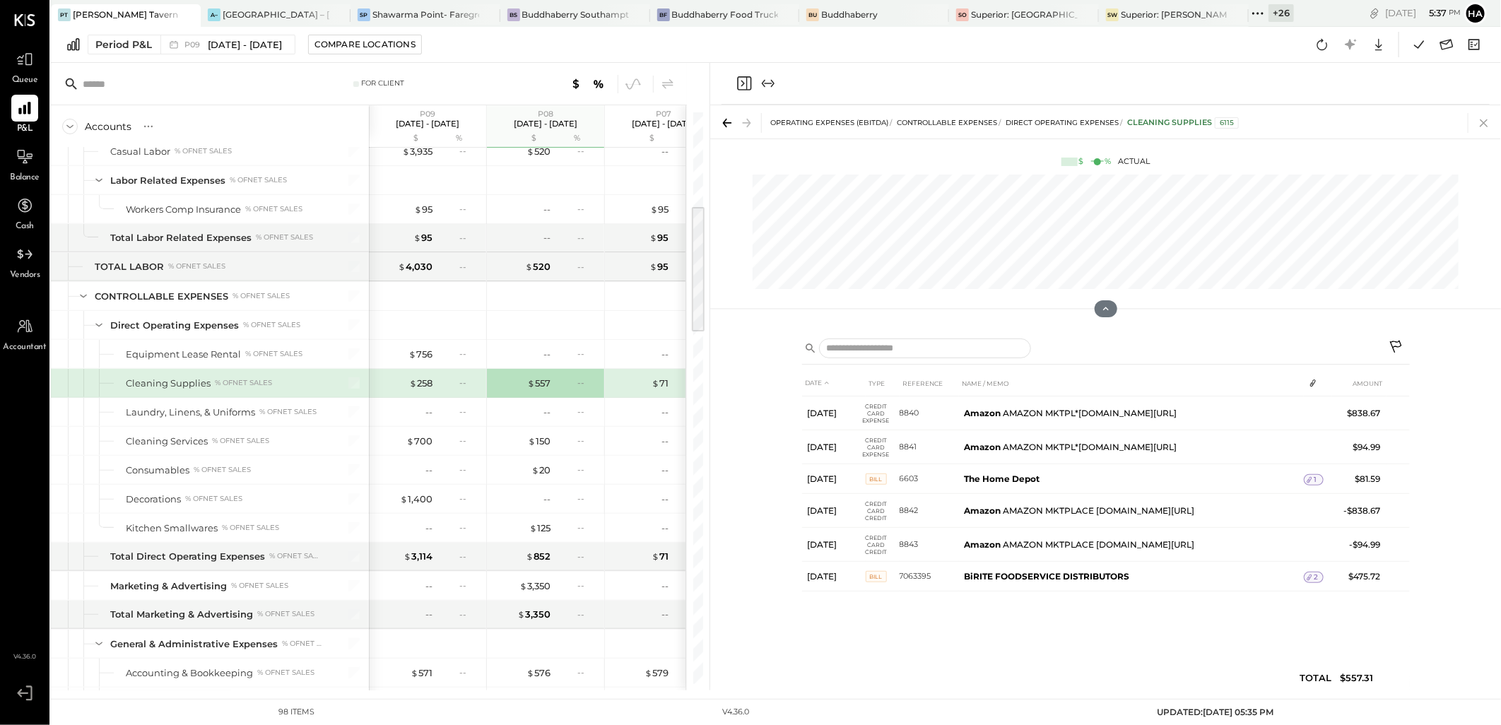
click at [1486, 121] on icon at bounding box center [1483, 123] width 8 height 8
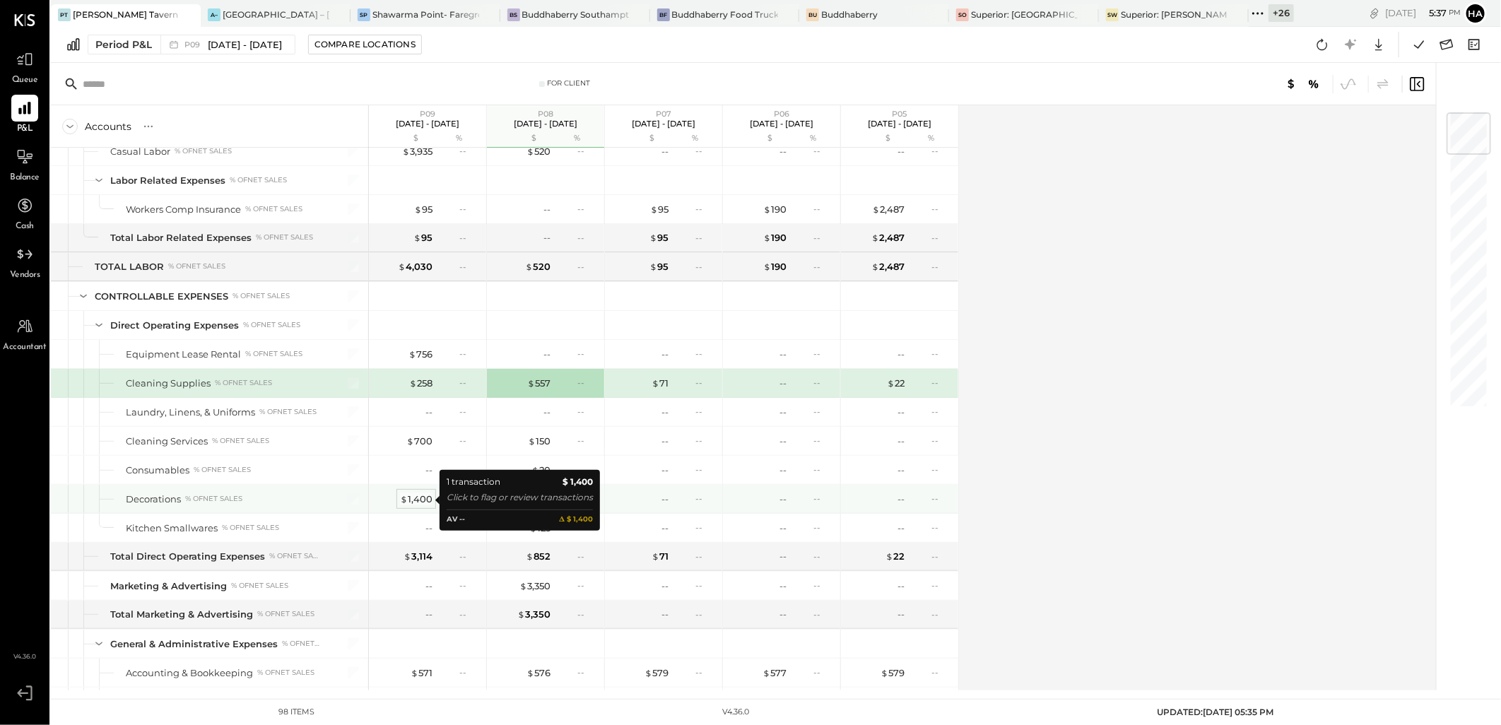
click at [413, 502] on div "$ 1,400" at bounding box center [416, 498] width 32 height 13
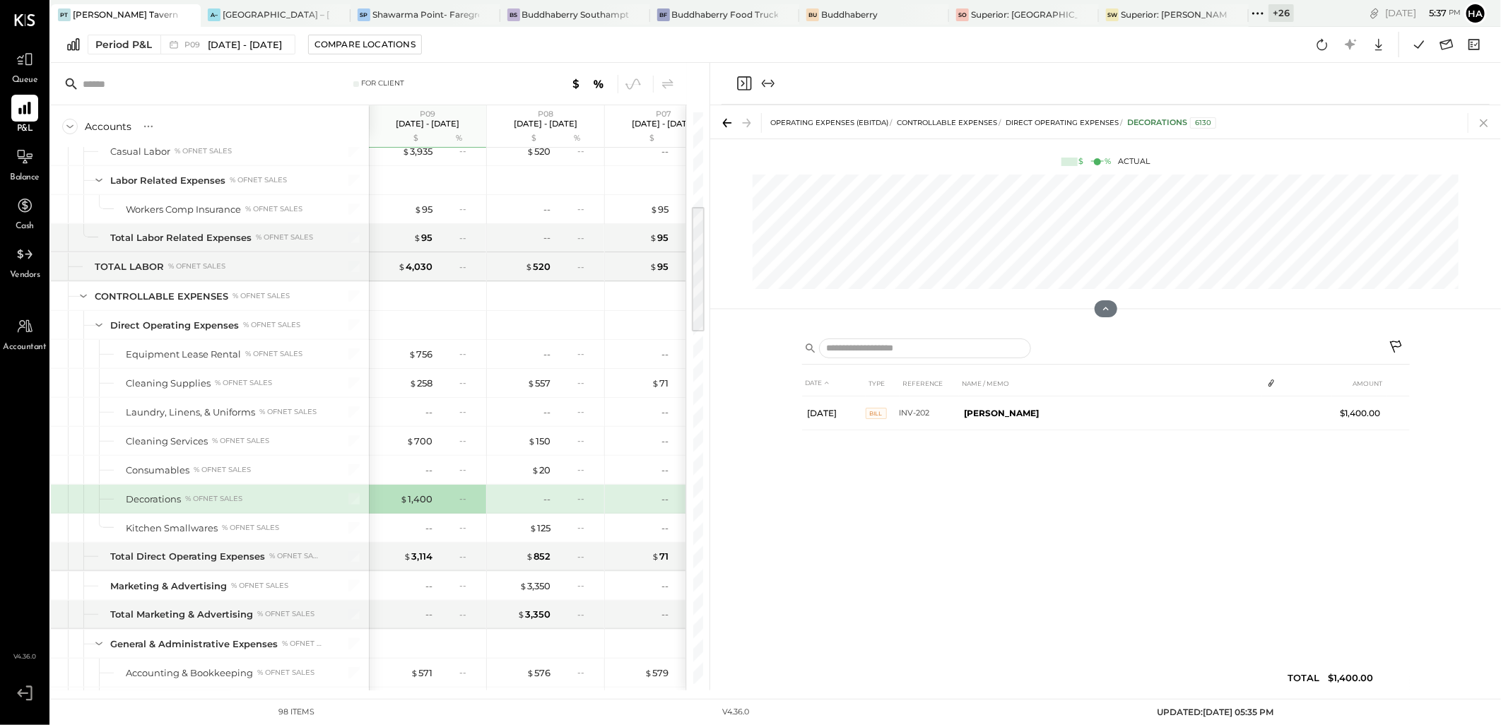
click at [1484, 122] on icon at bounding box center [1483, 123] width 8 height 8
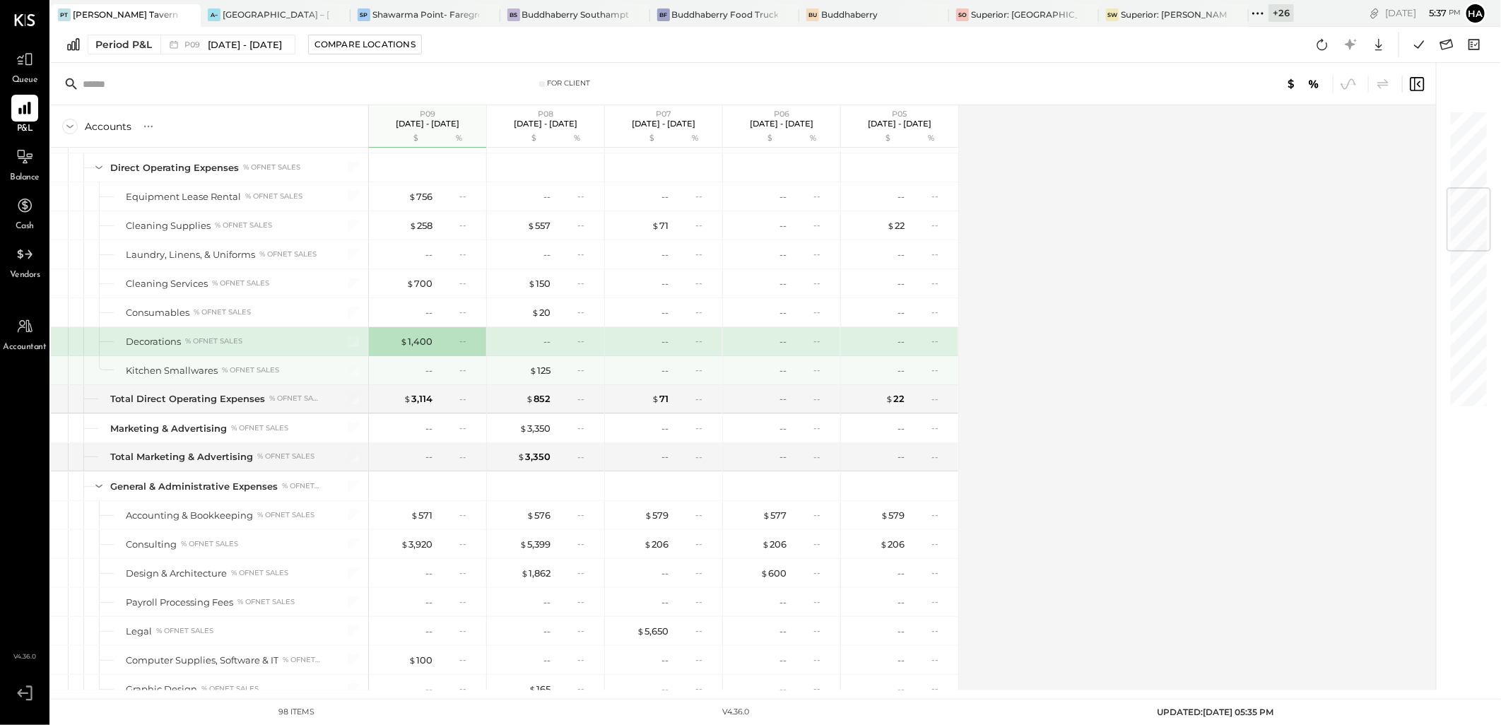
scroll to position [651, 0]
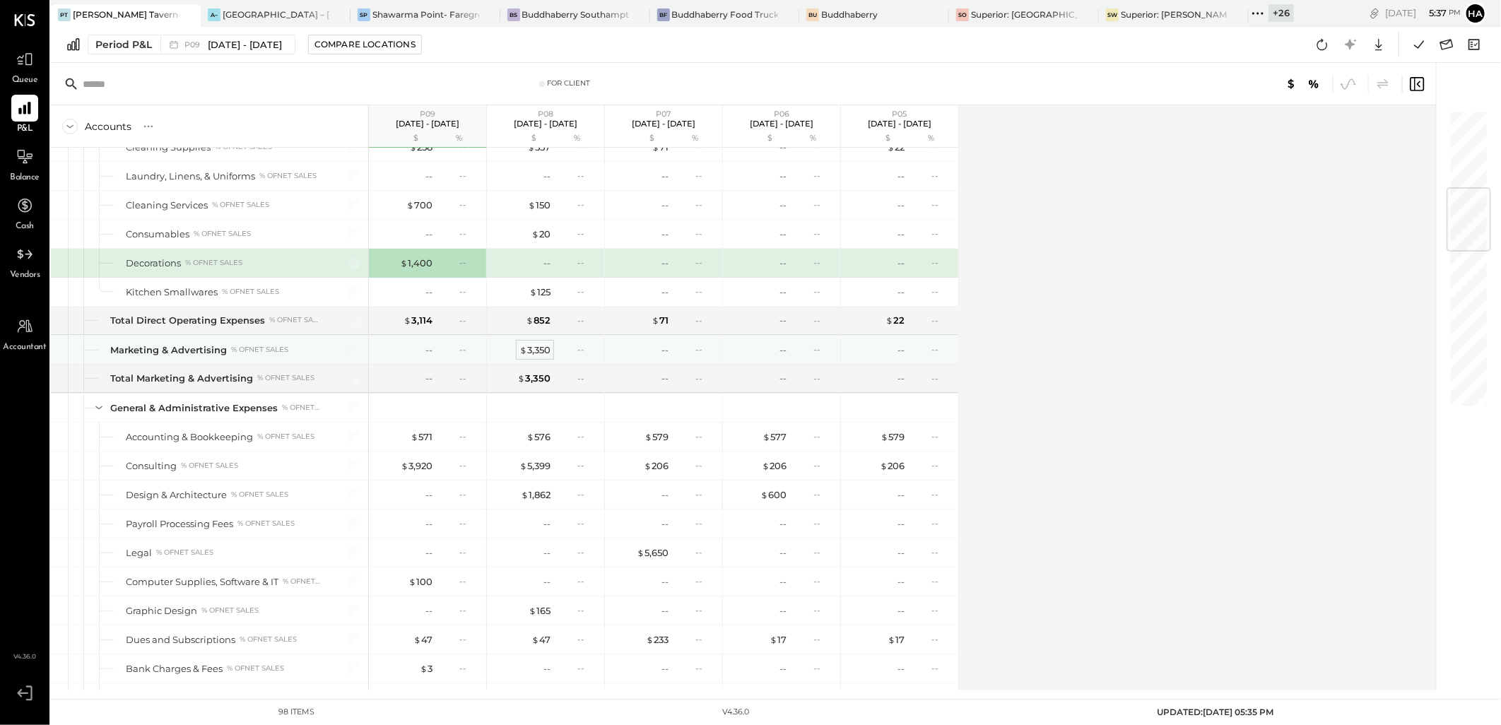
click at [543, 355] on div "$ 3,350" at bounding box center [534, 349] width 31 height 13
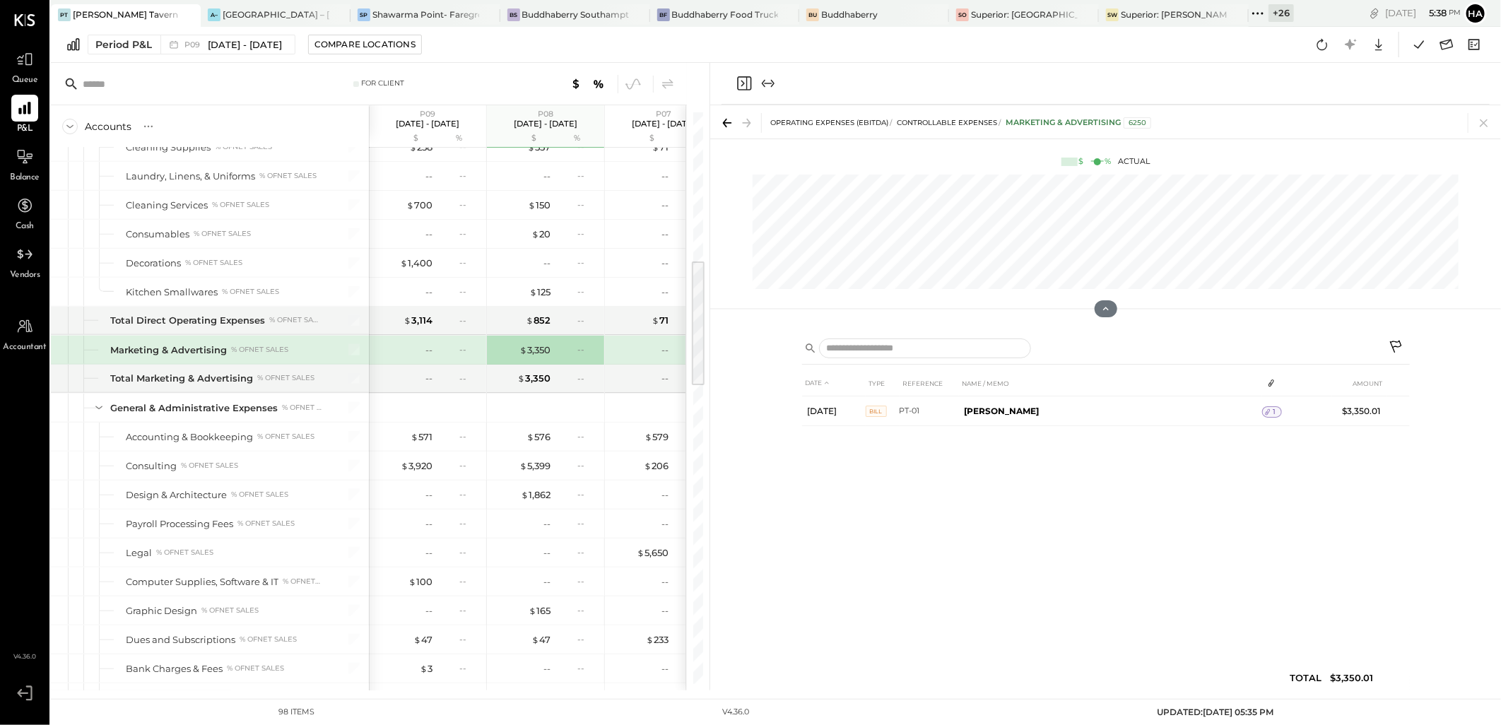
scroll to position [808, 0]
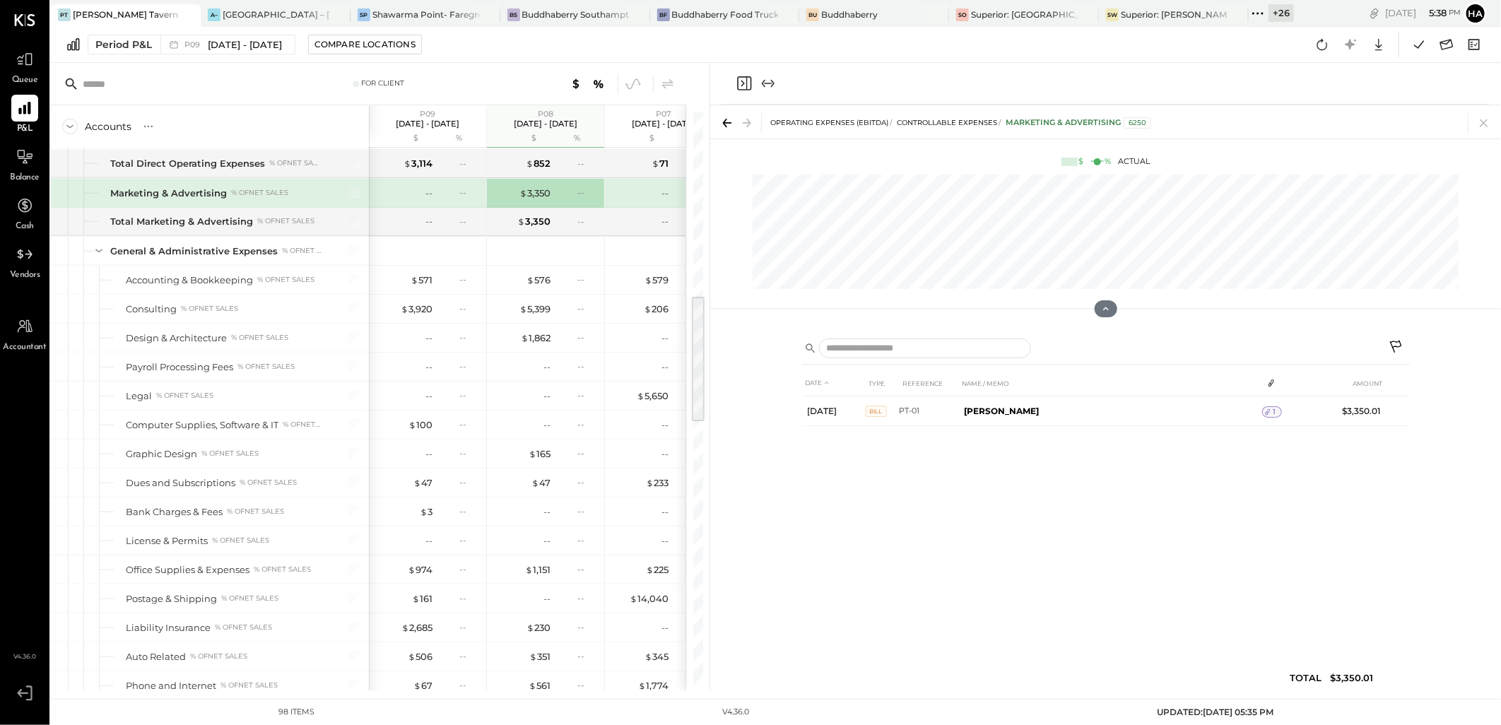
drag, startPoint x: 1484, startPoint y: 122, endPoint x: 1097, endPoint y: 232, distance: 402.4
click at [1484, 122] on icon at bounding box center [1483, 123] width 8 height 8
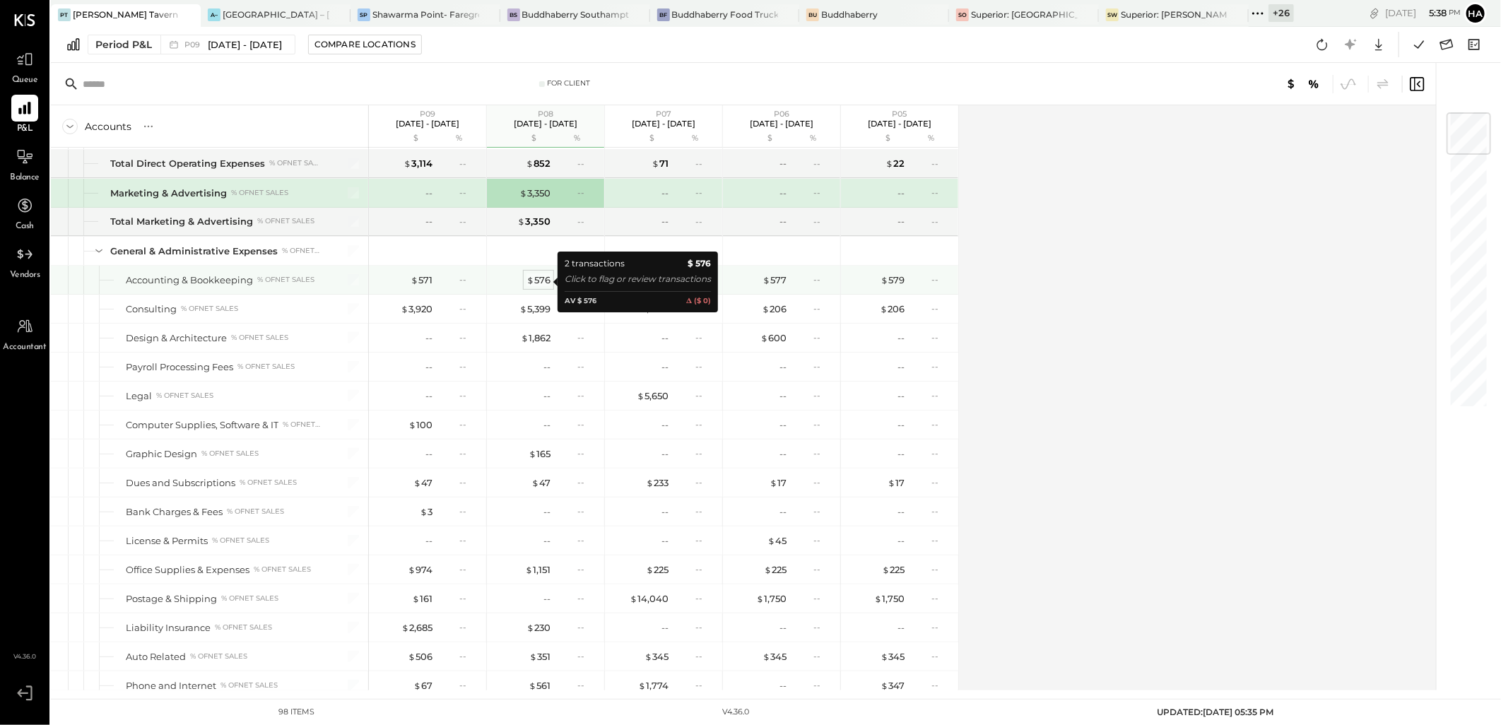
click at [545, 285] on div "$ 576" at bounding box center [538, 279] width 24 height 13
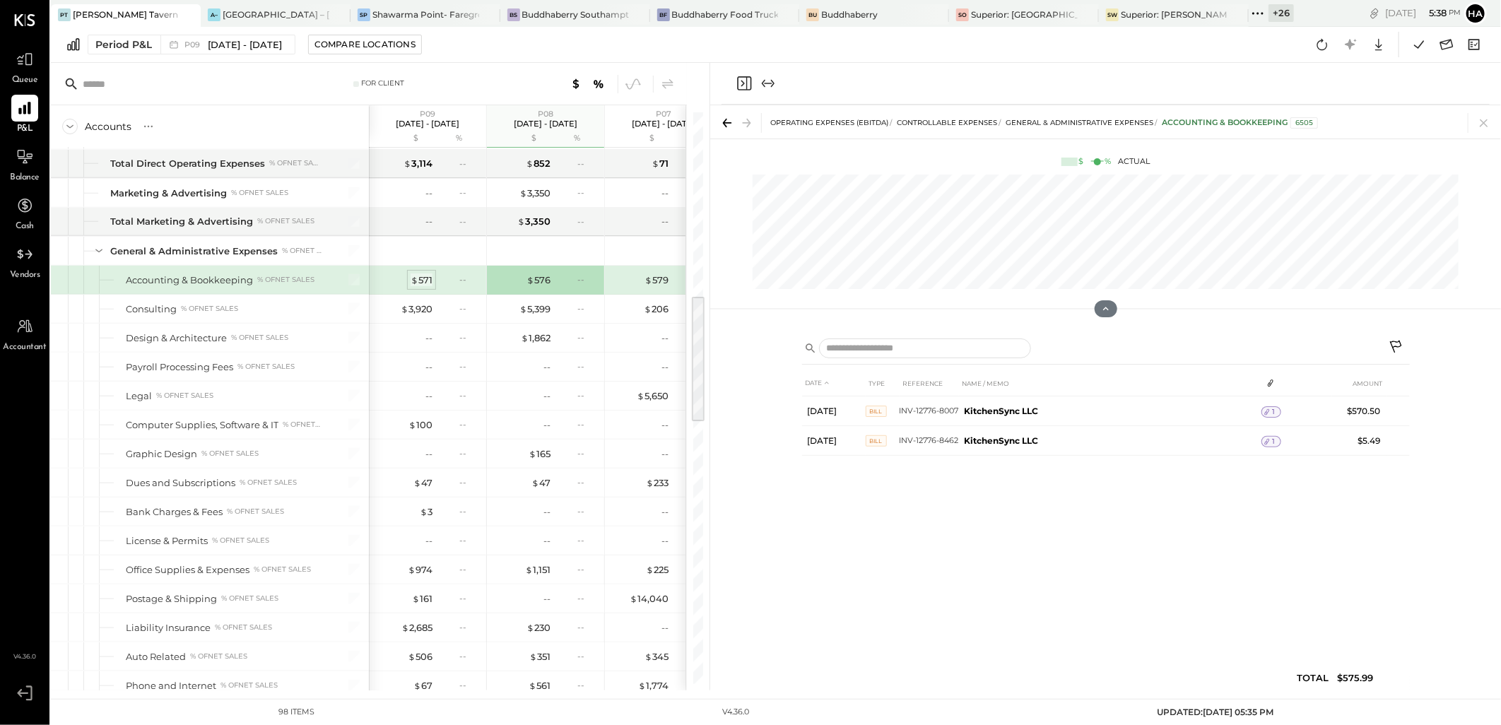
click at [424, 280] on div "$ 571" at bounding box center [421, 279] width 22 height 13
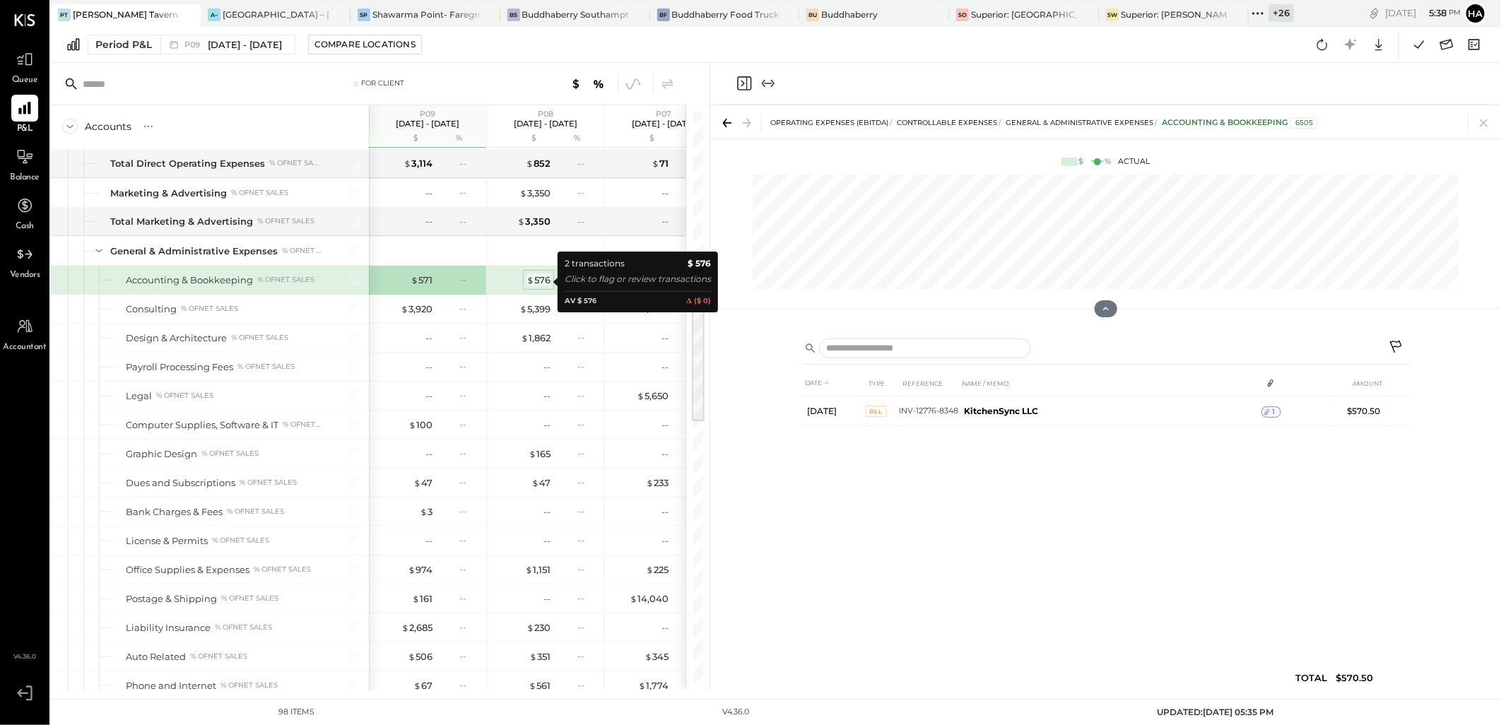
click at [542, 278] on div "$ 576" at bounding box center [538, 279] width 24 height 13
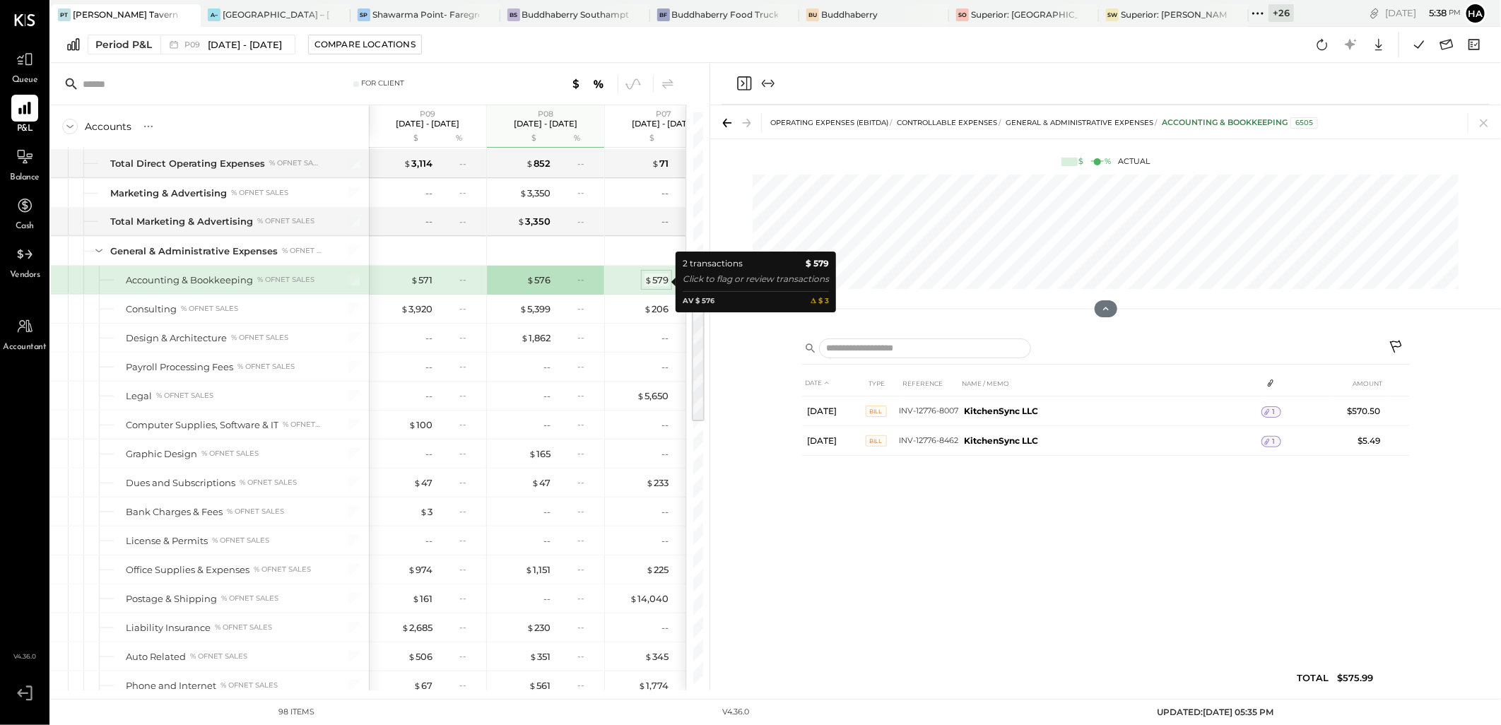
click at [658, 281] on div "$ 579" at bounding box center [656, 279] width 24 height 13
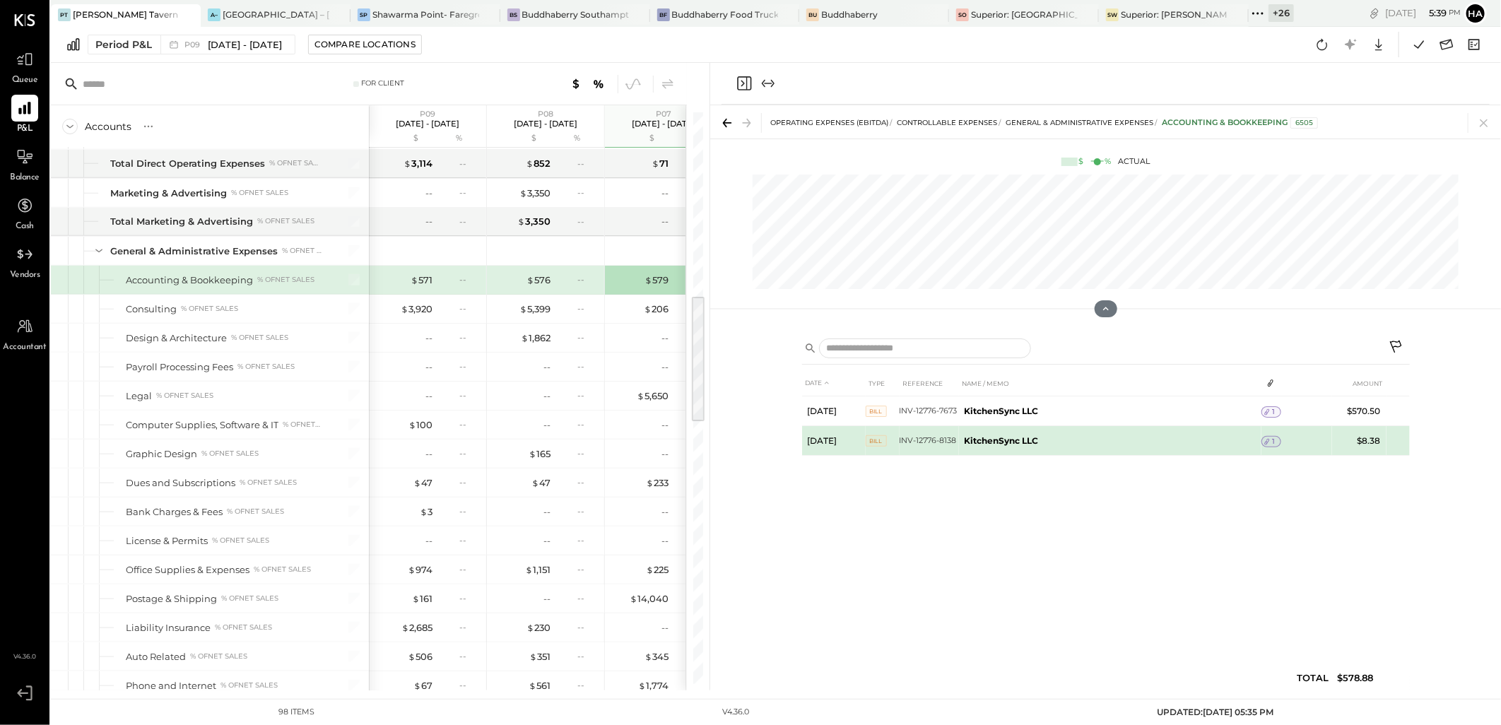
drag, startPoint x: 806, startPoint y: 545, endPoint x: 911, endPoint y: 455, distance: 138.8
click at [806, 545] on div "DATE TYPE REFERENCE NAME / MEMO AMOUNT [DATE] BILL INV-12776-7673 KitchenSync L…" at bounding box center [1106, 533] width 608 height 327
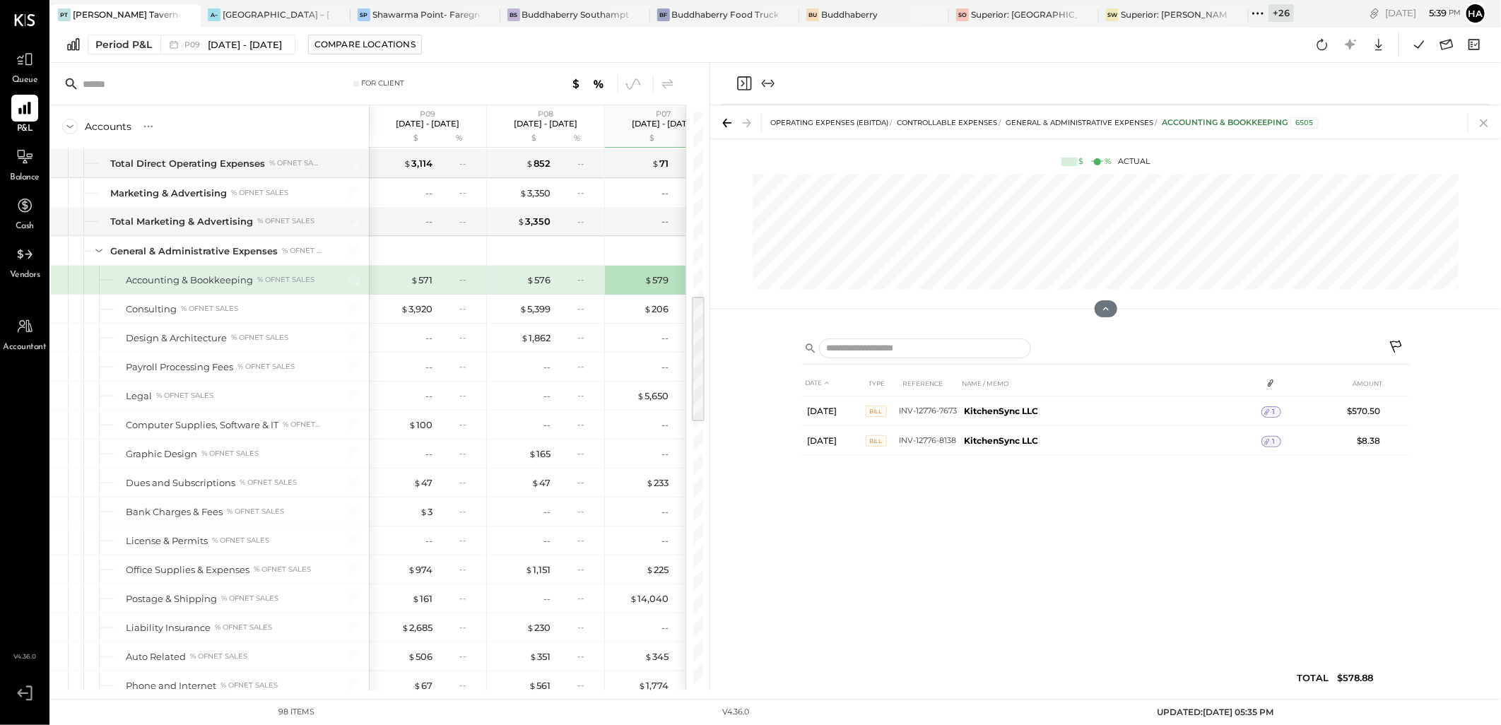
click at [1475, 122] on icon at bounding box center [1484, 123] width 20 height 20
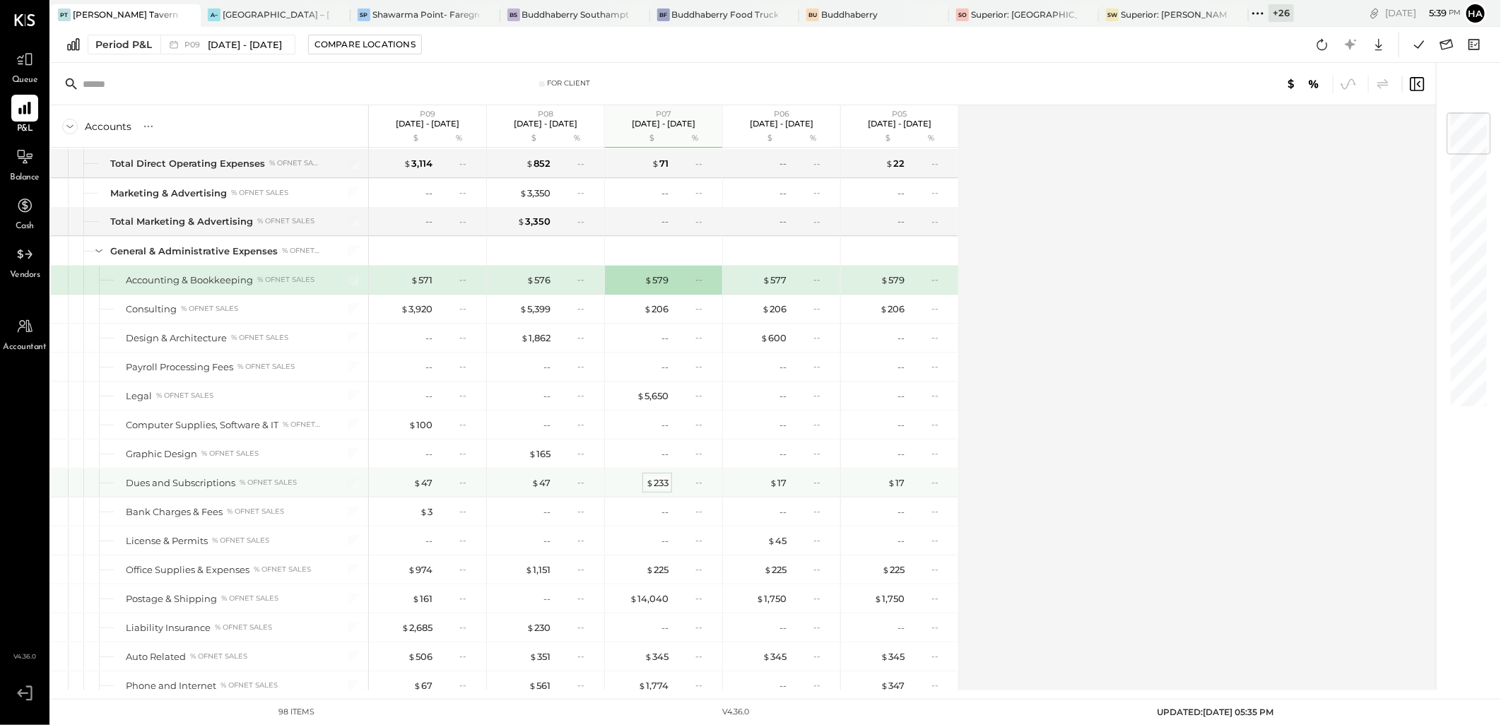
click at [666, 487] on div "$ 233" at bounding box center [657, 482] width 23 height 13
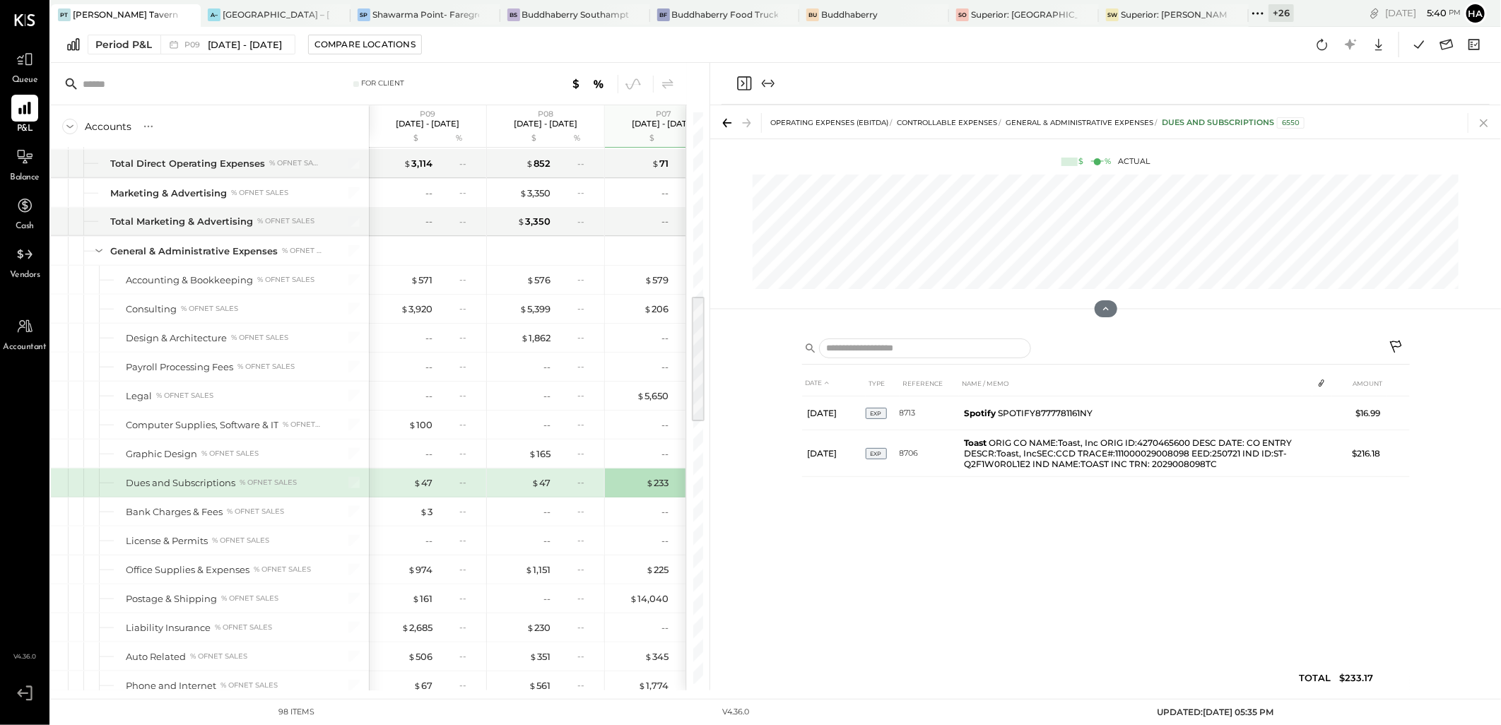
click at [1488, 127] on icon at bounding box center [1484, 123] width 20 height 20
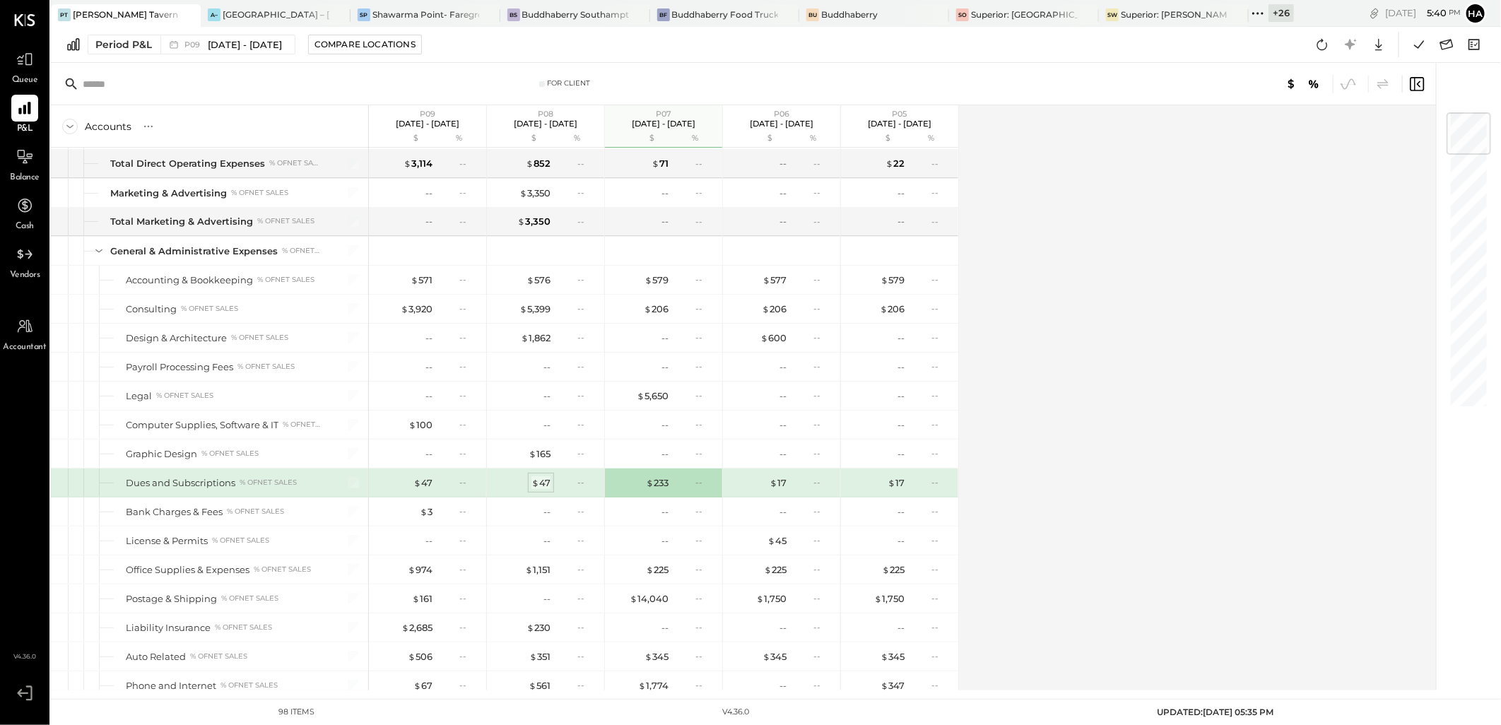
click at [541, 485] on div "$ 47" at bounding box center [540, 482] width 19 height 13
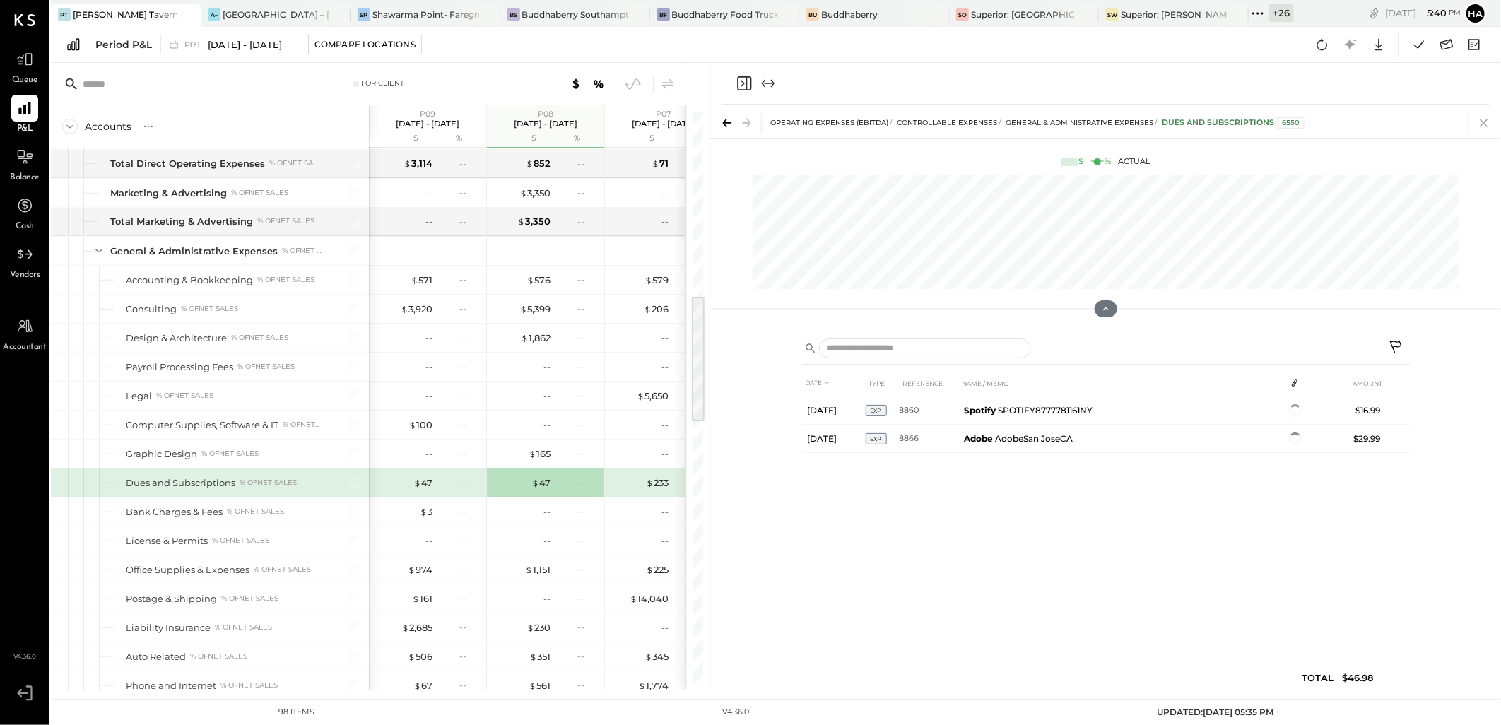
click at [1482, 119] on icon at bounding box center [1484, 123] width 20 height 20
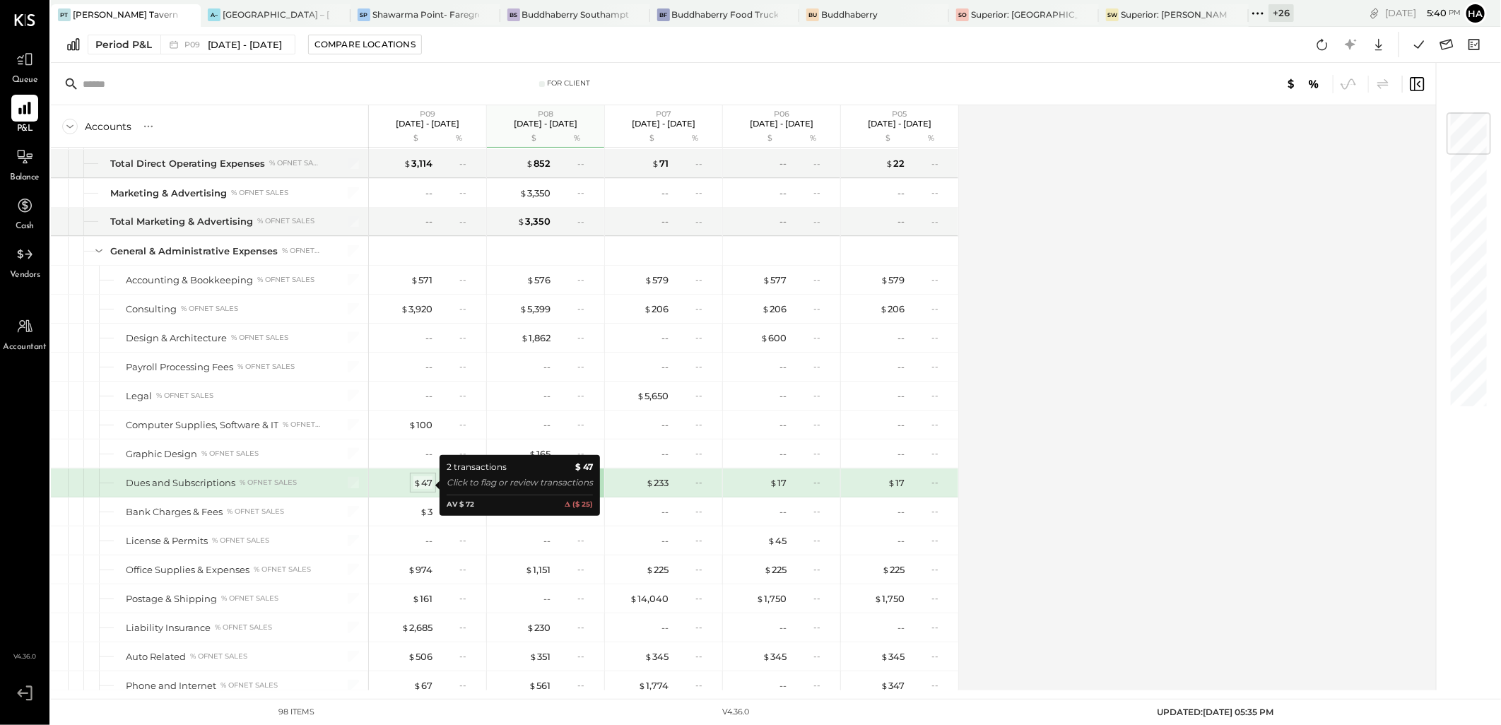
click at [428, 486] on div "$ 47" at bounding box center [422, 482] width 19 height 13
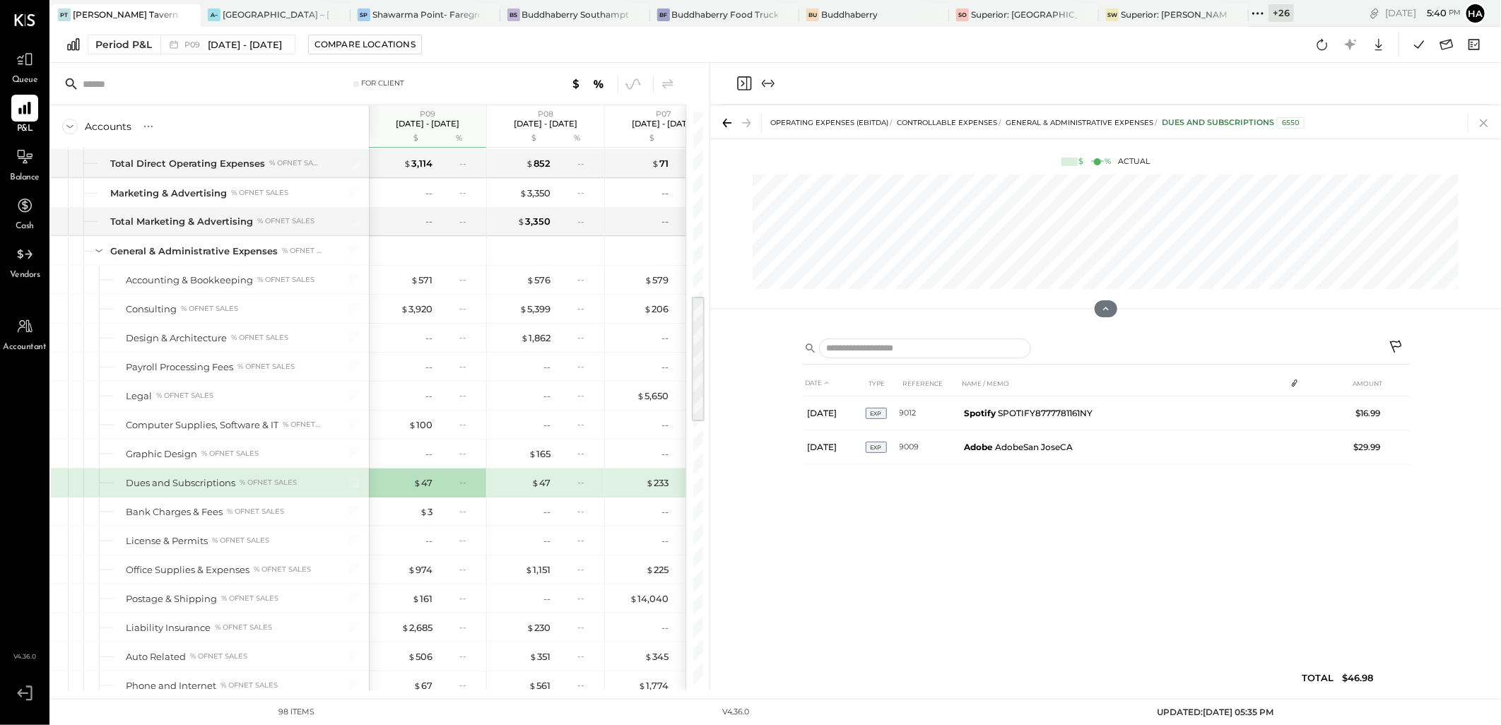
click at [1487, 126] on icon at bounding box center [1483, 123] width 8 height 8
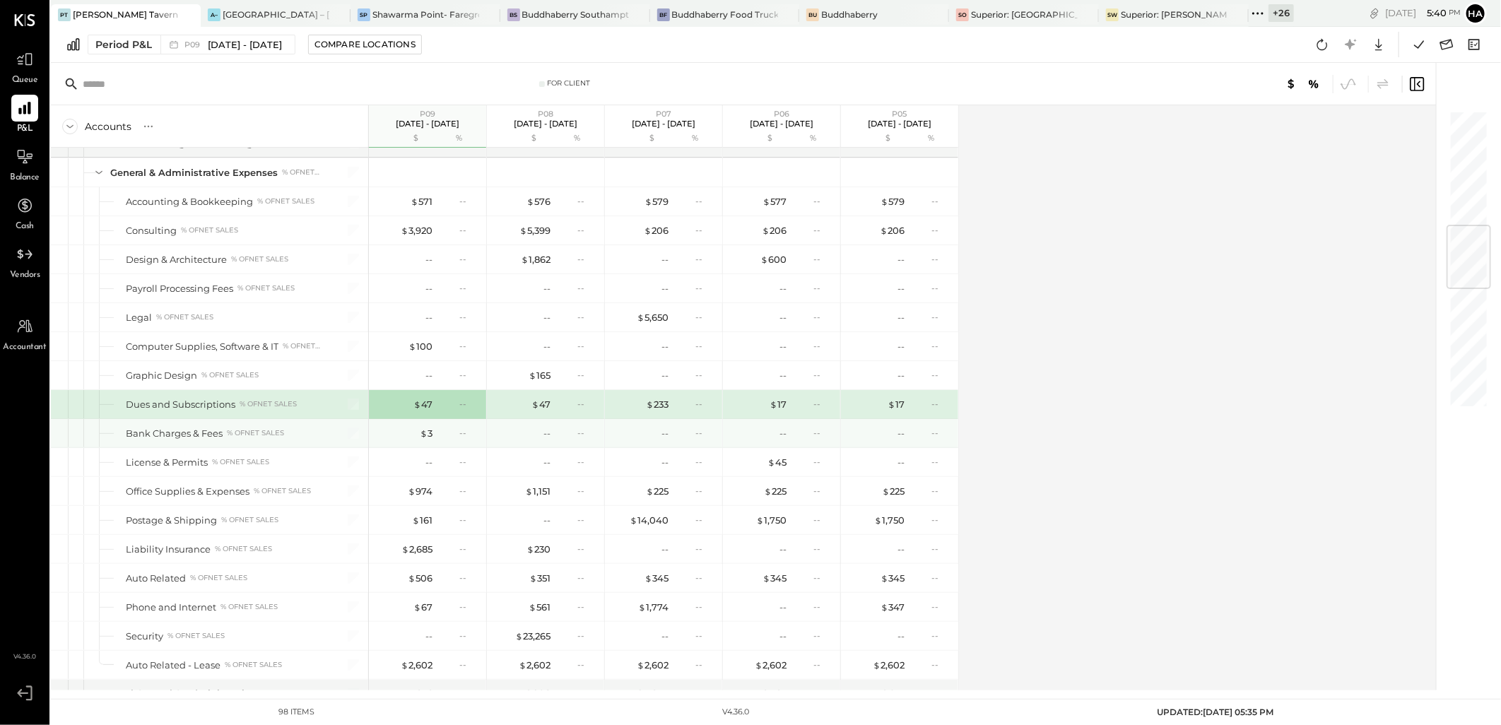
scroll to position [964, 0]
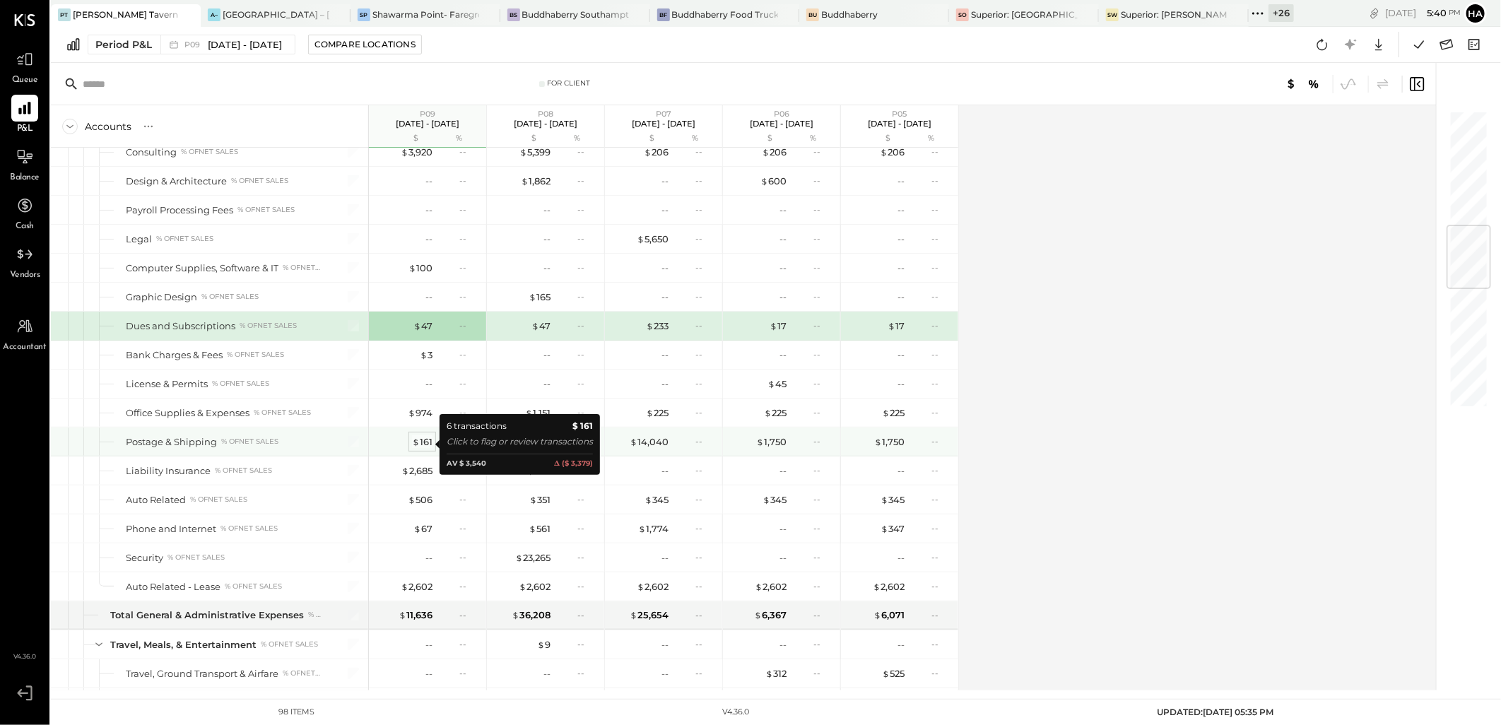
click at [428, 447] on div "$ 161" at bounding box center [422, 441] width 20 height 13
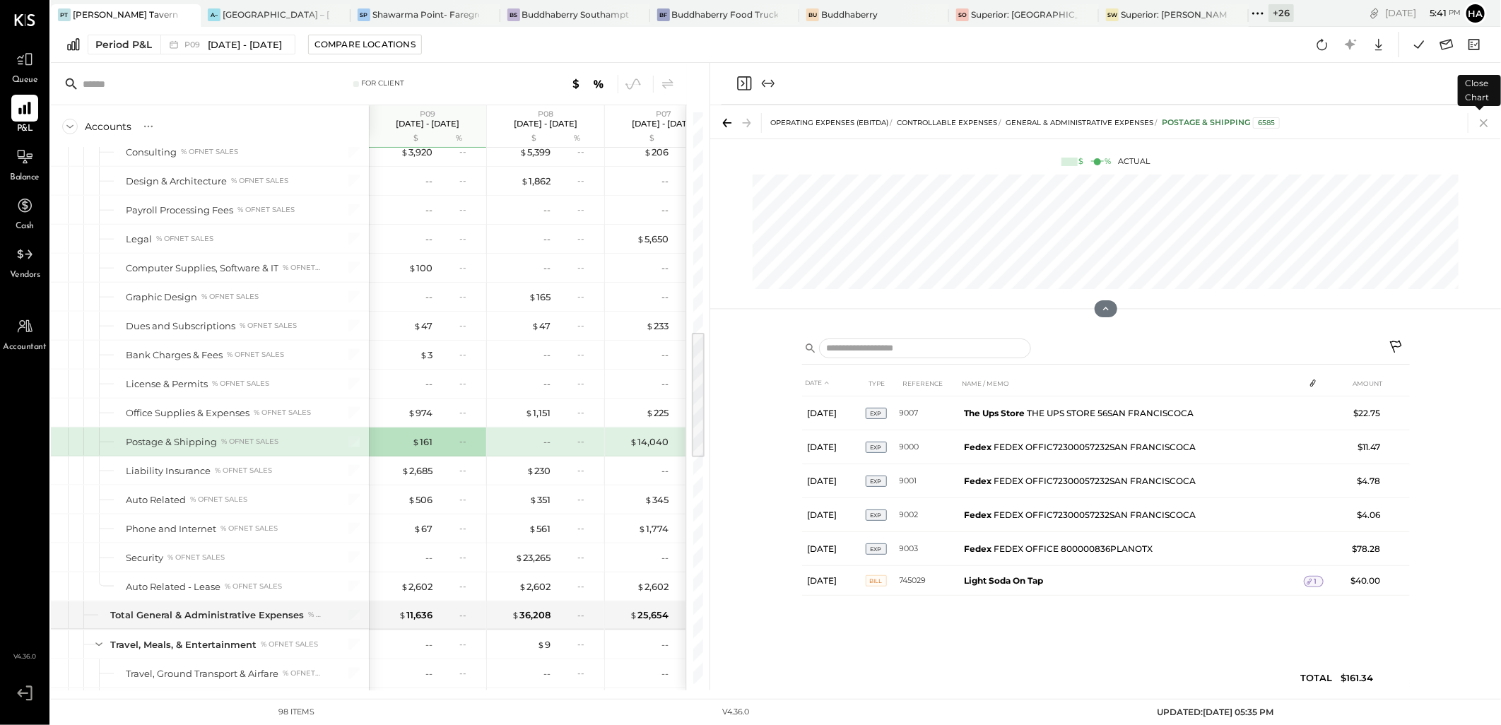
click at [1485, 125] on icon at bounding box center [1484, 123] width 20 height 20
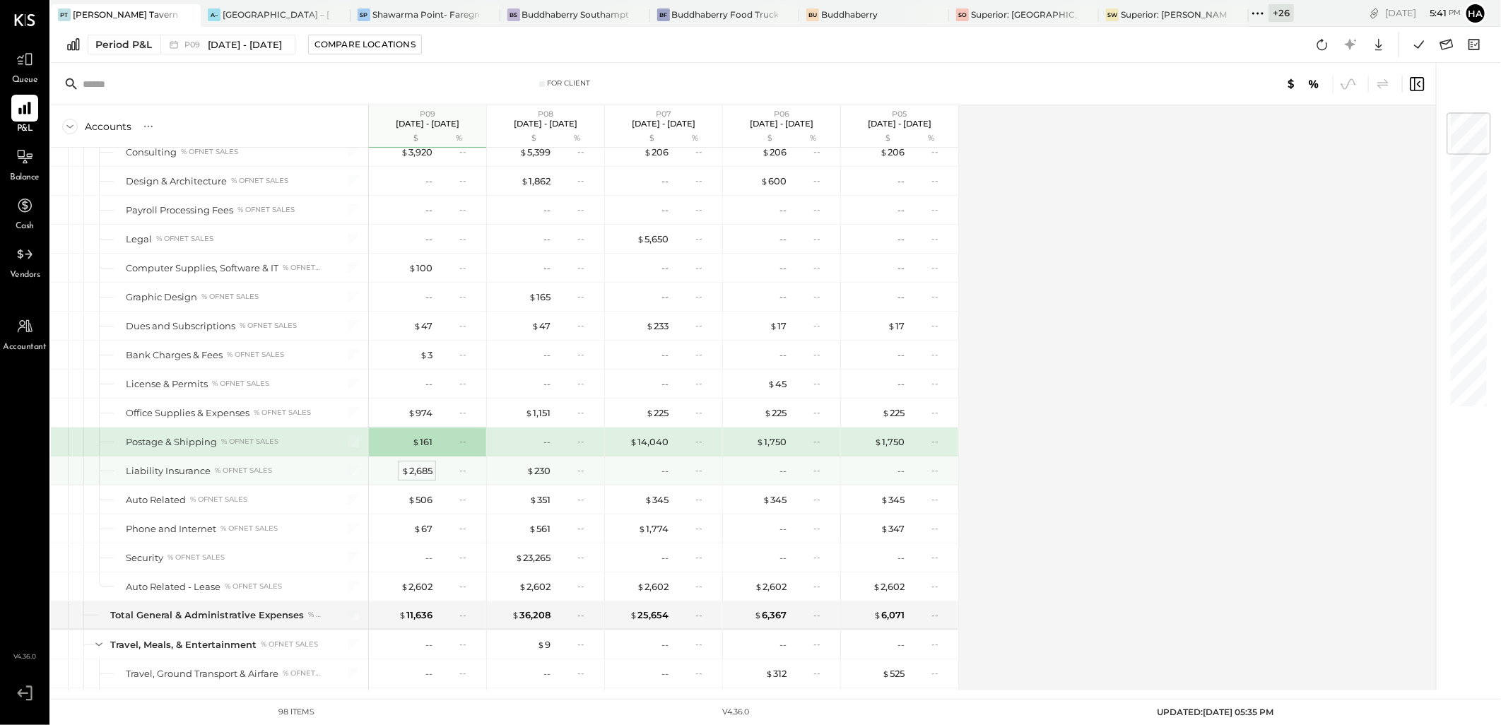
click at [427, 475] on div "$ 2,685" at bounding box center [416, 470] width 31 height 13
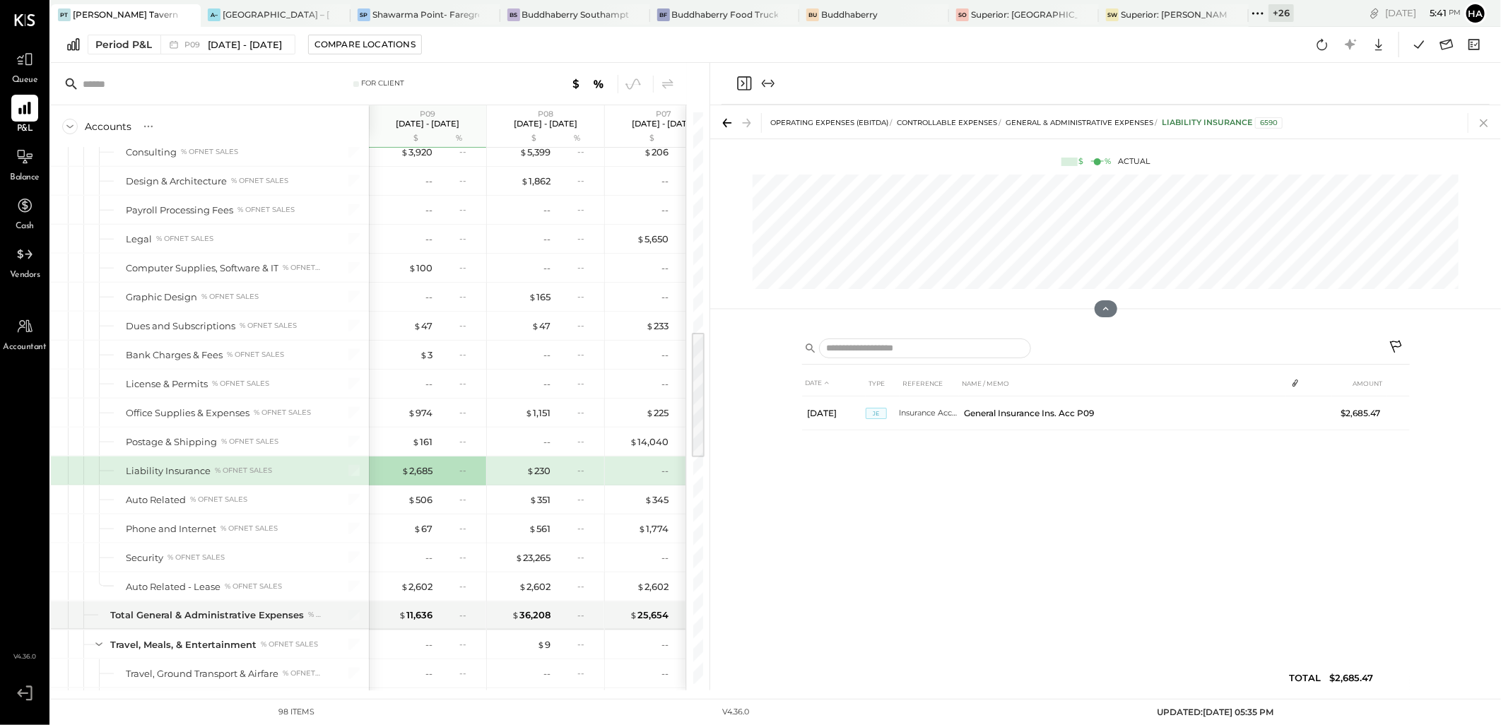
click at [1480, 122] on icon at bounding box center [1484, 123] width 20 height 20
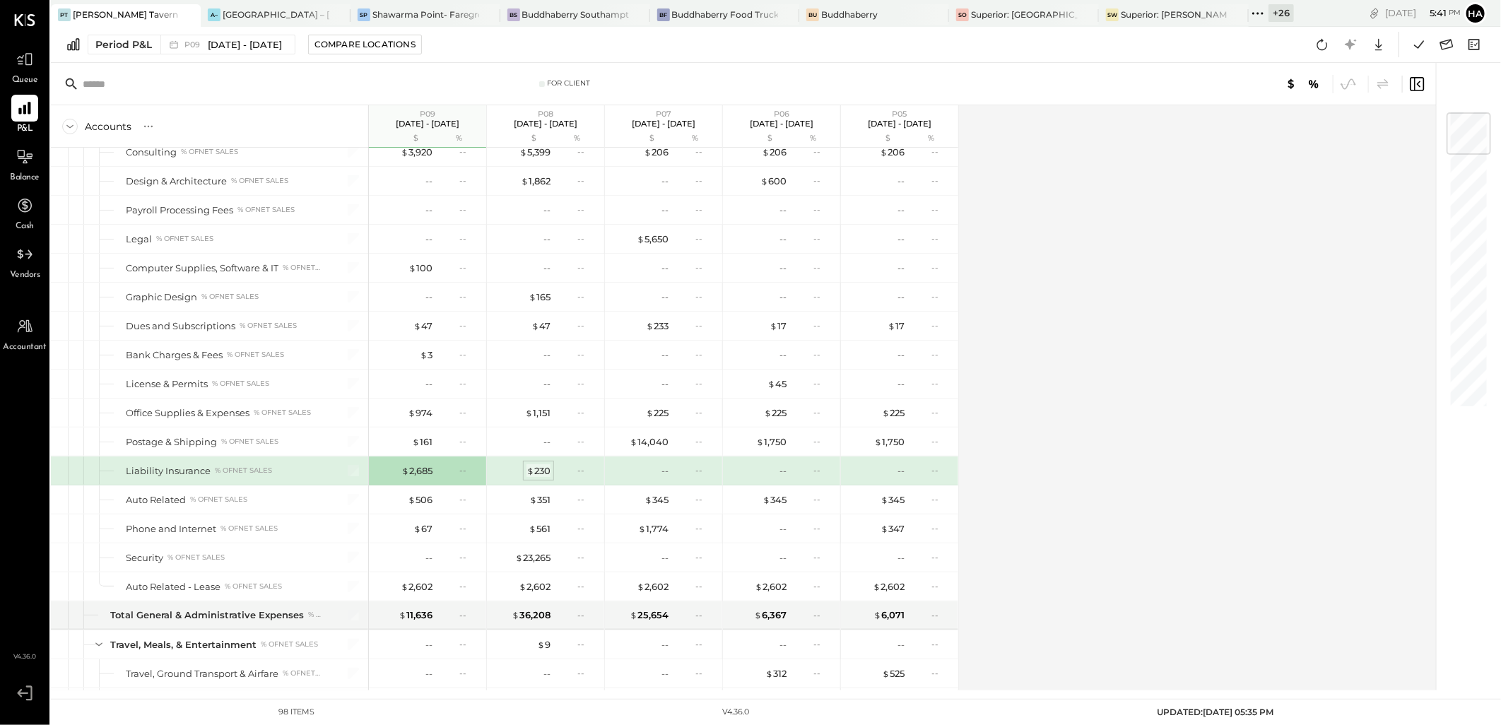
click at [539, 471] on div "$ 230" at bounding box center [538, 470] width 24 height 13
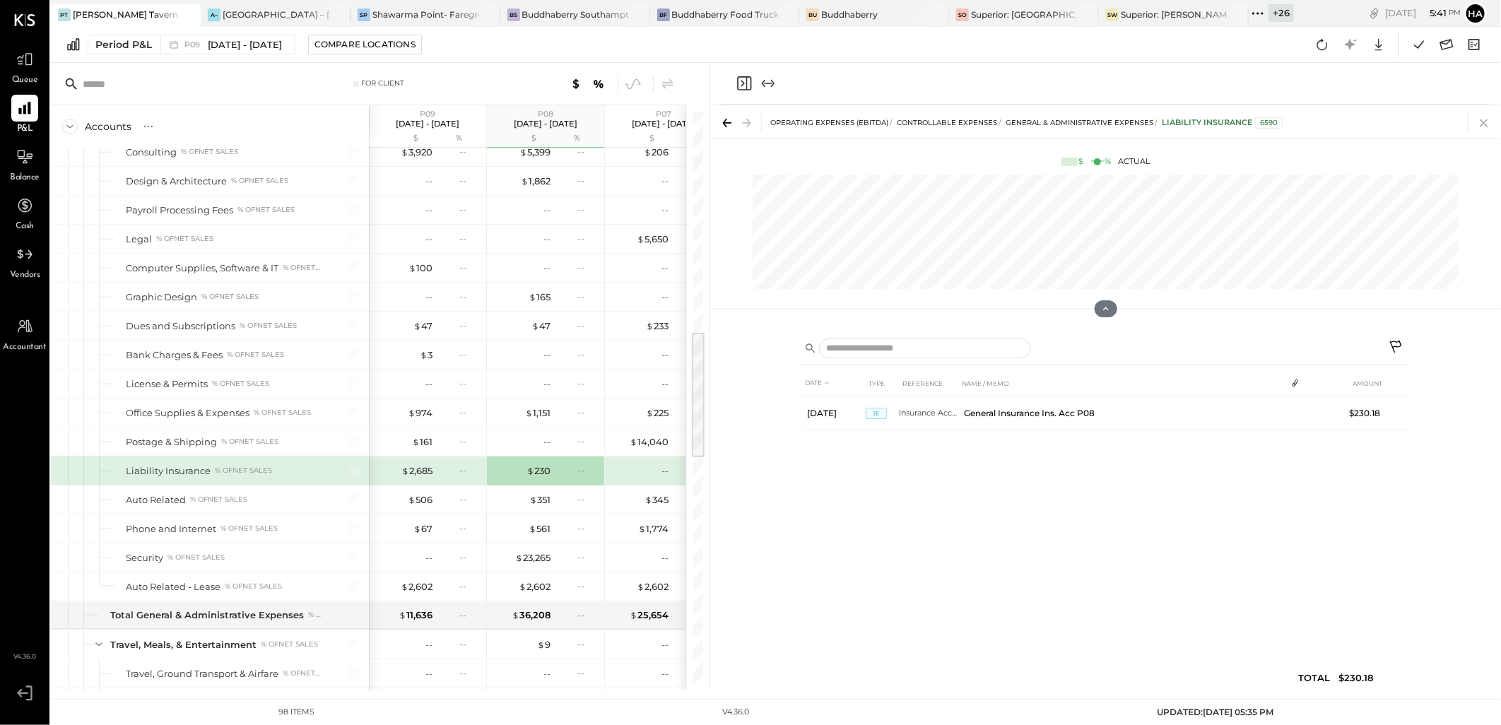
click at [1478, 118] on icon at bounding box center [1484, 123] width 20 height 20
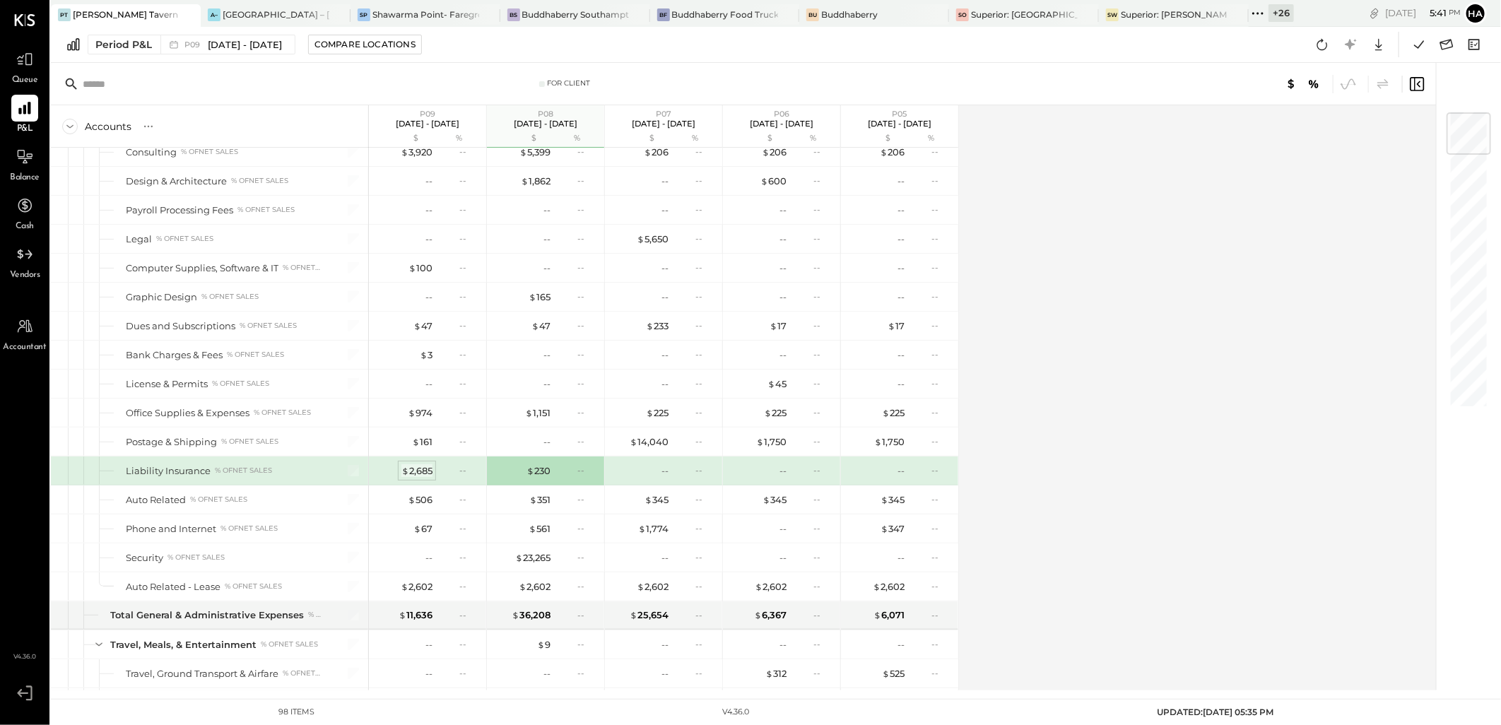
click at [417, 476] on div "$ 2,685" at bounding box center [416, 470] width 31 height 13
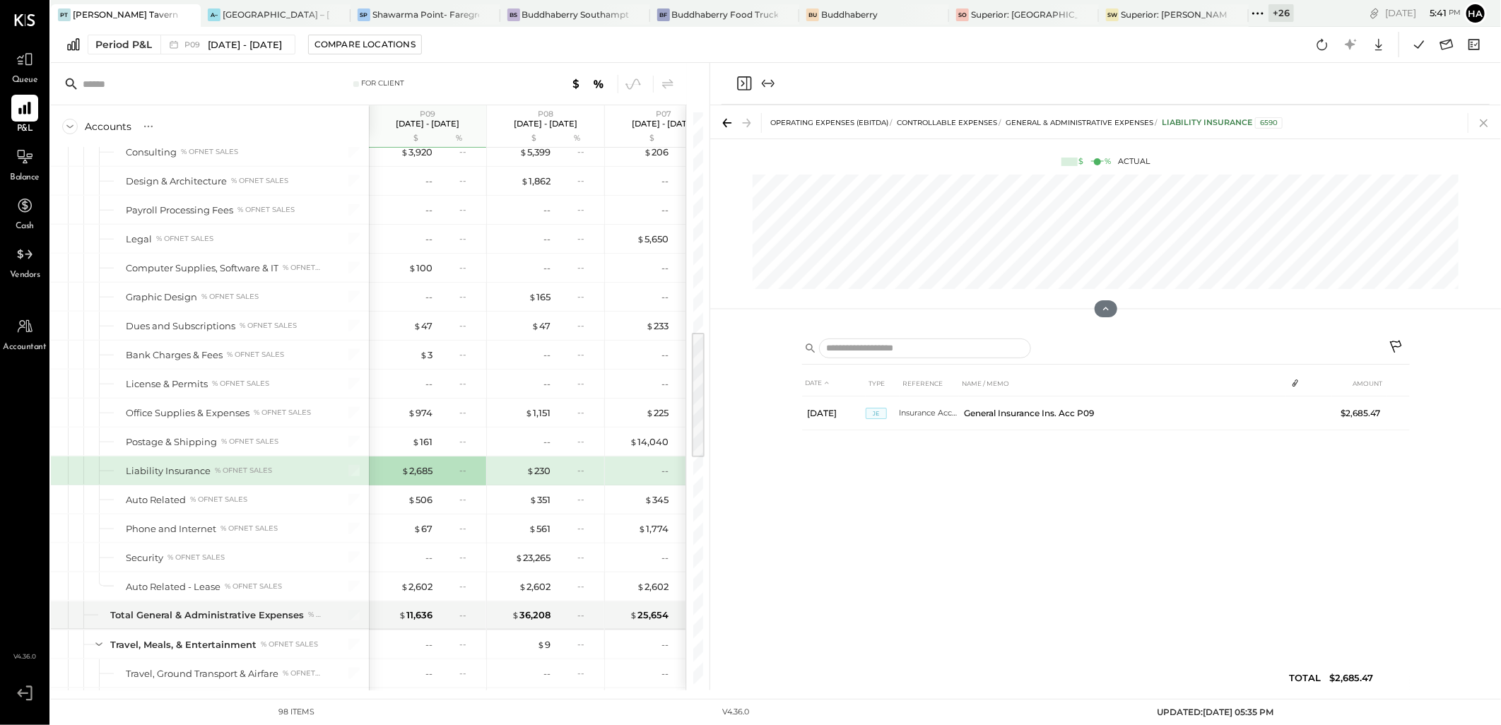
click at [1479, 129] on icon at bounding box center [1484, 123] width 20 height 20
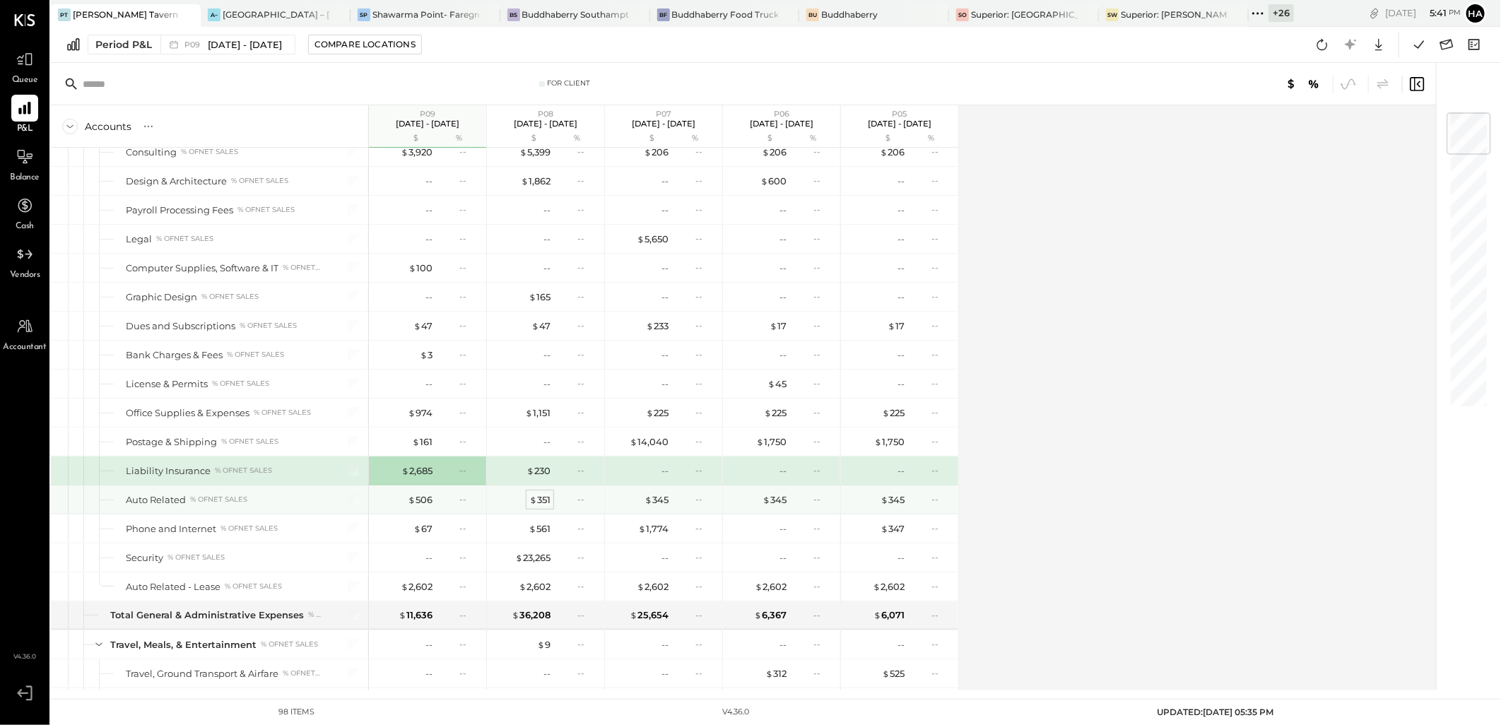
click at [542, 503] on div "$ 351" at bounding box center [539, 499] width 21 height 13
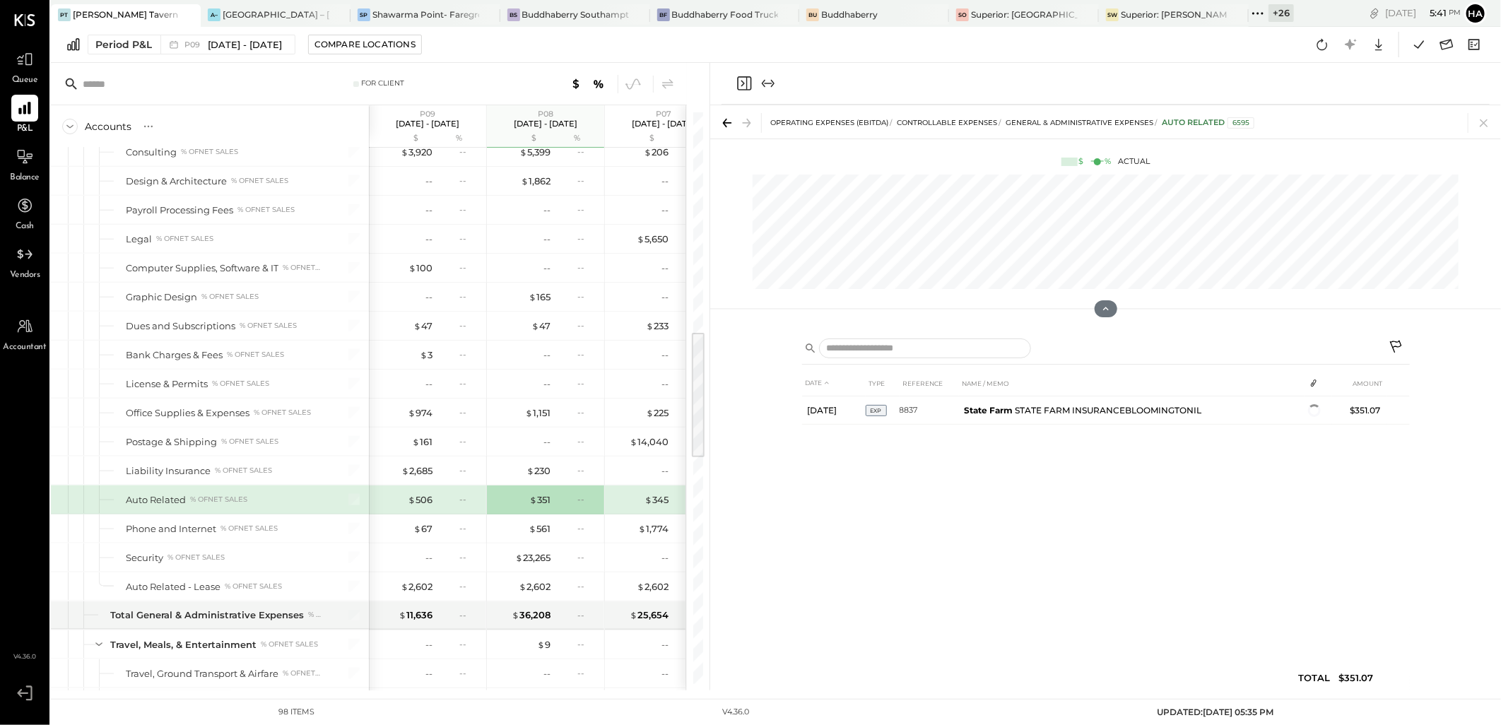
click at [1488, 125] on icon at bounding box center [1484, 123] width 20 height 20
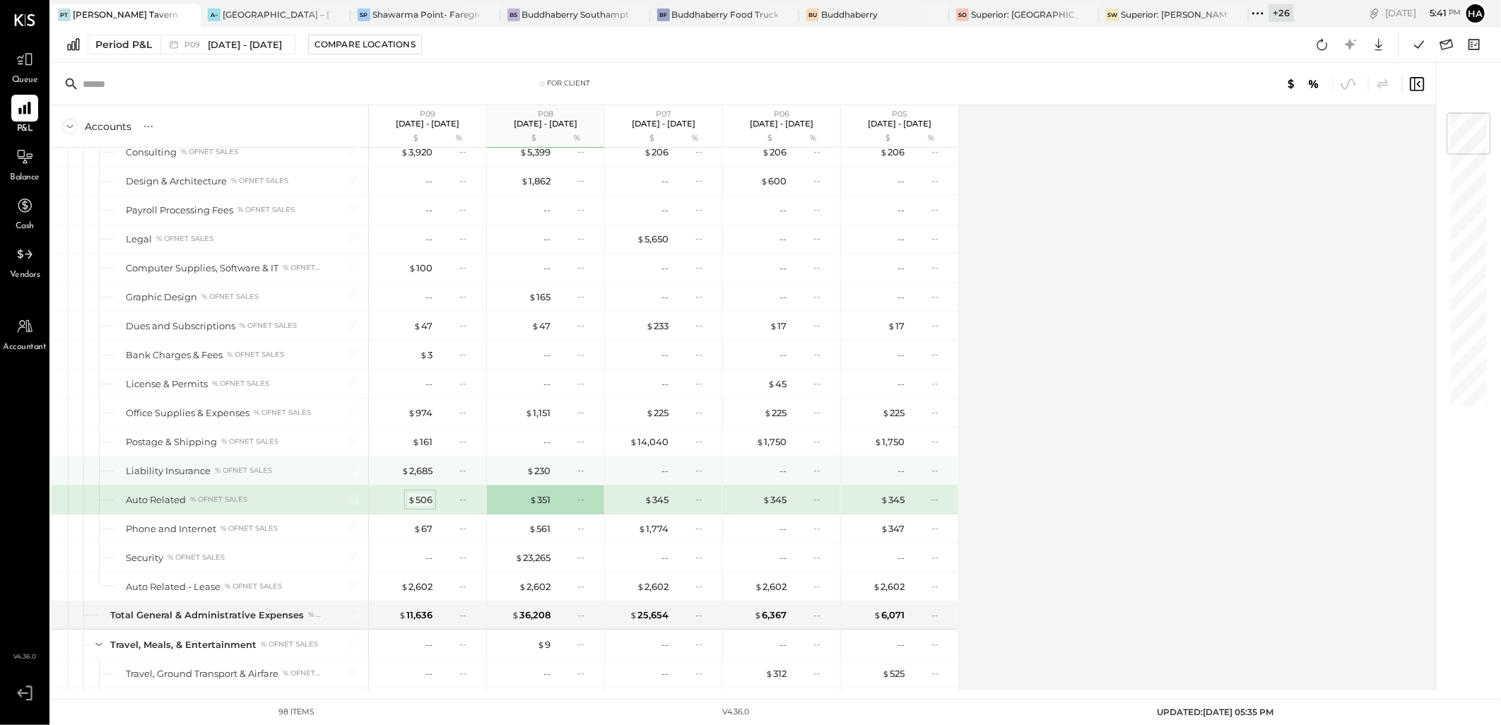
click at [419, 503] on div "$ 506" at bounding box center [420, 499] width 25 height 13
